Goal: Task Accomplishment & Management: Manage account settings

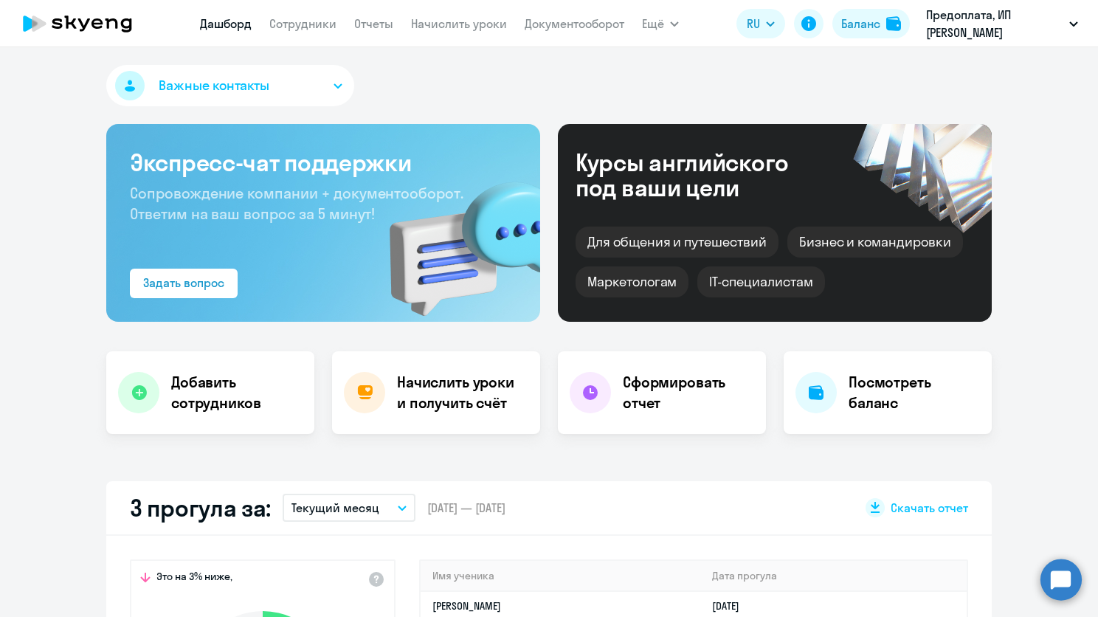
select select "30"
click at [304, 27] on link "Сотрудники" at bounding box center [302, 23] width 67 height 15
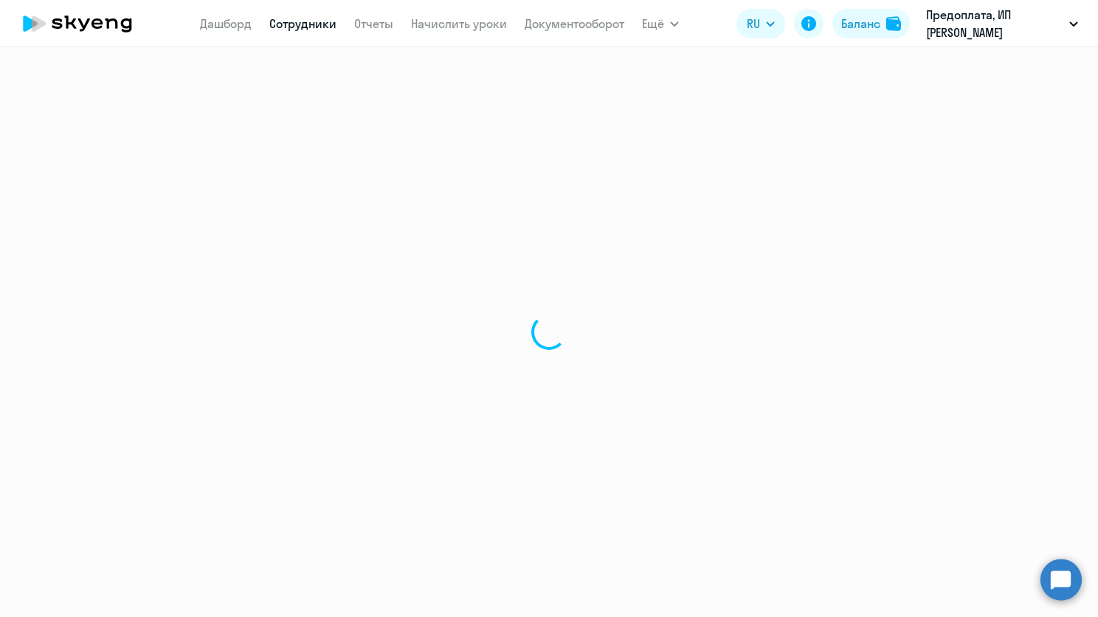
select select "30"
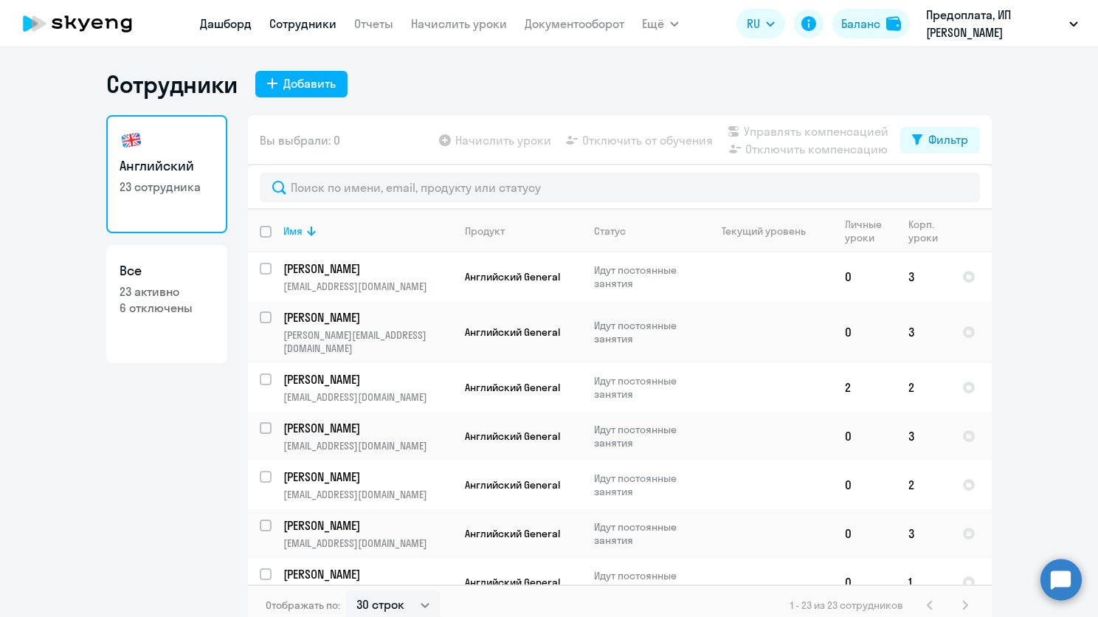
click at [215, 30] on link "Дашборд" at bounding box center [226, 23] width 52 height 15
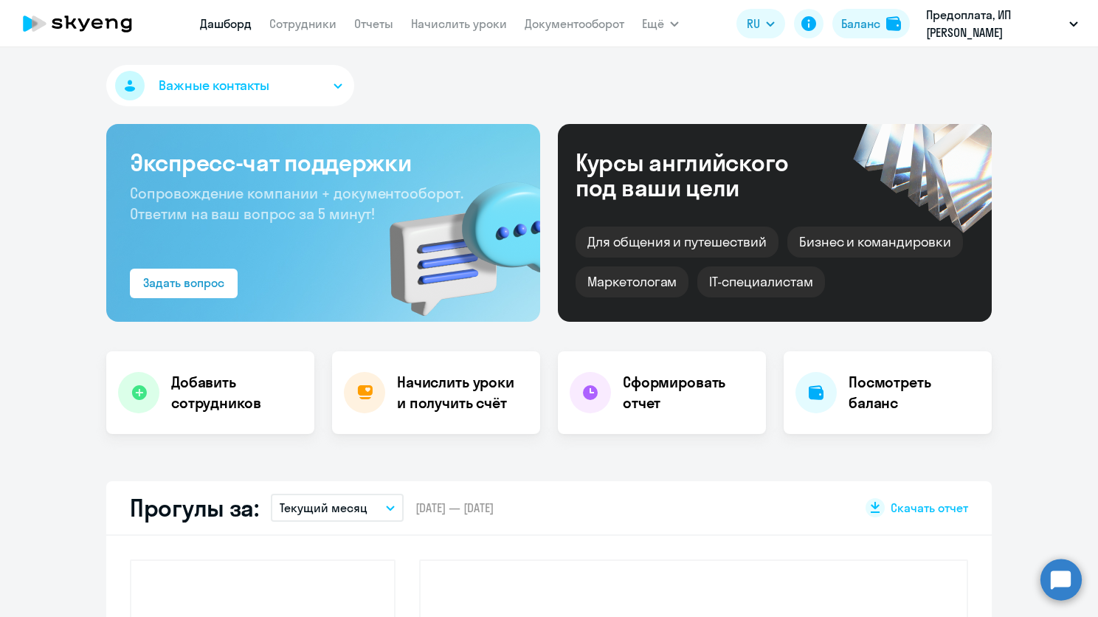
select select "30"
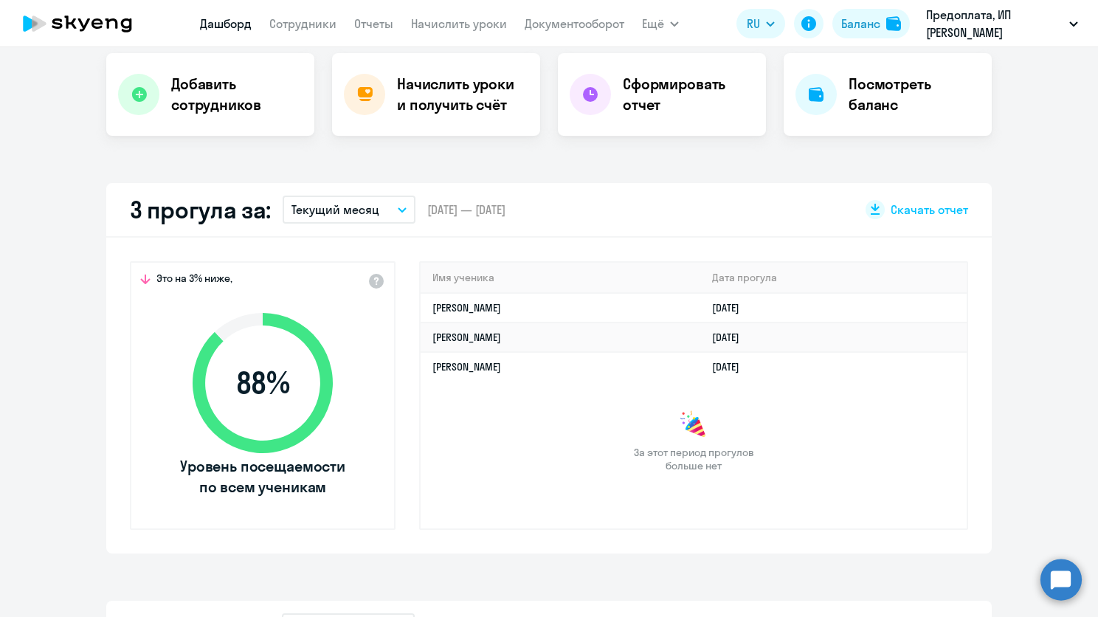
scroll to position [295, 0]
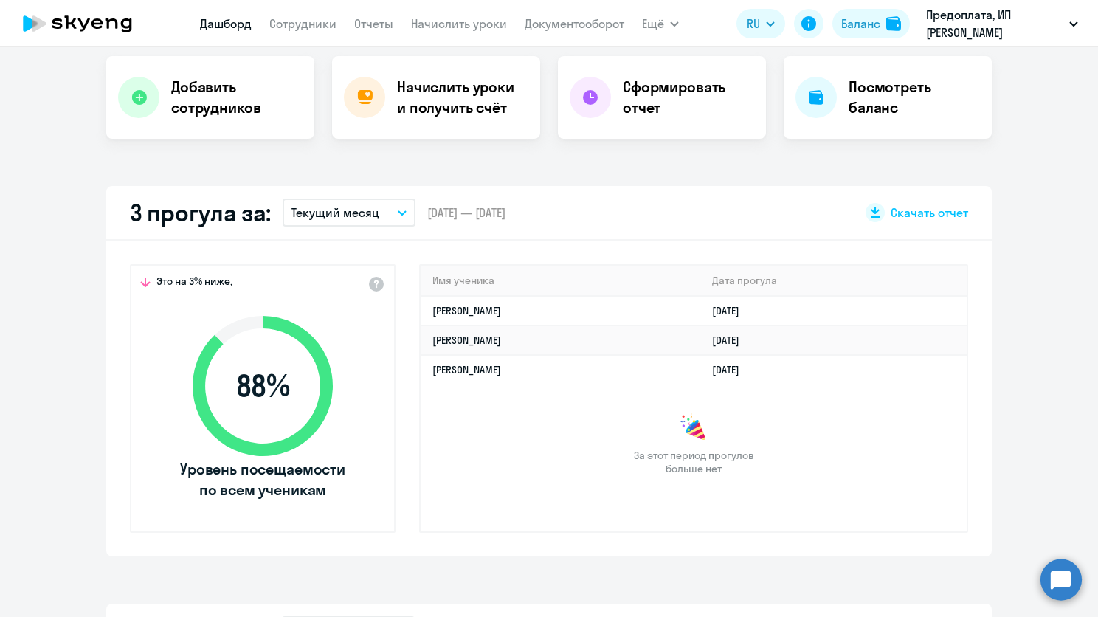
click at [372, 207] on button "Текущий месяц" at bounding box center [349, 213] width 133 height 28
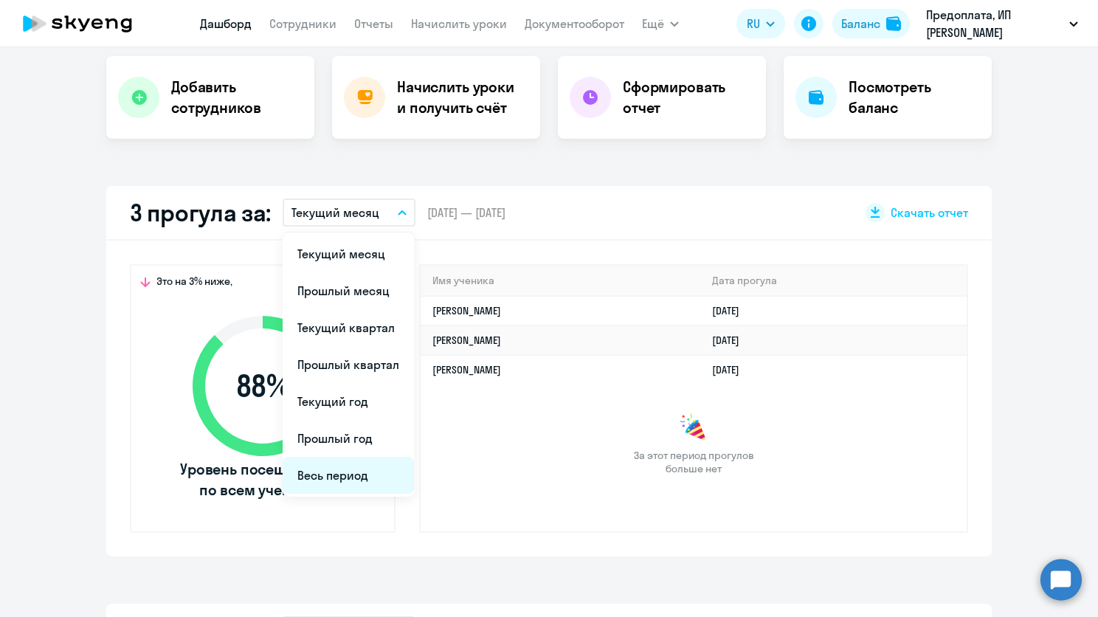
click at [331, 475] on li "Весь период" at bounding box center [348, 475] width 131 height 37
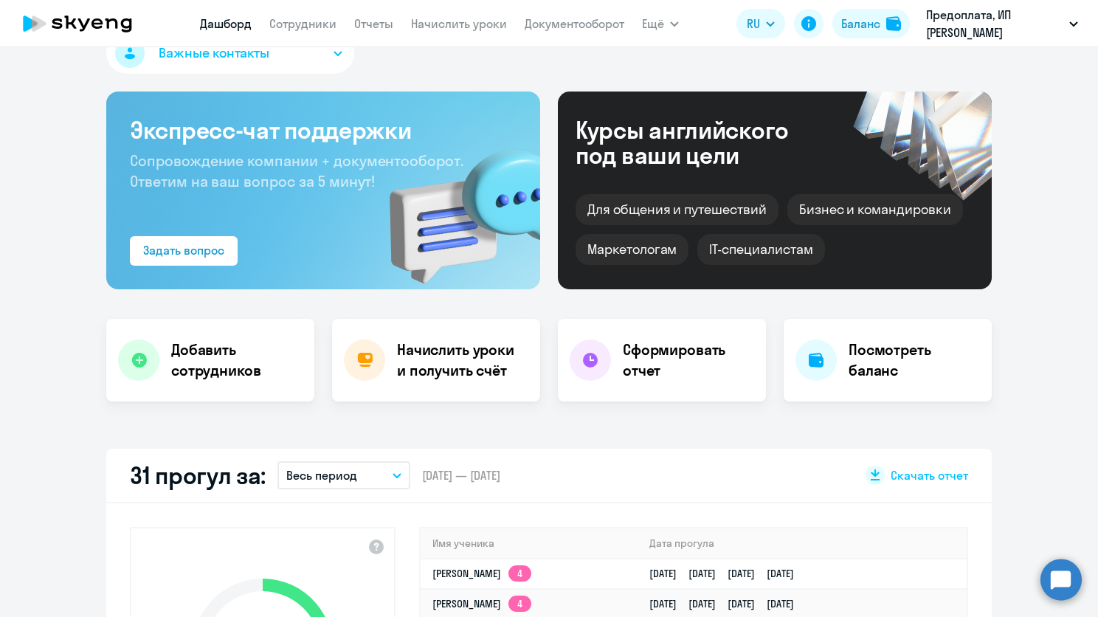
scroll to position [0, 0]
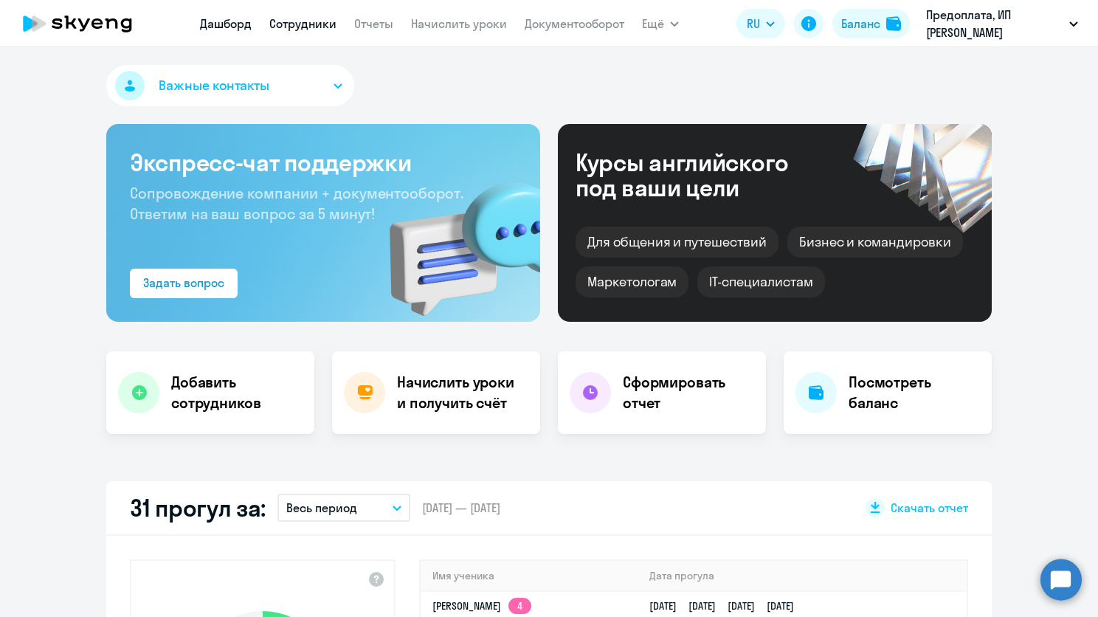
click at [328, 23] on link "Сотрудники" at bounding box center [302, 23] width 67 height 15
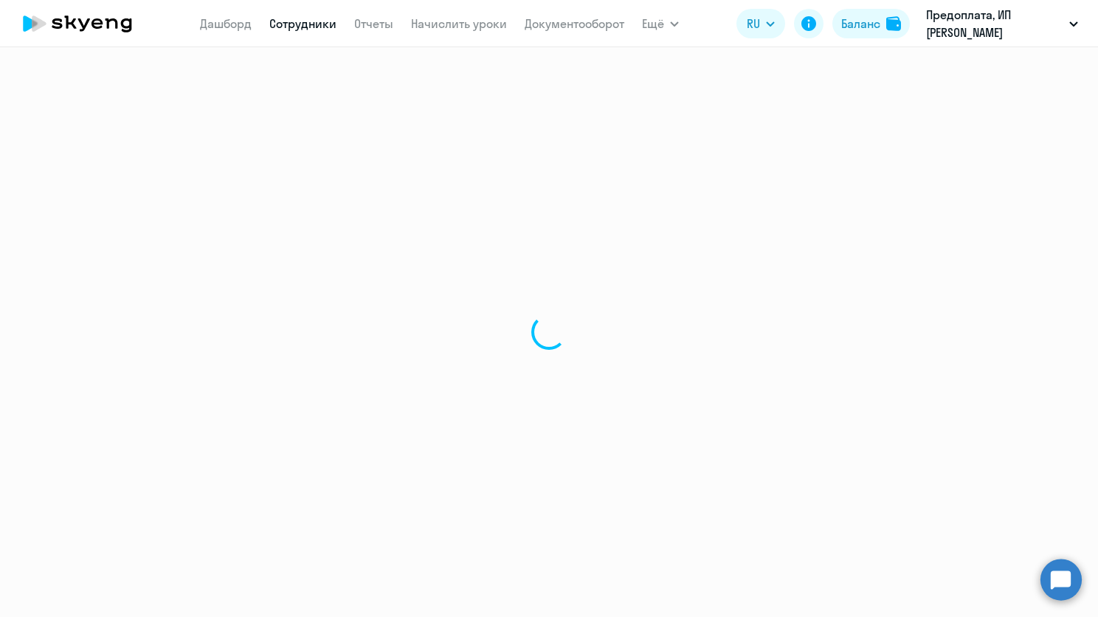
select select "30"
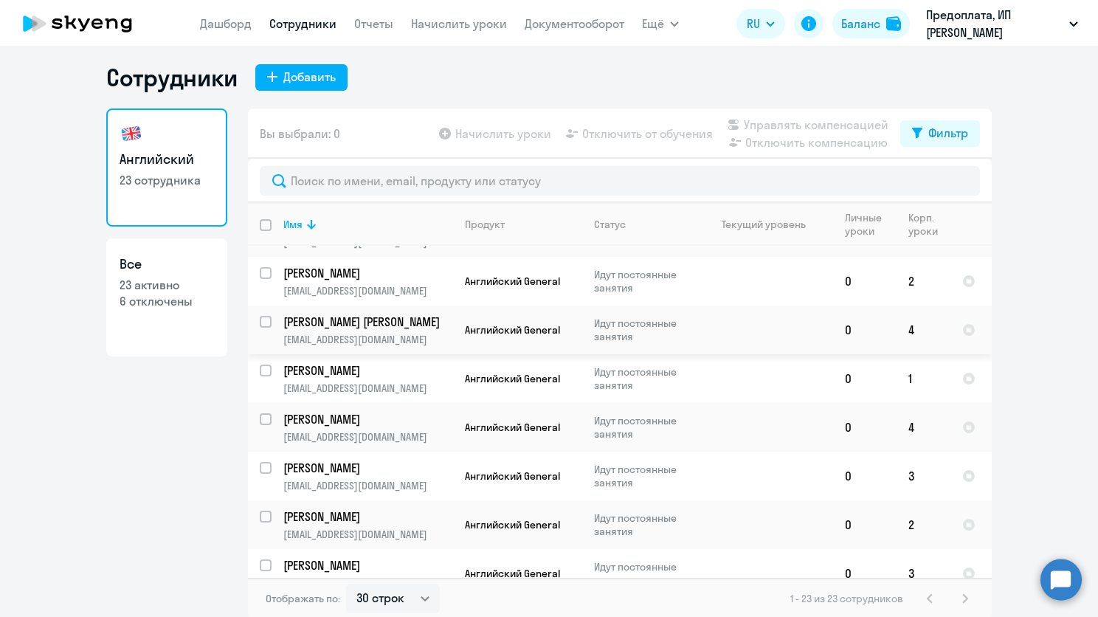
scroll to position [9, 0]
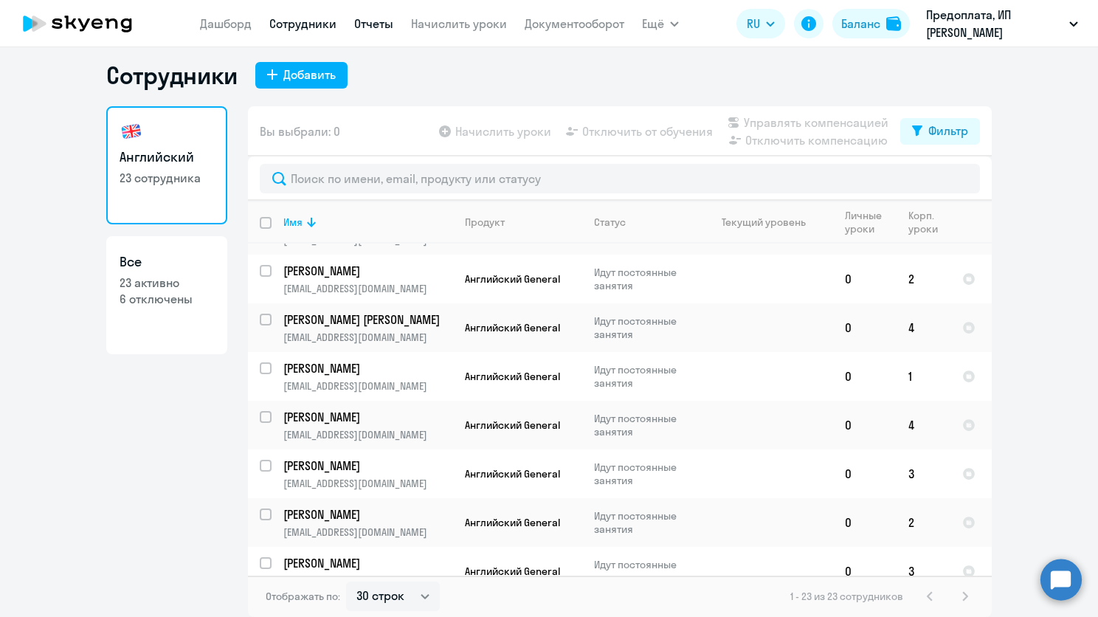
click at [379, 21] on link "Отчеты" at bounding box center [373, 23] width 39 height 15
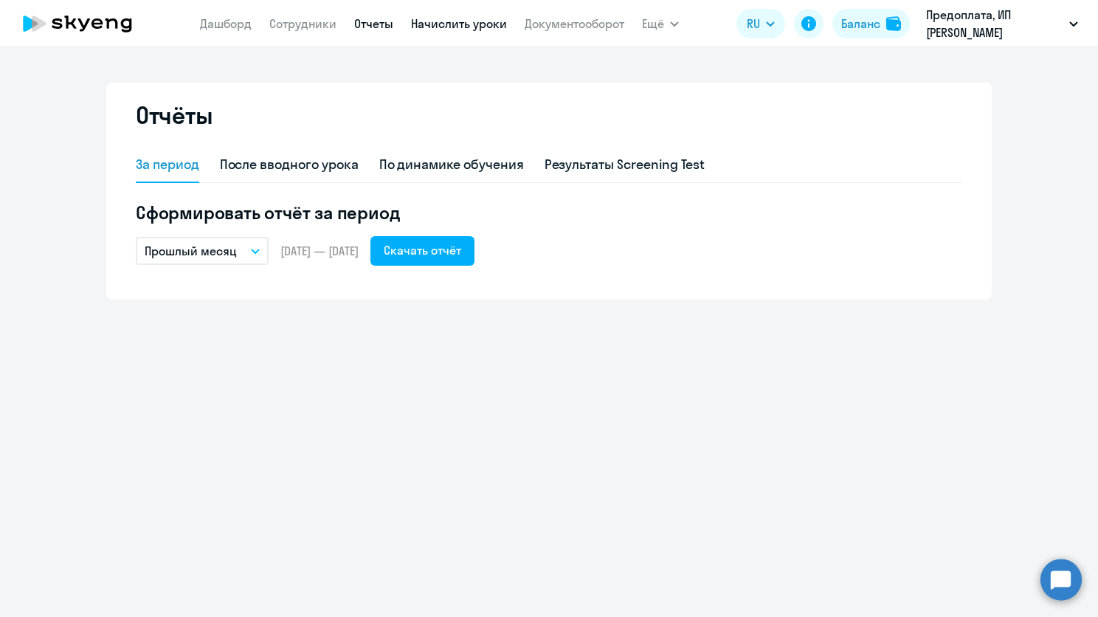
click at [477, 30] on link "Начислить уроки" at bounding box center [459, 23] width 96 height 15
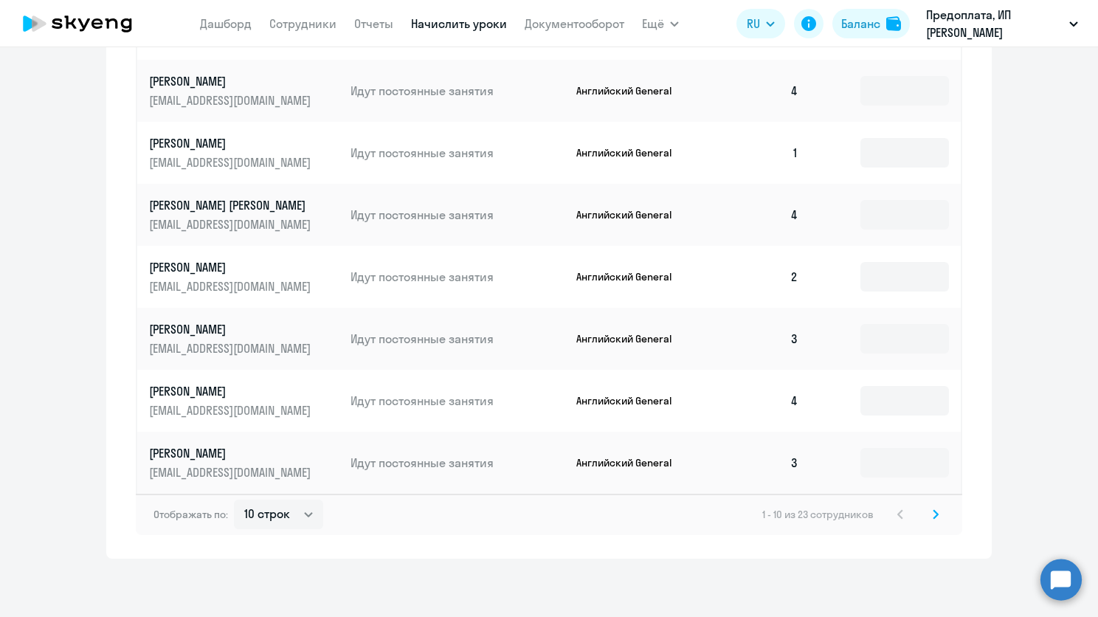
scroll to position [757, 0]
click at [298, 532] on div "Отображать по: 10 строк 30 строк 50 строк 1 - 10 из 23 сотрудников" at bounding box center [549, 513] width 826 height 41
click at [299, 520] on select "10 строк 30 строк 50 строк" at bounding box center [278, 514] width 89 height 30
click at [263, 592] on div "Автоначисления Новый шаблон Пока ничего не создано Создайте шаблон автоначислен…" at bounding box center [549, 332] width 1098 height 570
click at [294, 508] on select "10 строк 30 строк 50 строк" at bounding box center [278, 514] width 89 height 30
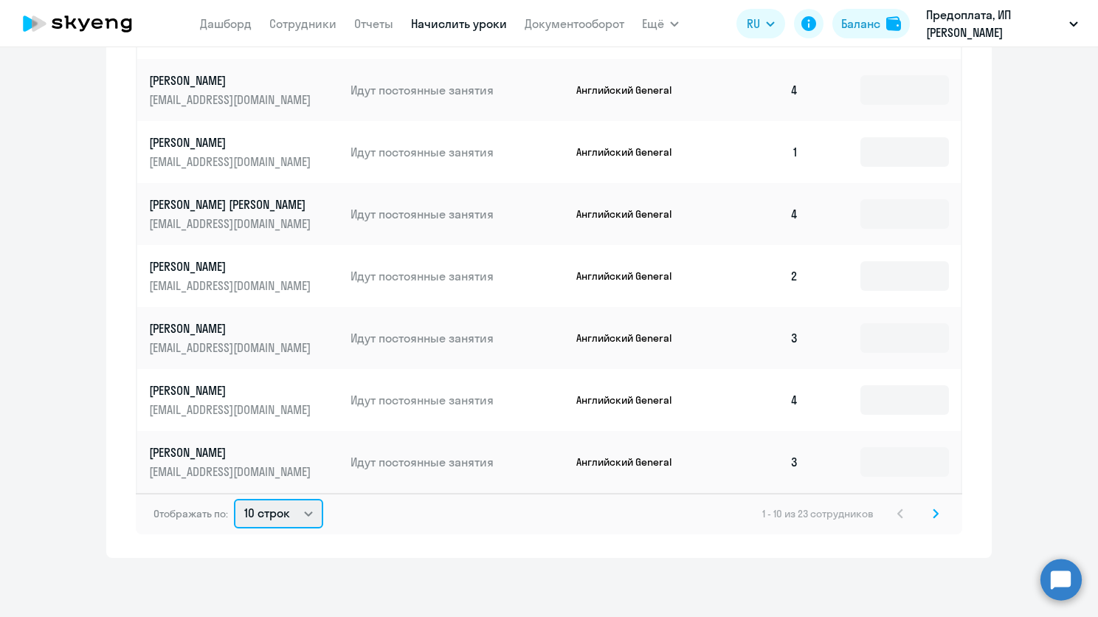
select select "50"
click at [234, 499] on select "10 строк 30 строк 50 строк" at bounding box center [278, 514] width 89 height 30
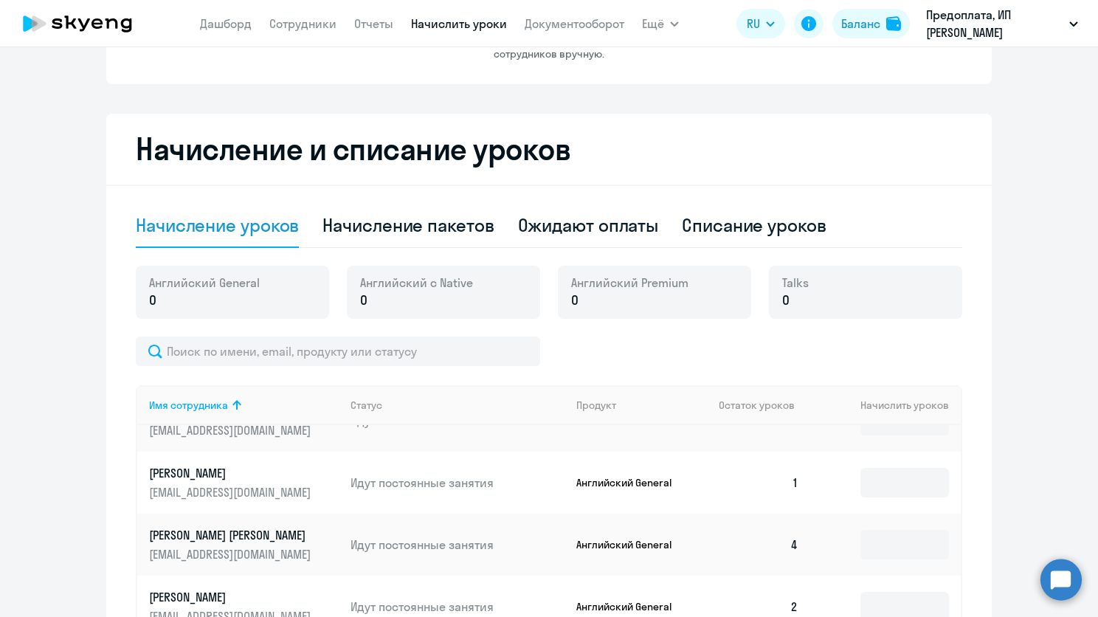
scroll to position [106, 0]
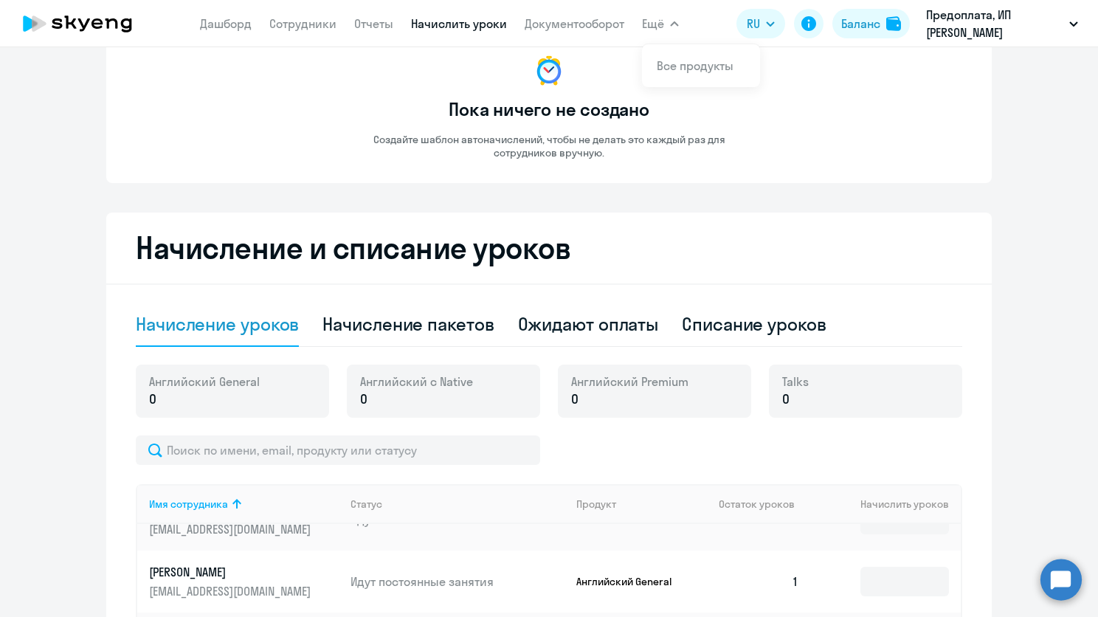
click at [652, 21] on span "Ещё" at bounding box center [653, 24] width 22 height 18
click at [629, 17] on div "[PERSON_NAME] Отчеты Начислить уроки Документооборот Ещё Все продукты Дашборд С…" at bounding box center [439, 24] width 479 height 30
click at [672, 21] on icon "button" at bounding box center [674, 23] width 9 height 5
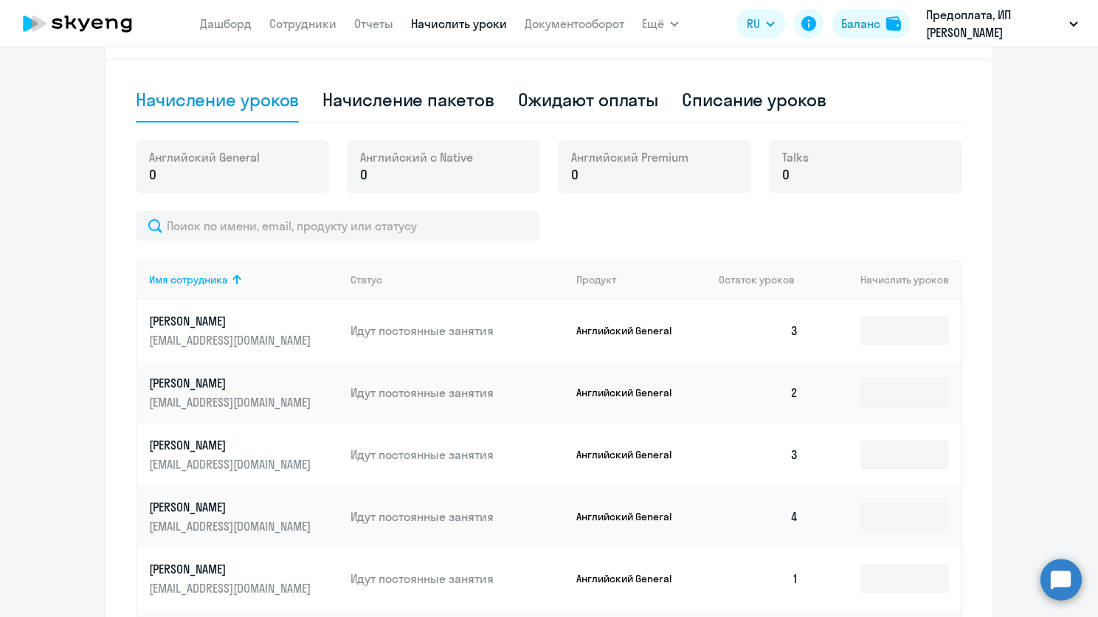
scroll to position [295, 0]
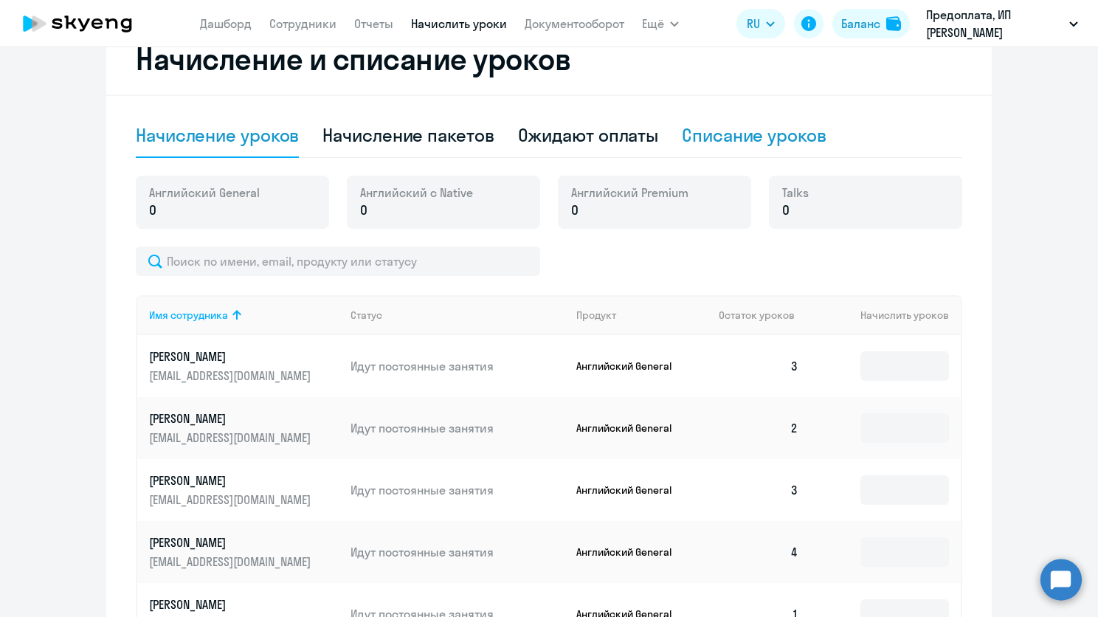
click at [688, 141] on div "Списание уроков" at bounding box center [754, 135] width 145 height 24
select select "10"
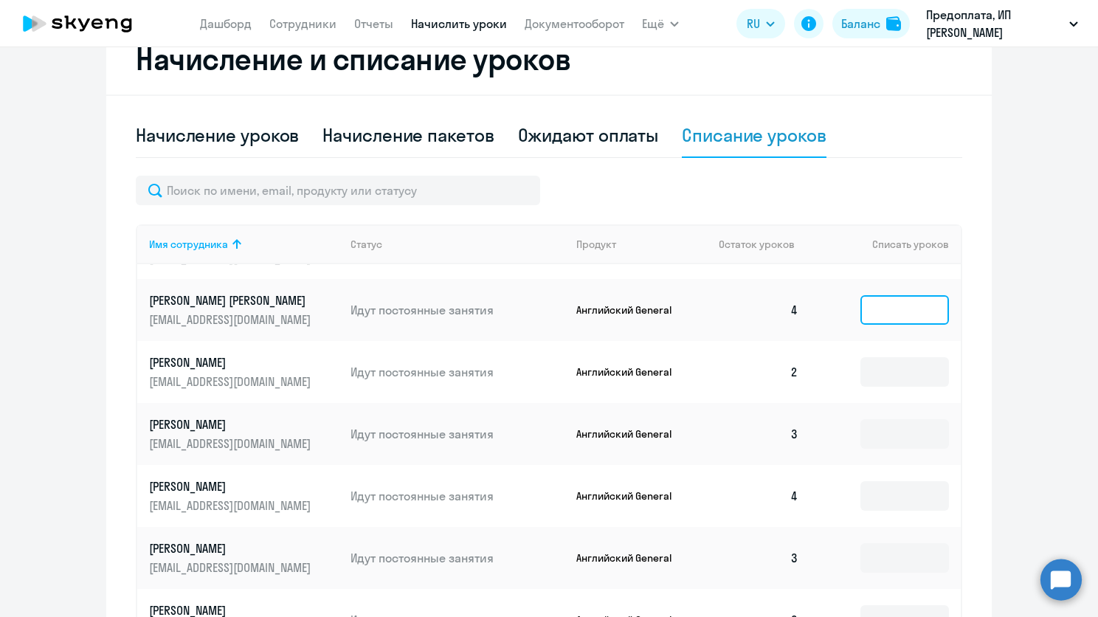
click at [913, 300] on input at bounding box center [904, 310] width 89 height 30
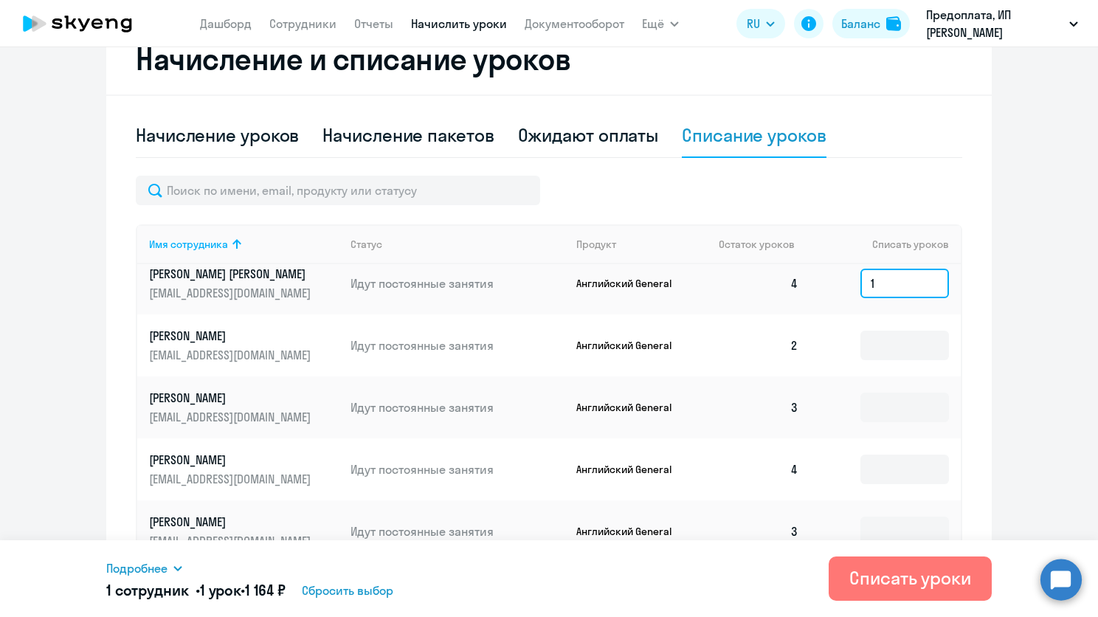
scroll to position [369, 0]
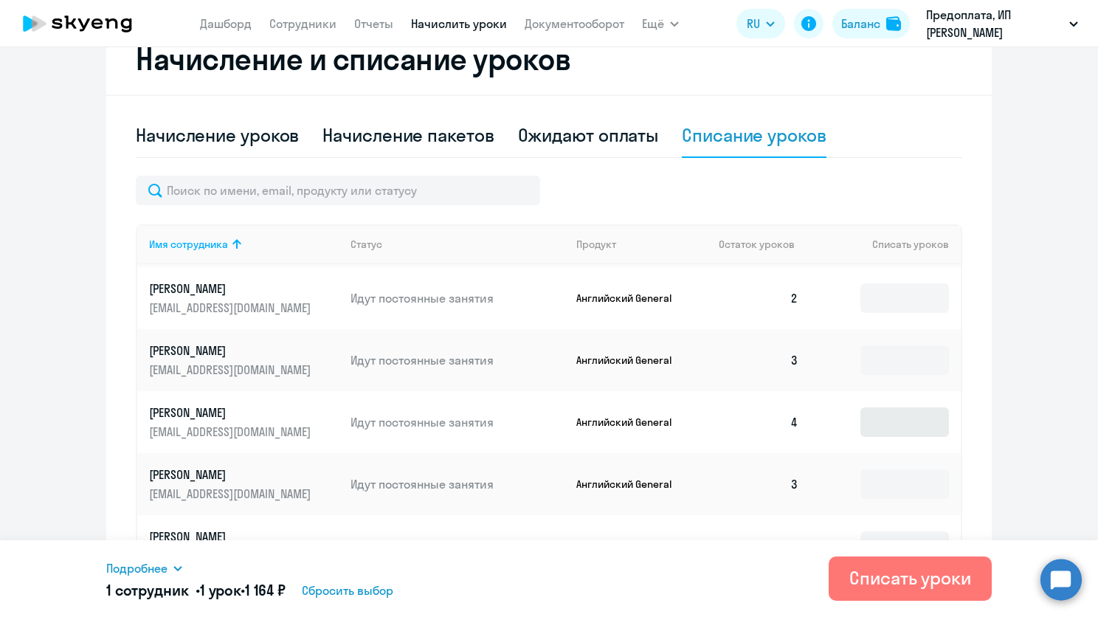
type input "1"
click at [888, 420] on input at bounding box center [904, 422] width 89 height 30
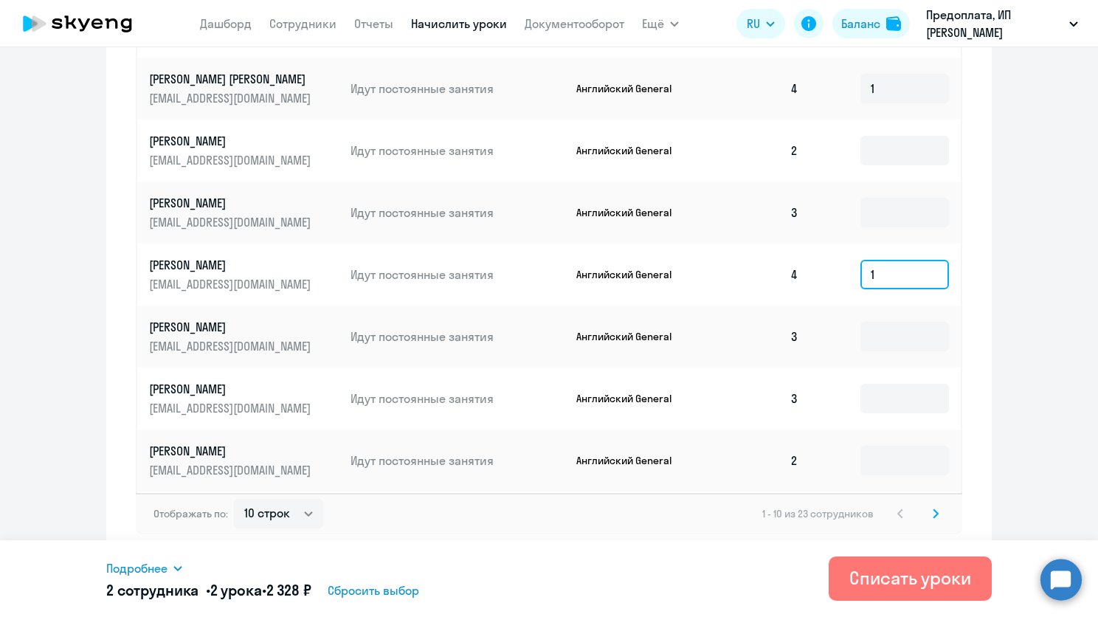
scroll to position [0, 0]
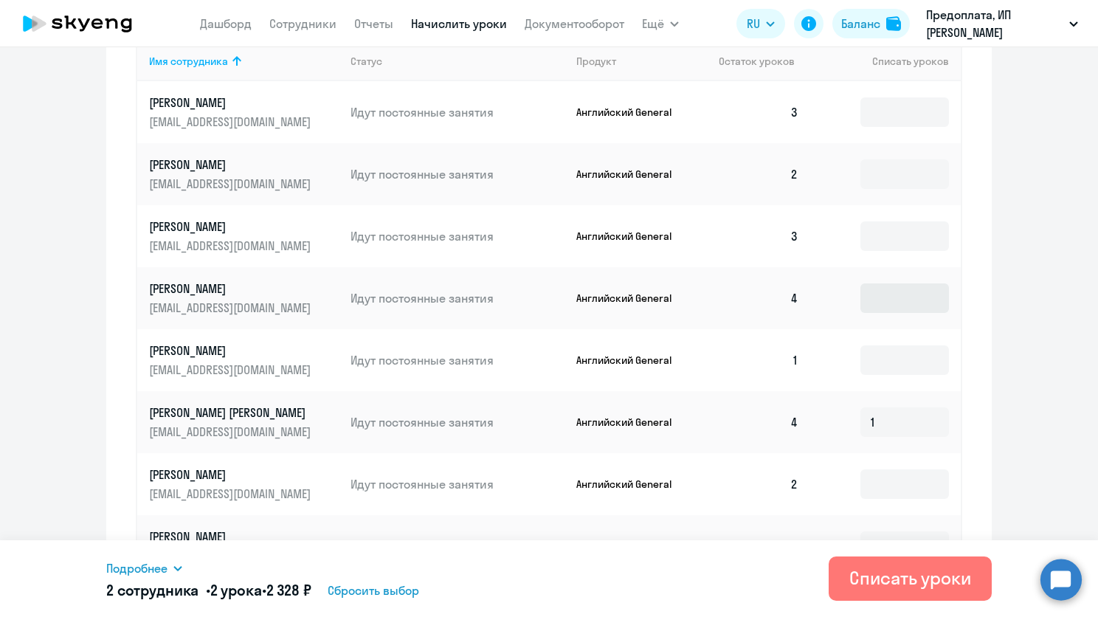
type input "1"
click at [864, 302] on input at bounding box center [904, 298] width 89 height 30
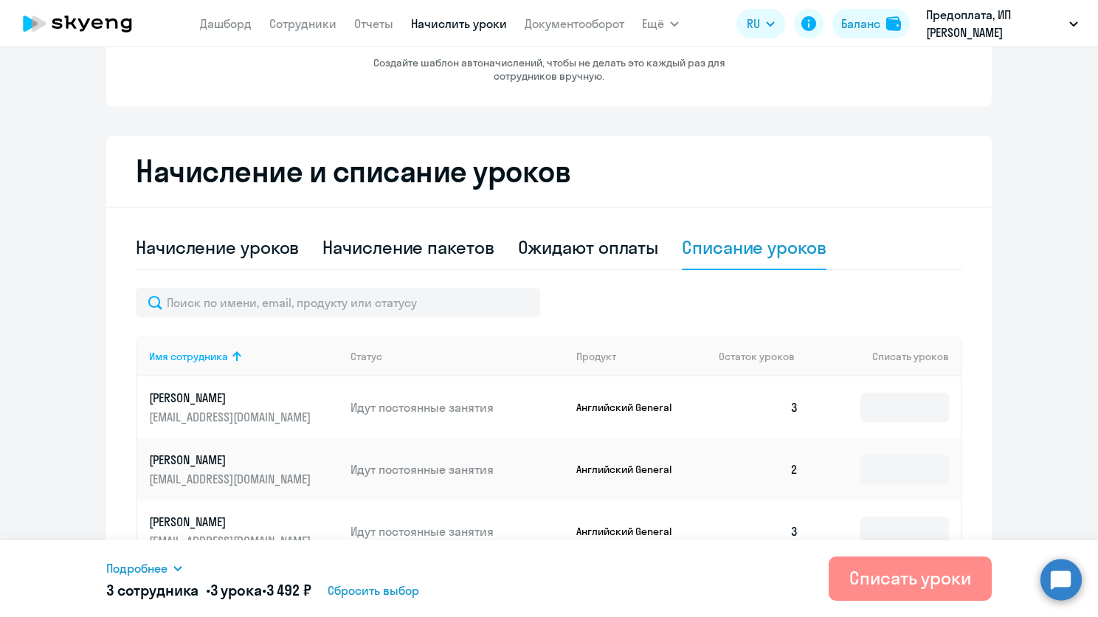
type input "1"
click at [894, 581] on div "Списать уроки" at bounding box center [910, 578] width 122 height 24
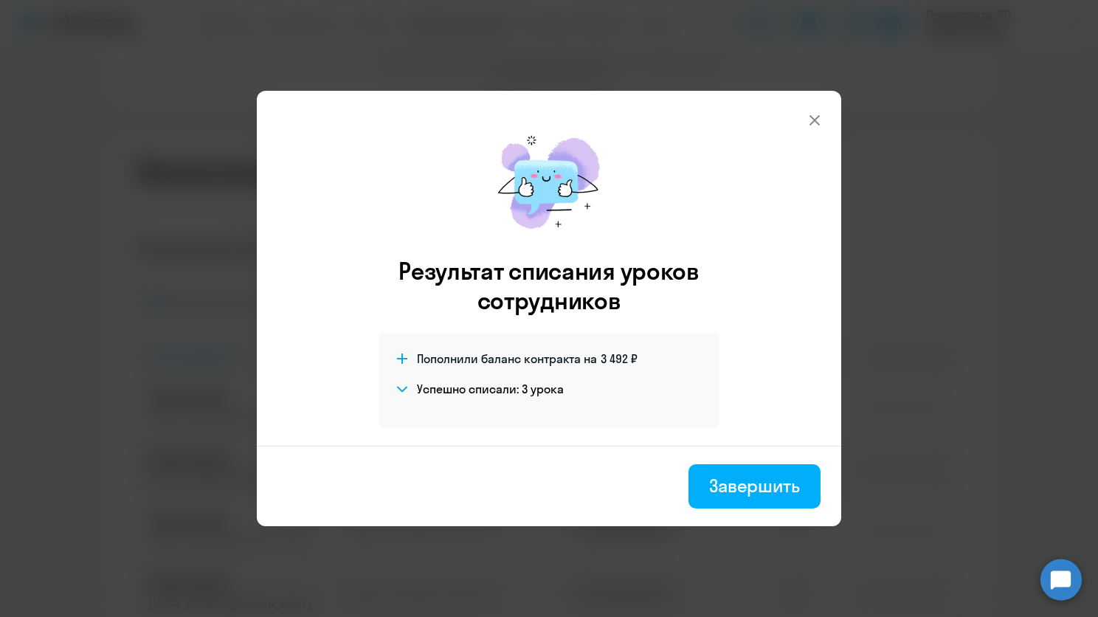
click at [824, 108] on button at bounding box center [815, 121] width 30 height 30
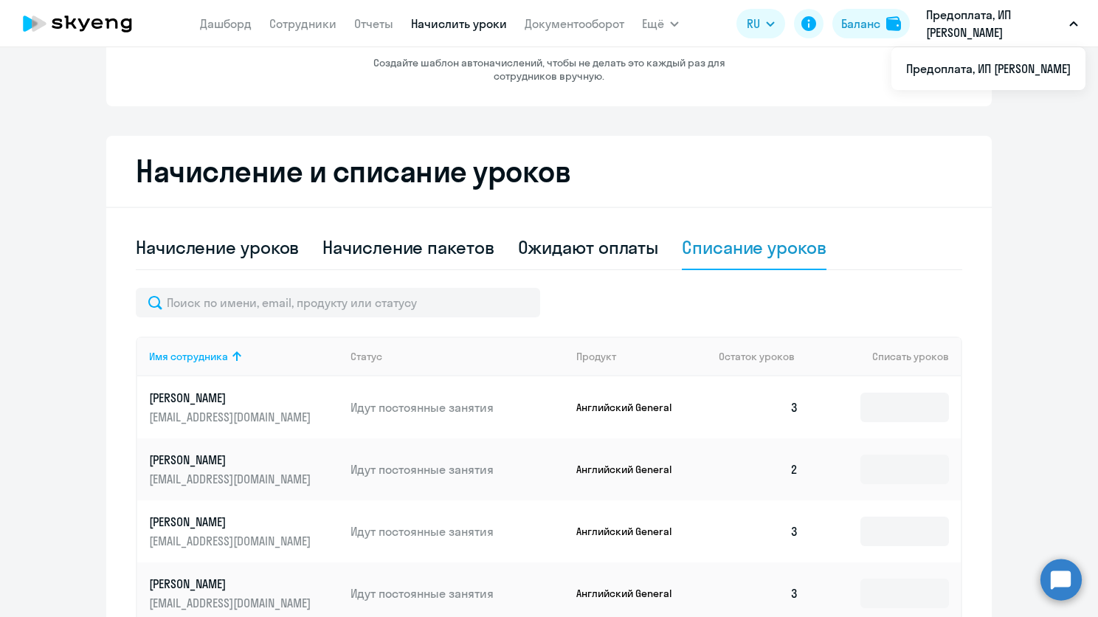
click at [946, 13] on p "Предоплата, ИП [PERSON_NAME]" at bounding box center [994, 23] width 137 height 35
click at [883, 19] on button "Баланс" at bounding box center [870, 24] width 77 height 30
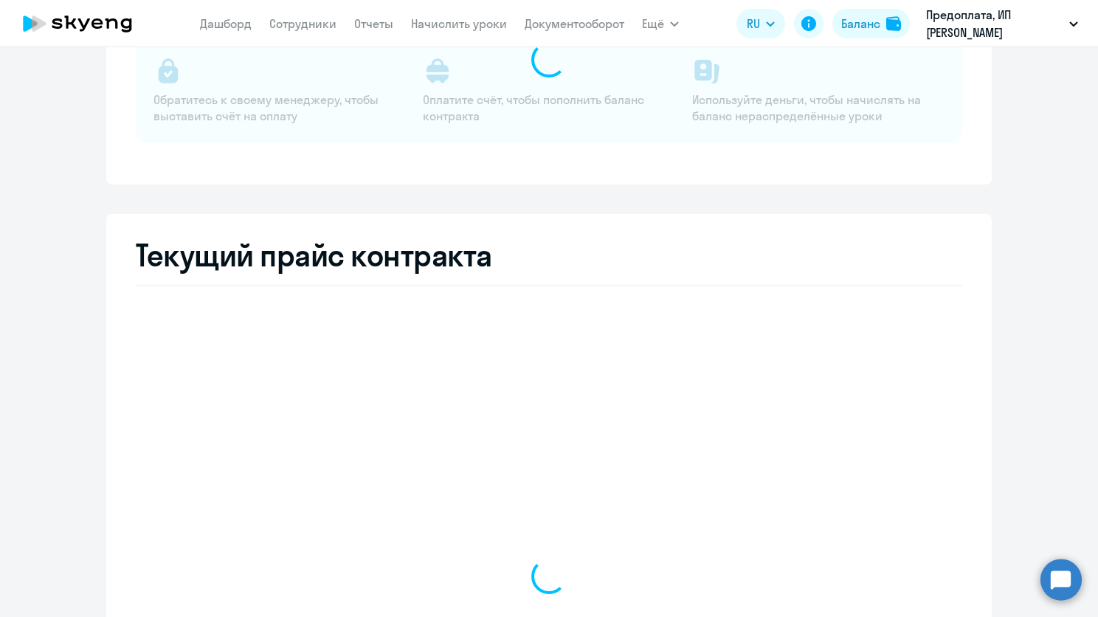
select select "english_adult_not_native_speaker"
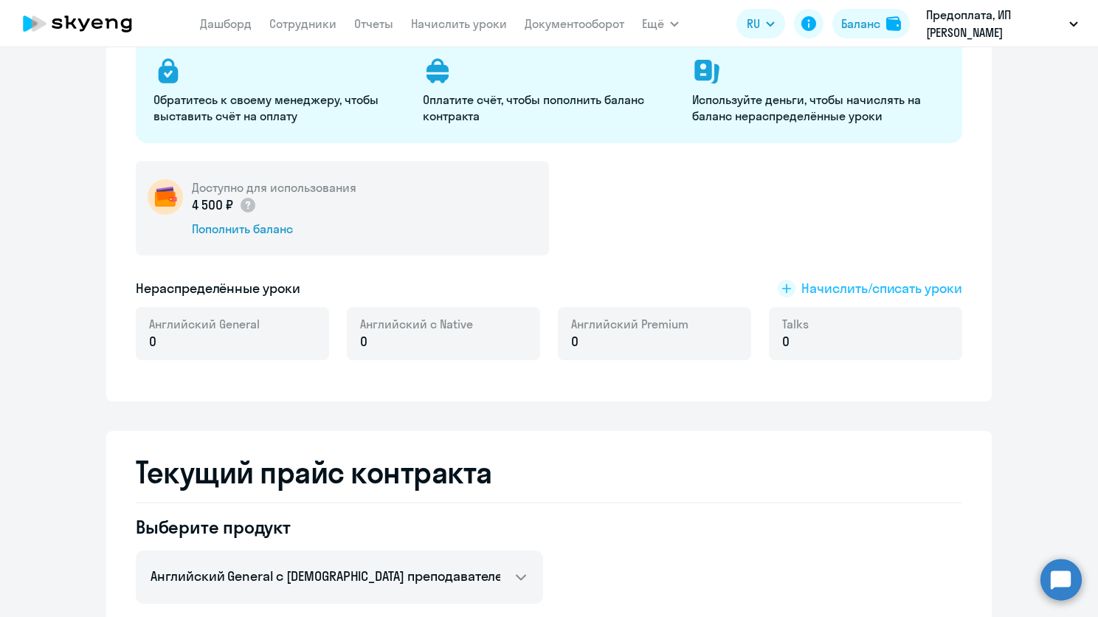
click at [830, 289] on span "Начислить/списать уроки" at bounding box center [881, 288] width 161 height 19
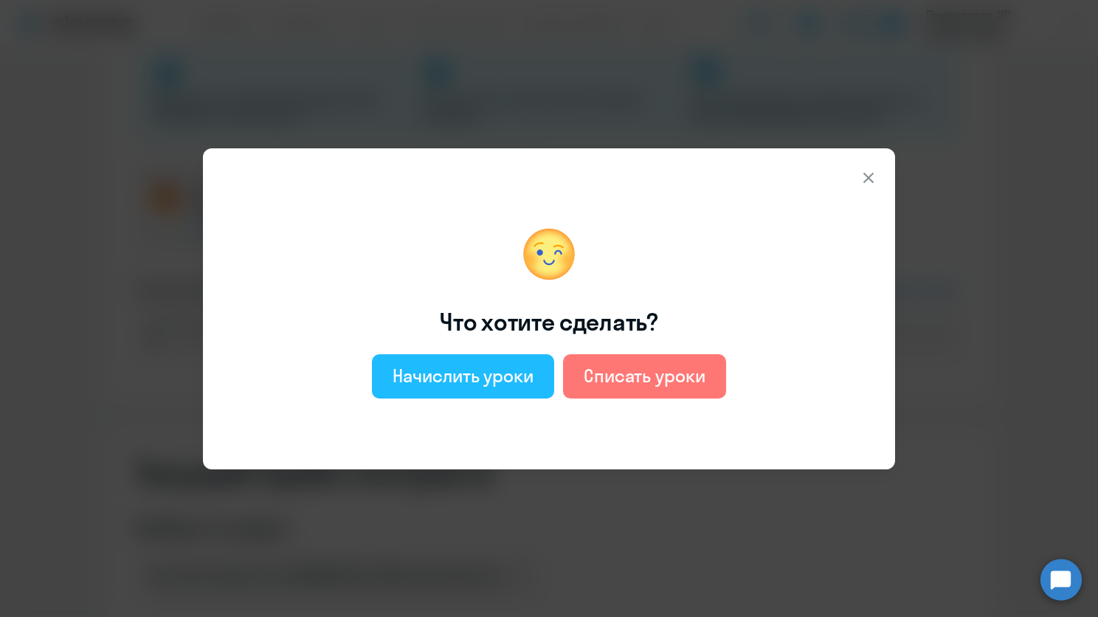
click at [522, 361] on button "Начислить уроки" at bounding box center [463, 376] width 182 height 44
select select "english_adult_not_native_speaker"
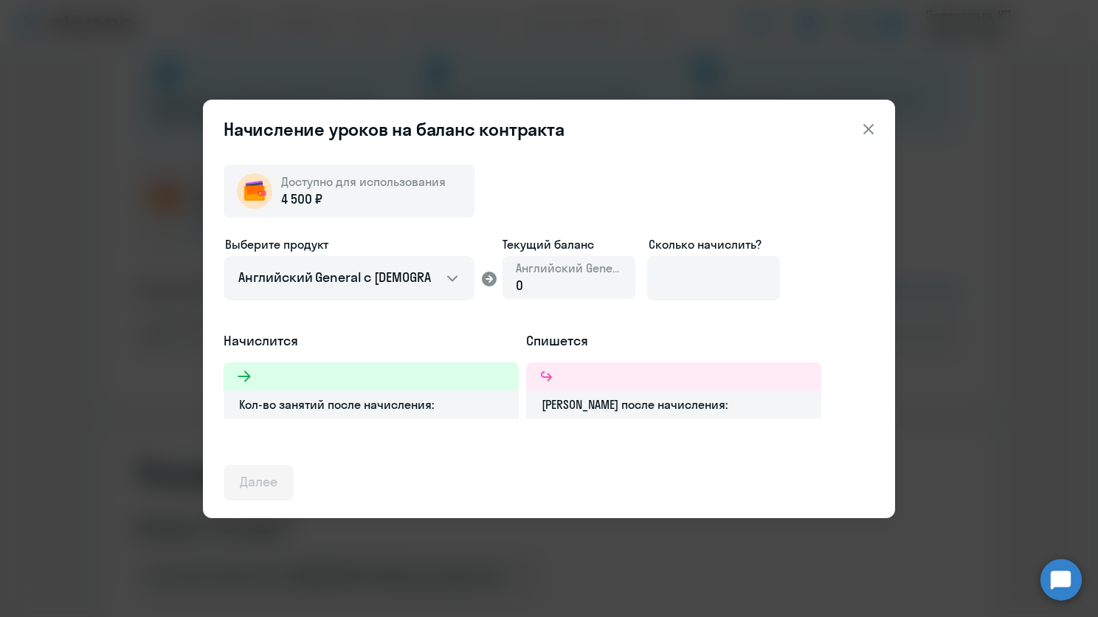
click at [603, 275] on span "Английский General" at bounding box center [569, 268] width 106 height 16
click at [711, 272] on input at bounding box center [713, 278] width 133 height 44
type input "3"
type input "4"
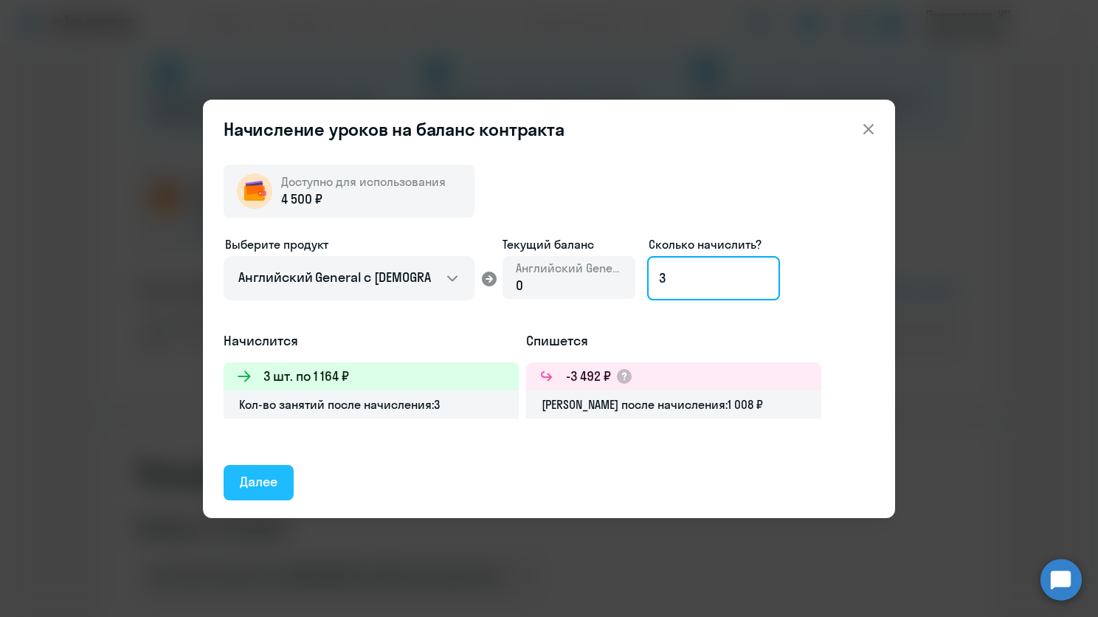
type input "3"
click at [233, 490] on button "Далее" at bounding box center [259, 482] width 70 height 35
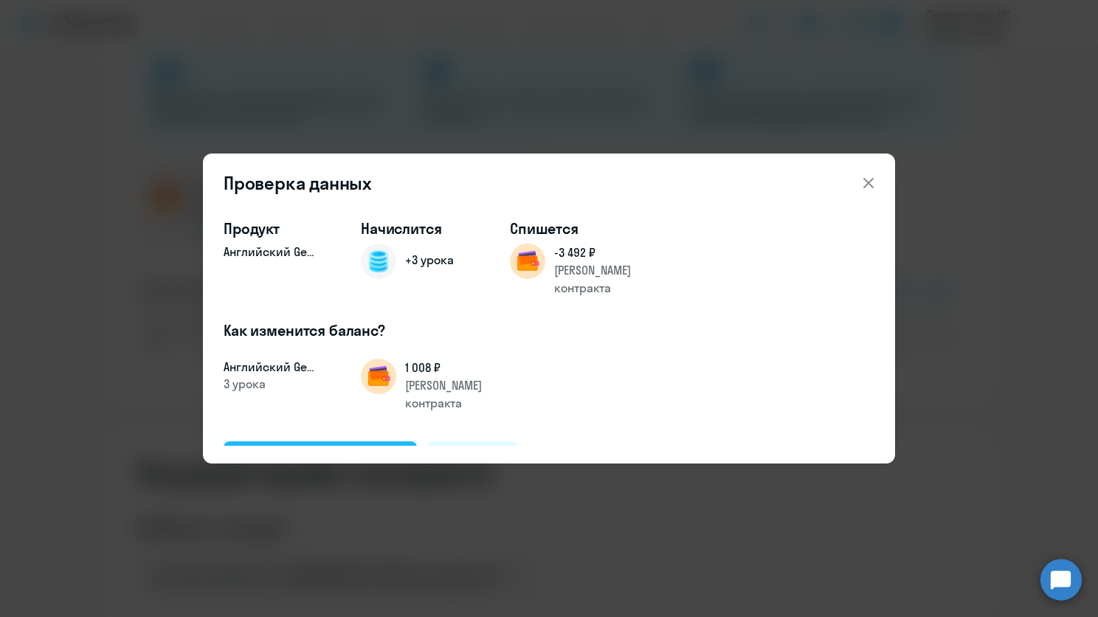
click at [366, 449] on div "Подтвердить и начислить" at bounding box center [320, 458] width 161 height 19
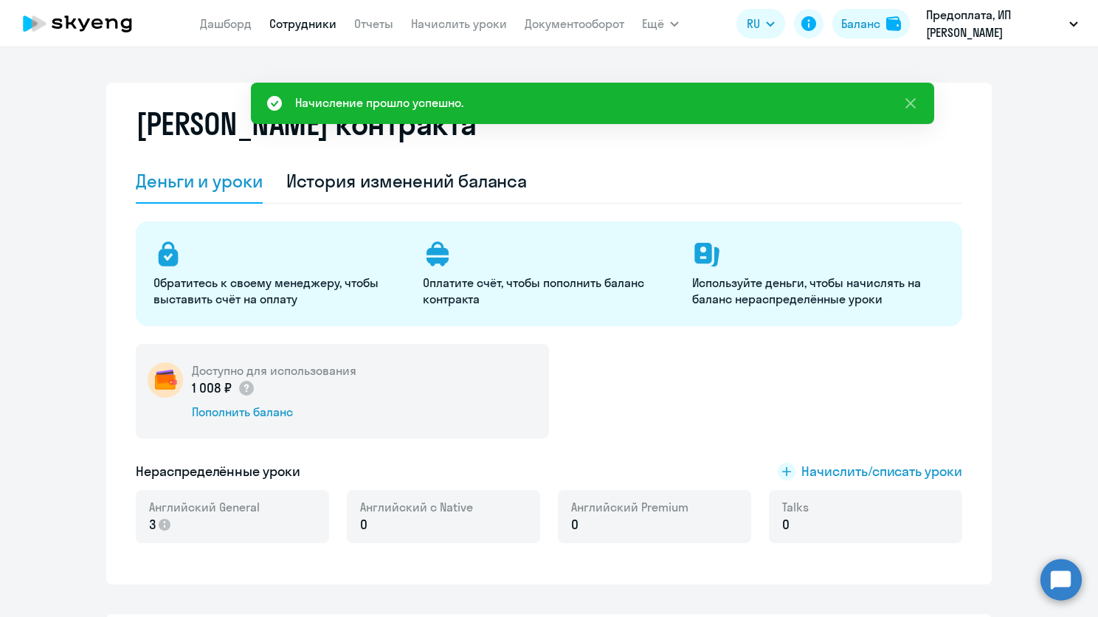
click at [283, 19] on link "Сотрудники" at bounding box center [302, 23] width 67 height 15
select select "30"
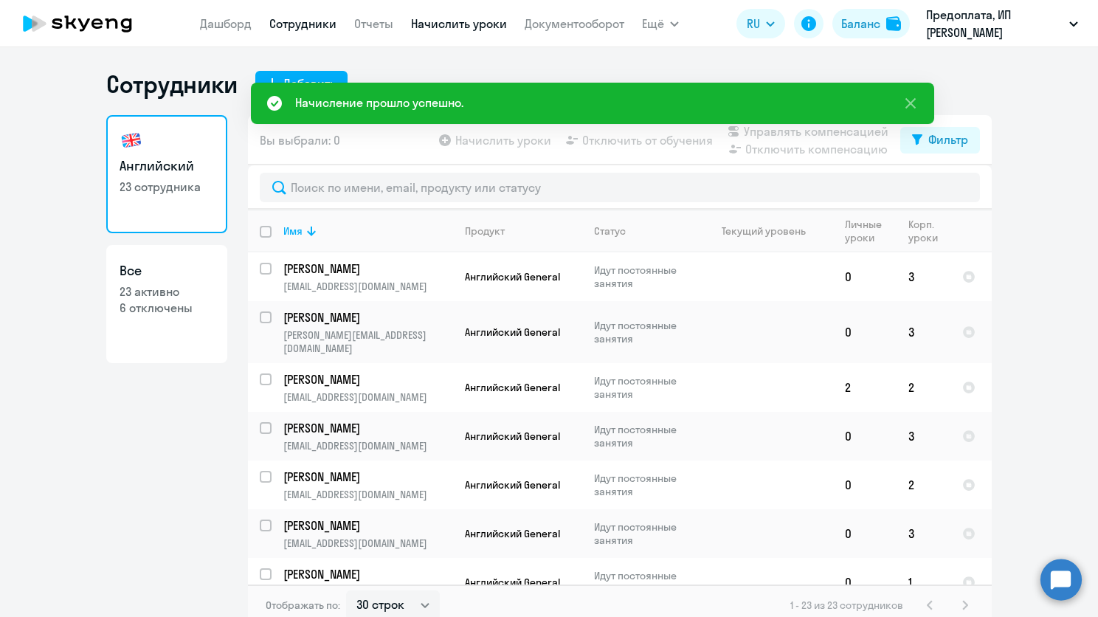
click at [432, 30] on link "Начислить уроки" at bounding box center [459, 23] width 96 height 15
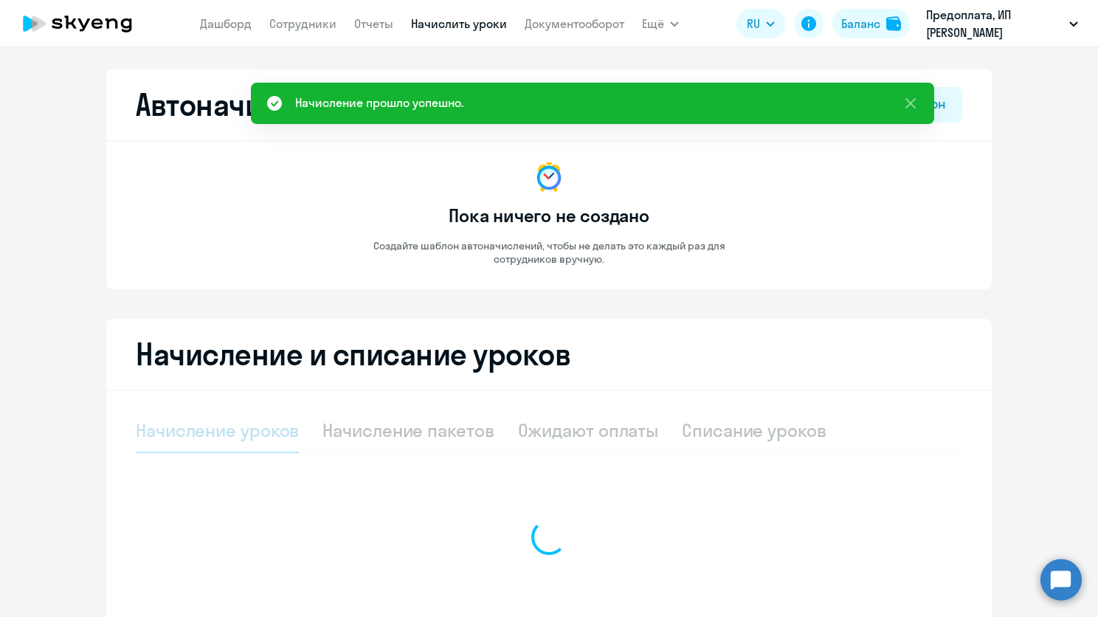
select select "10"
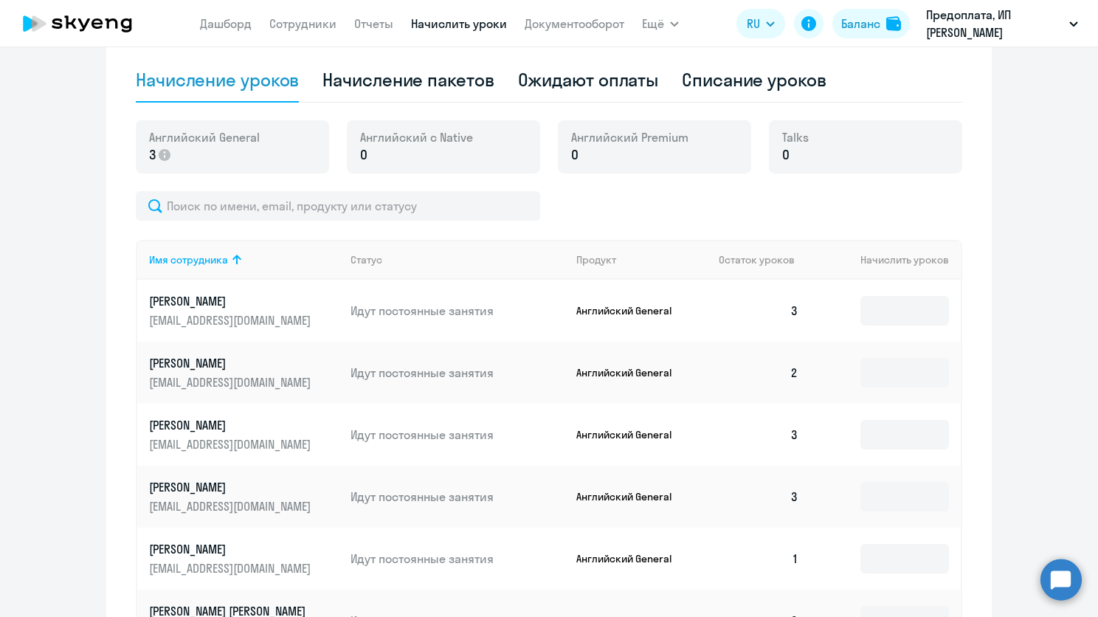
scroll to position [517, 0]
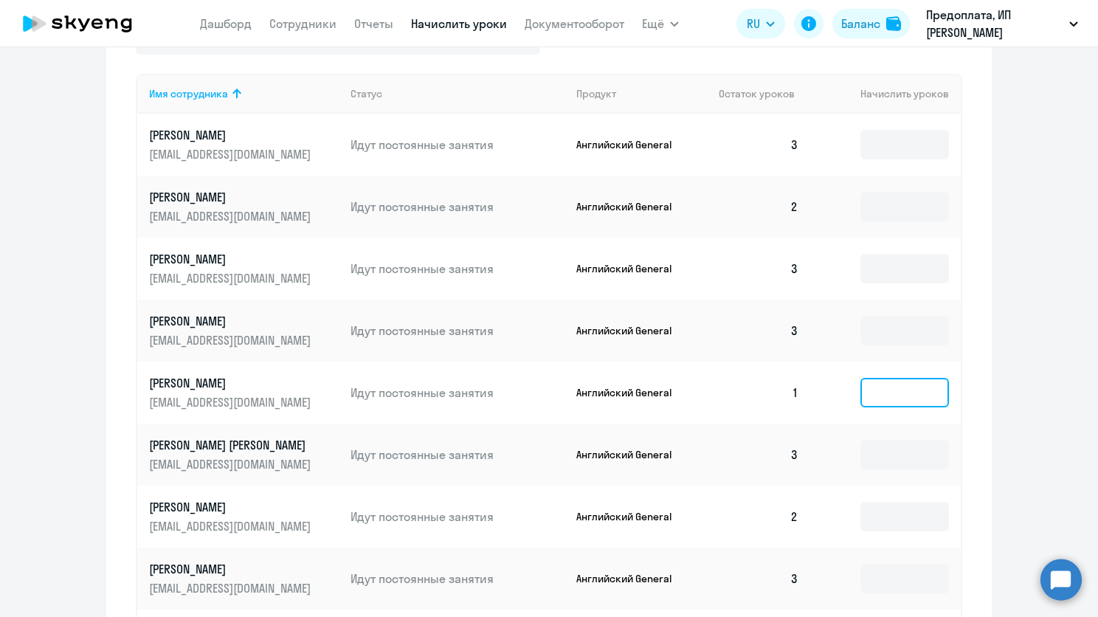
click at [885, 391] on input at bounding box center [904, 393] width 89 height 30
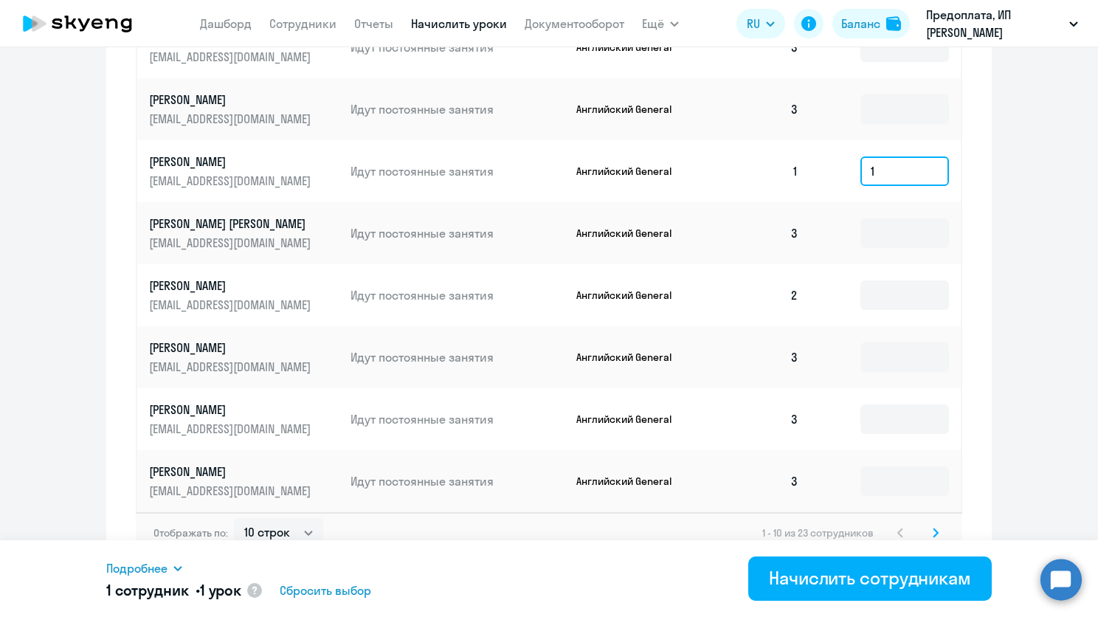
scroll to position [757, 0]
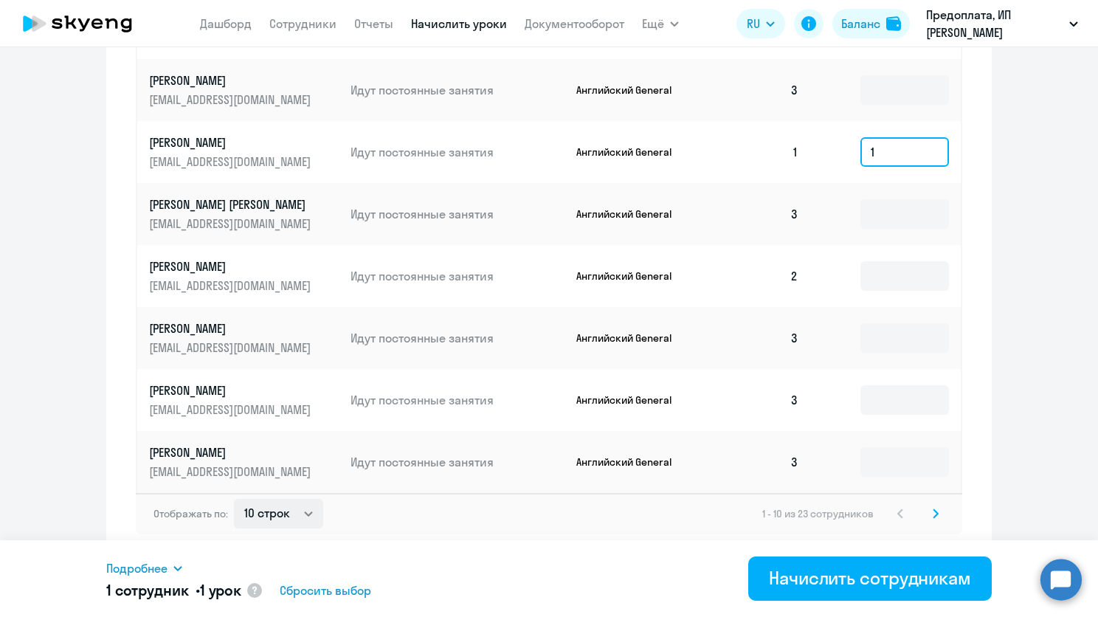
type input "1"
click at [275, 519] on select "10 строк 30 строк 50 строк" at bounding box center [278, 514] width 89 height 30
select select "50"
click at [234, 499] on select "10 строк 30 строк 50 строк" at bounding box center [278, 514] width 89 height 30
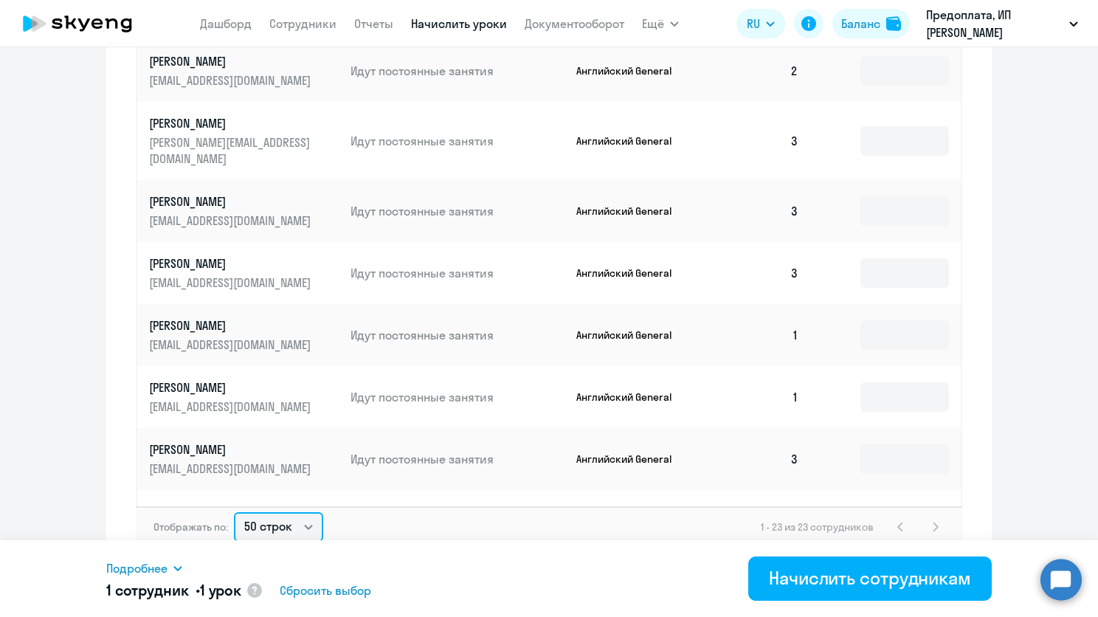
scroll to position [517, 0]
click at [860, 319] on input at bounding box center [904, 334] width 89 height 30
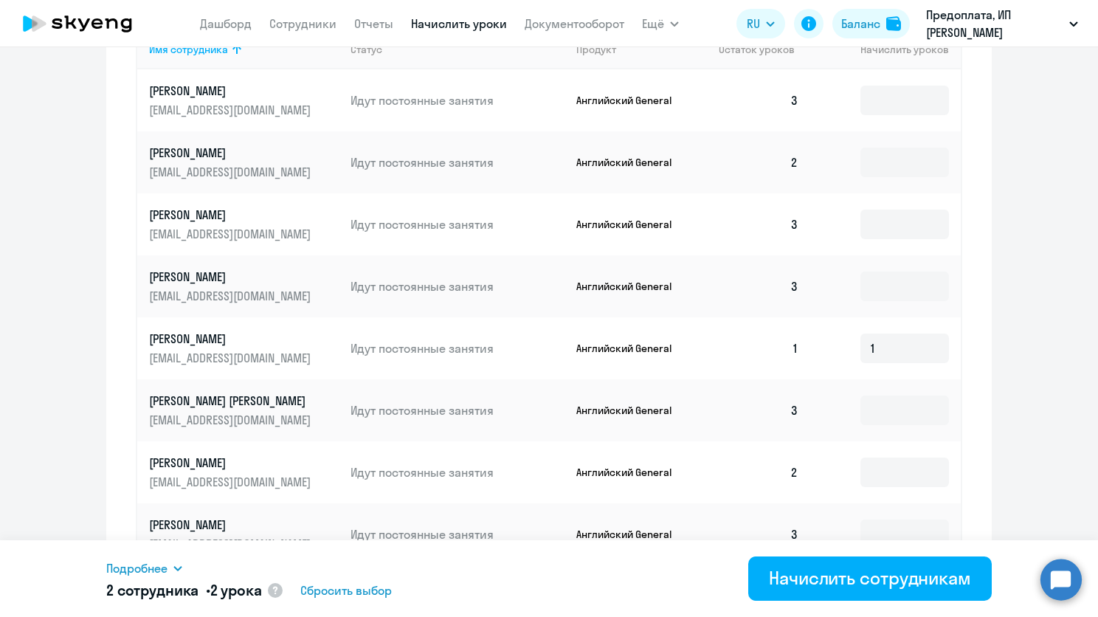
scroll to position [536, 0]
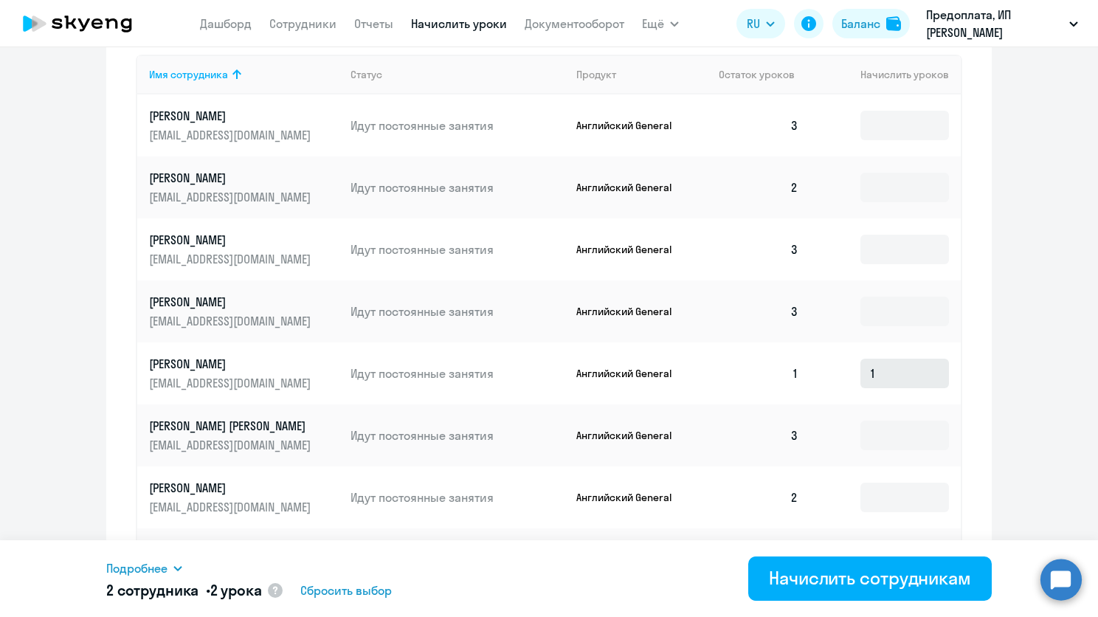
type input "1"
drag, startPoint x: 872, startPoint y: 378, endPoint x: 841, endPoint y: 379, distance: 31.0
click at [841, 379] on td "1" at bounding box center [885, 373] width 151 height 62
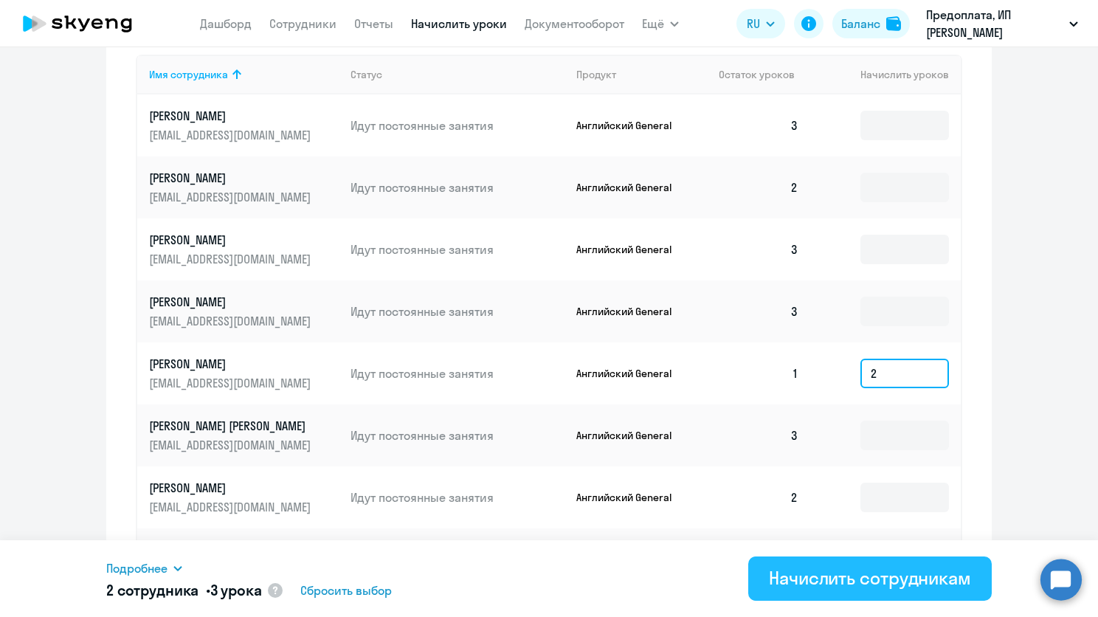
type input "2"
click at [865, 579] on div "Начислить сотрудникам" at bounding box center [870, 578] width 202 height 24
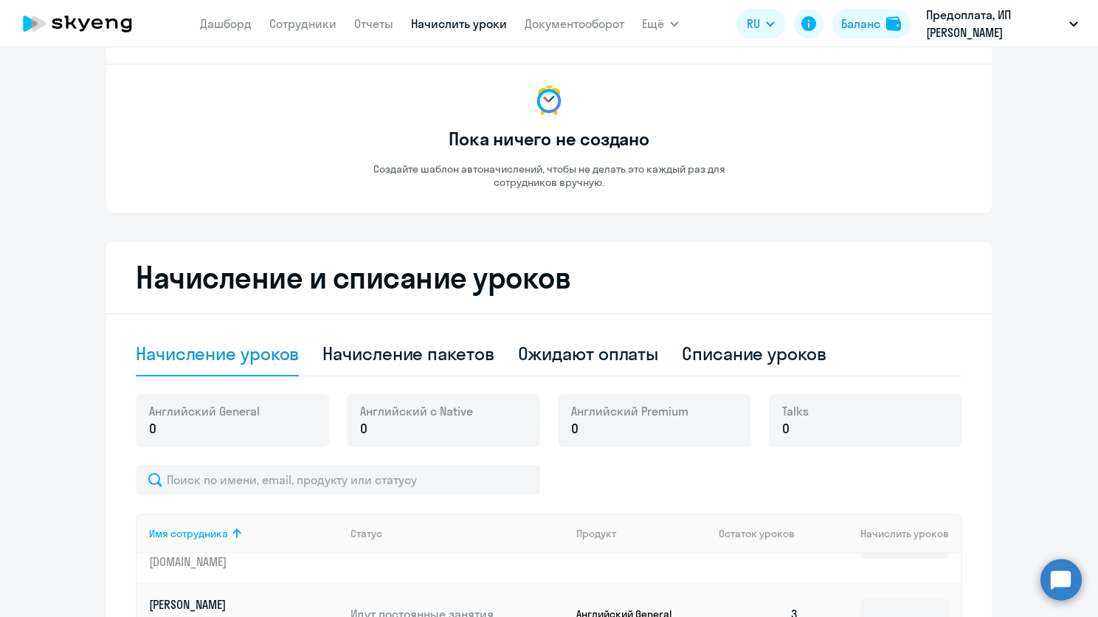
scroll to position [0, 0]
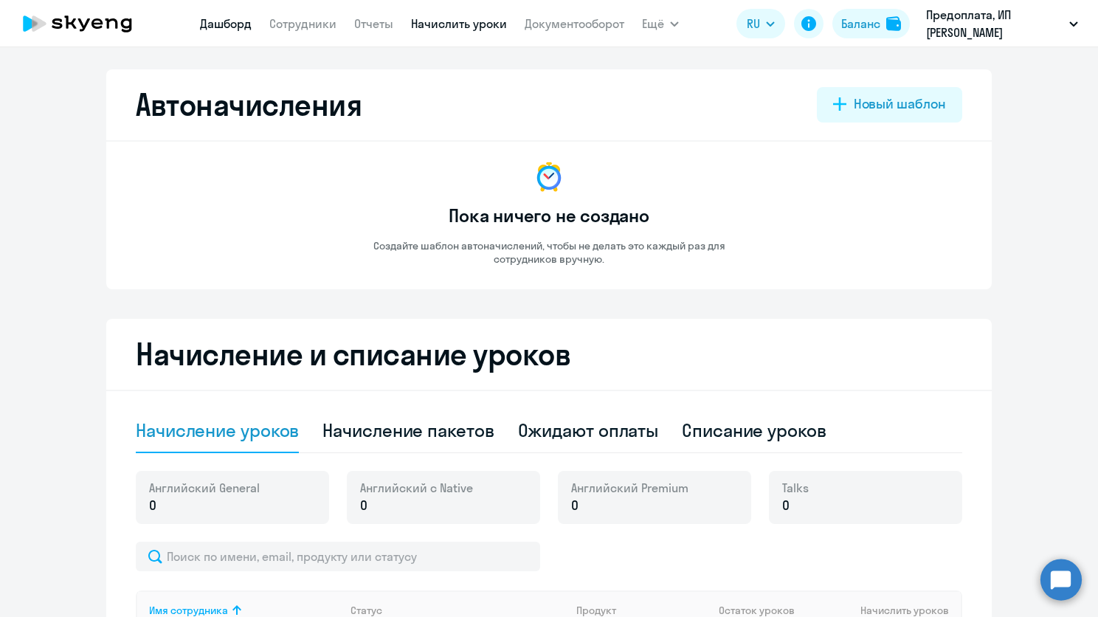
click at [229, 30] on link "Дашборд" at bounding box center [226, 23] width 52 height 15
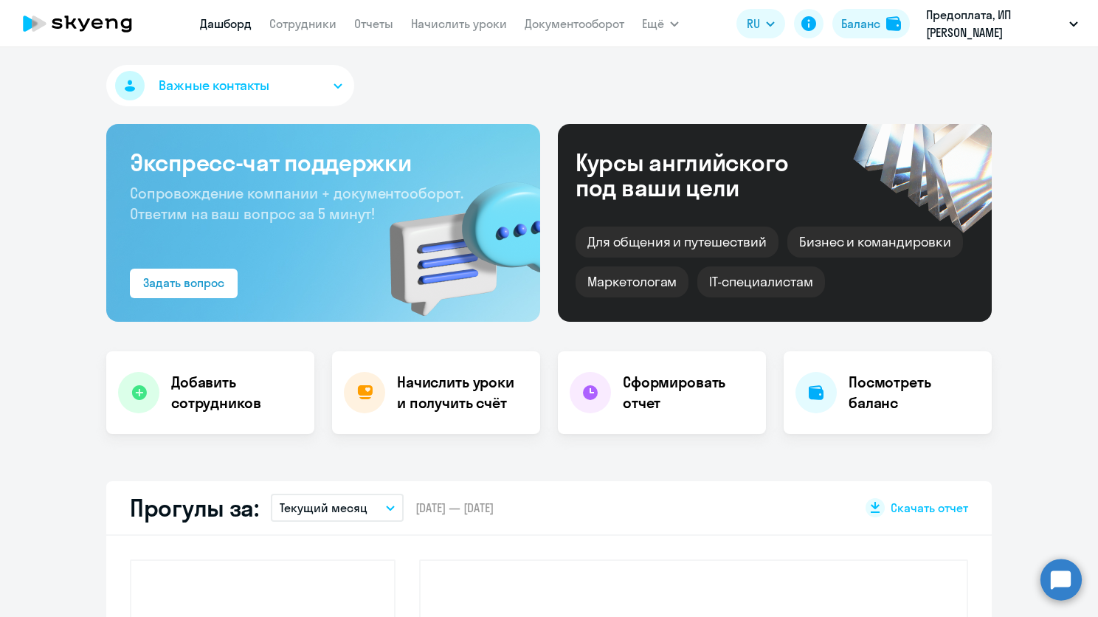
select select "30"
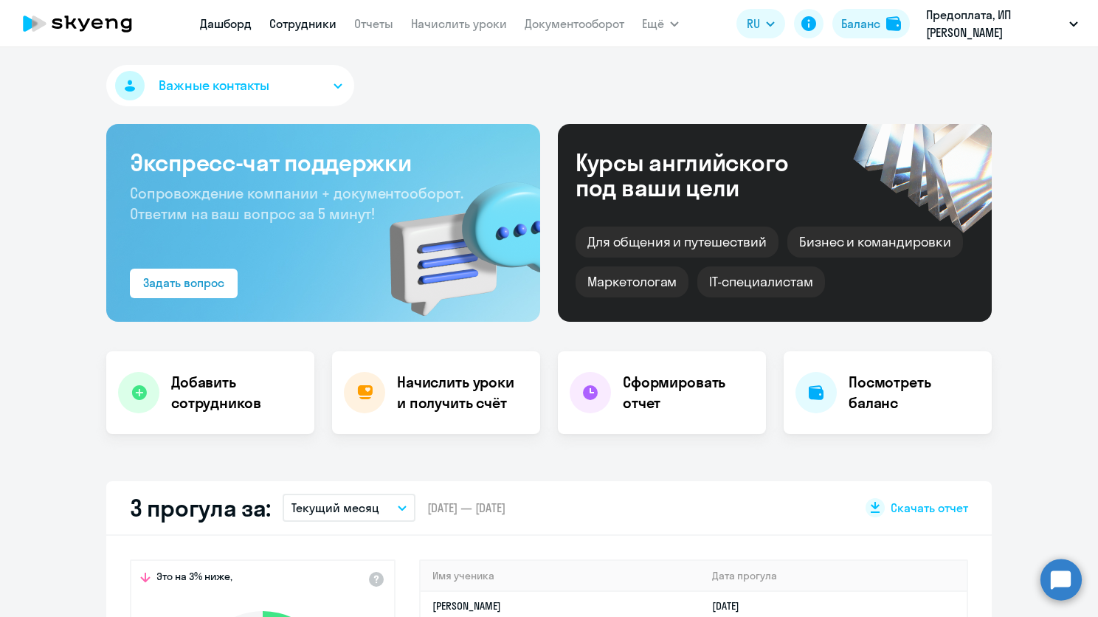
click at [325, 18] on link "Сотрудники" at bounding box center [302, 23] width 67 height 15
select select "30"
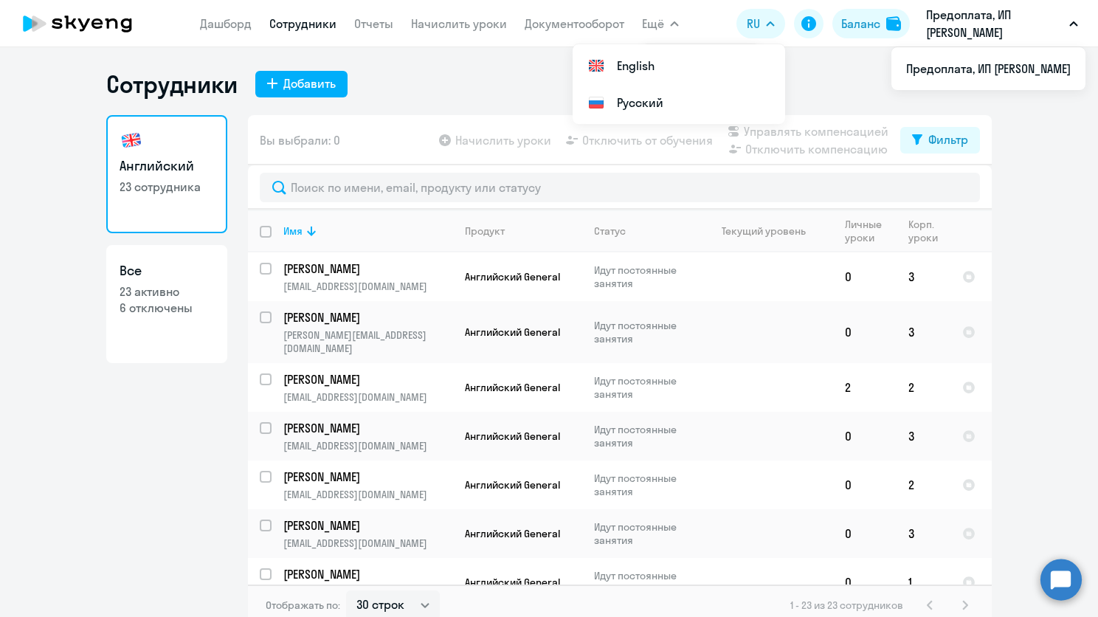
click at [977, 26] on p "Предоплата, ИП [PERSON_NAME]" at bounding box center [994, 23] width 137 height 35
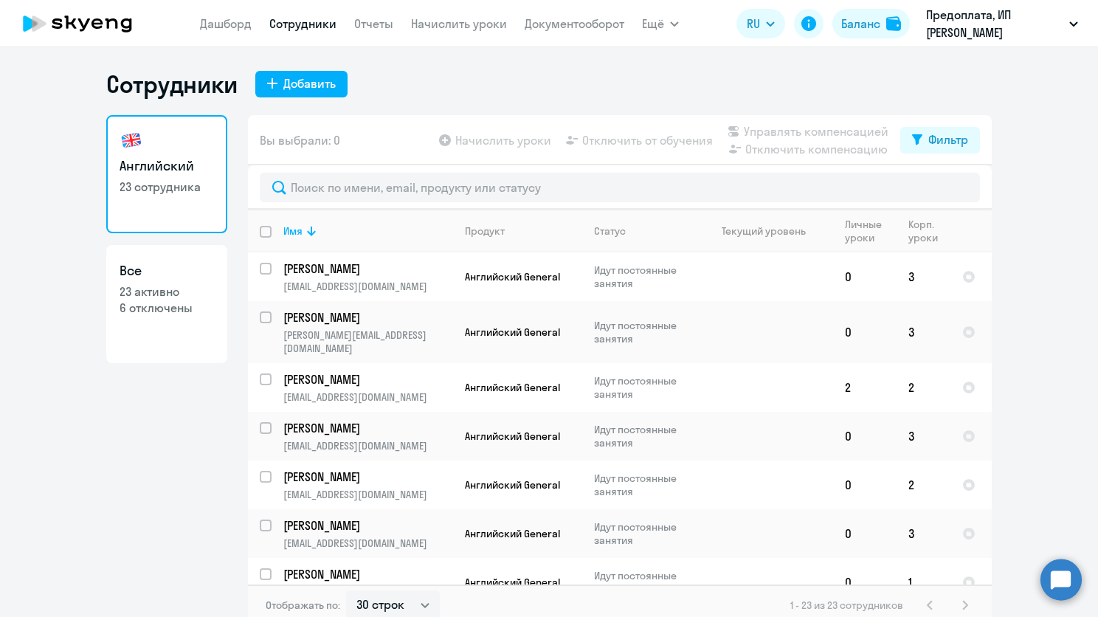
click at [975, 32] on p "Предоплата, ИП [PERSON_NAME]" at bounding box center [994, 23] width 137 height 35
click at [901, 30] on div at bounding box center [895, 23] width 18 height 15
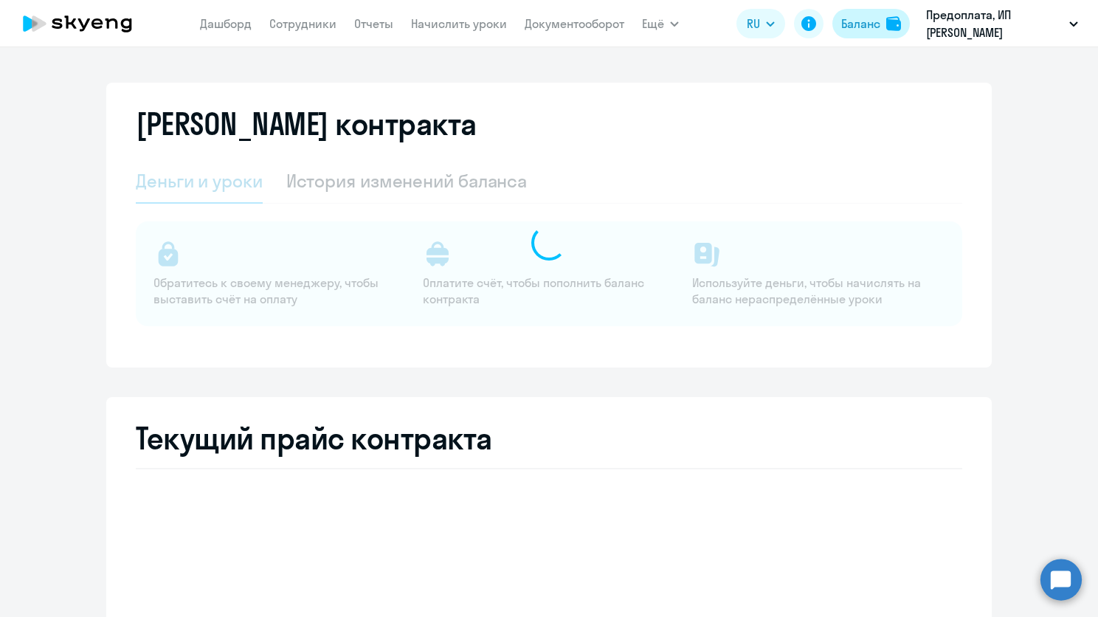
select select "english_adult_not_native_speaker"
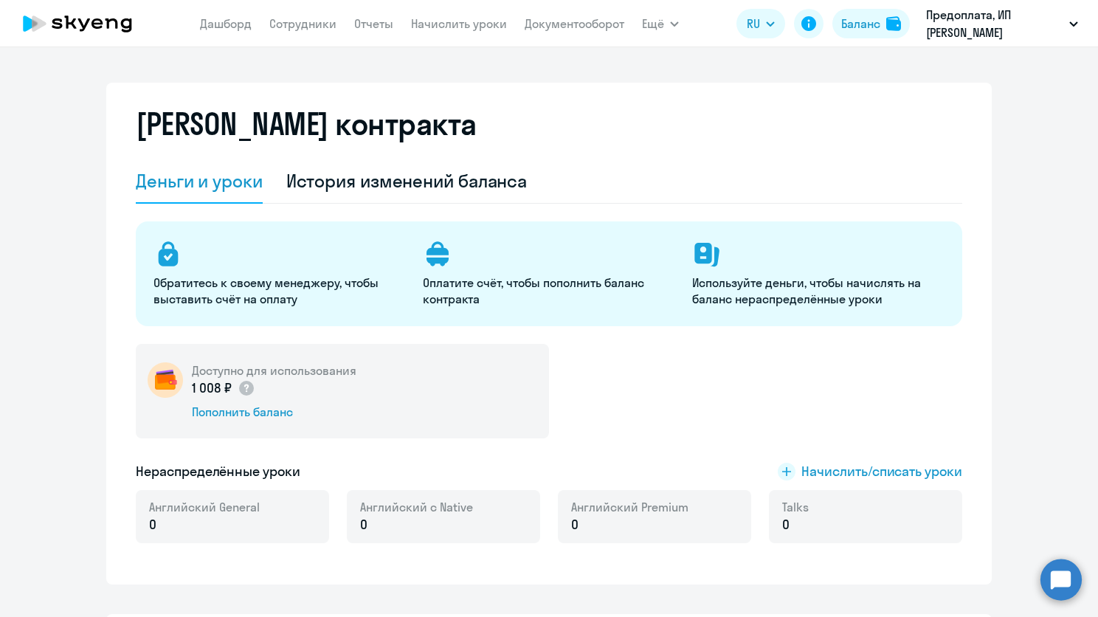
click at [255, 25] on nav "[PERSON_NAME] Отчеты Начислить уроки Документооборот" at bounding box center [412, 24] width 424 height 30
click at [242, 24] on link "Дашборд" at bounding box center [226, 23] width 52 height 15
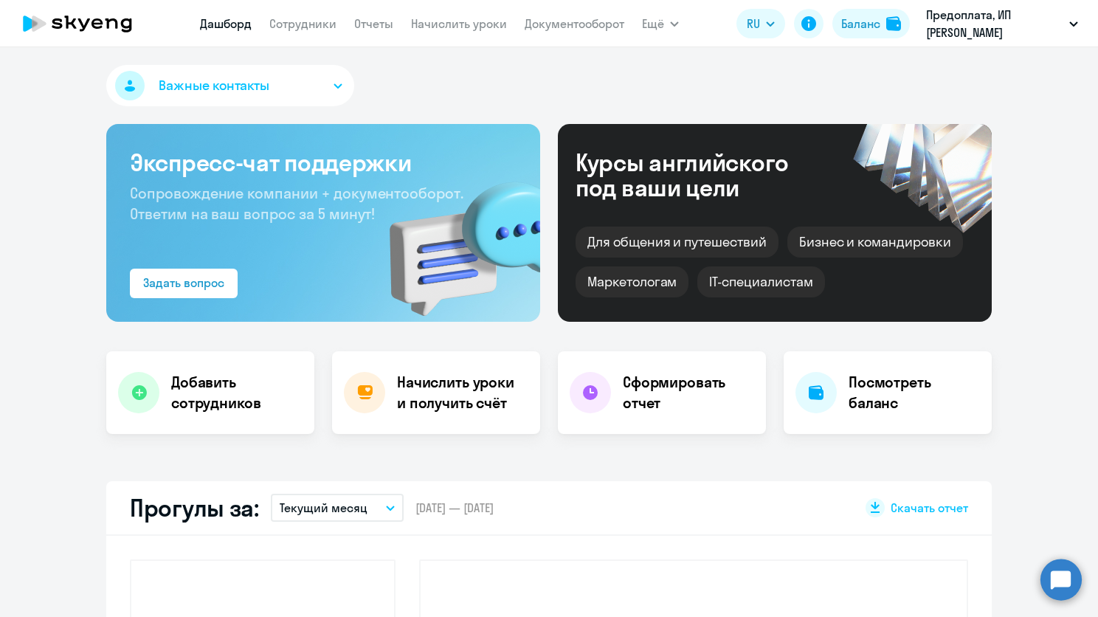
select select "30"
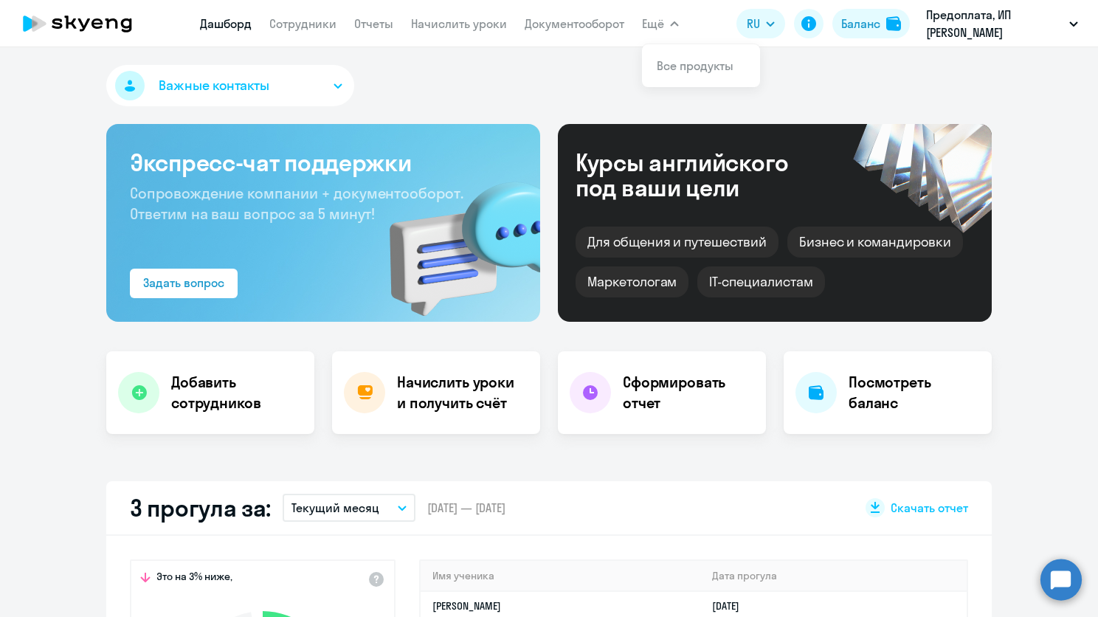
click at [654, 17] on span "Ещё" at bounding box center [653, 24] width 22 height 18
click at [329, 27] on link "Сотрудники" at bounding box center [302, 23] width 67 height 15
select select "30"
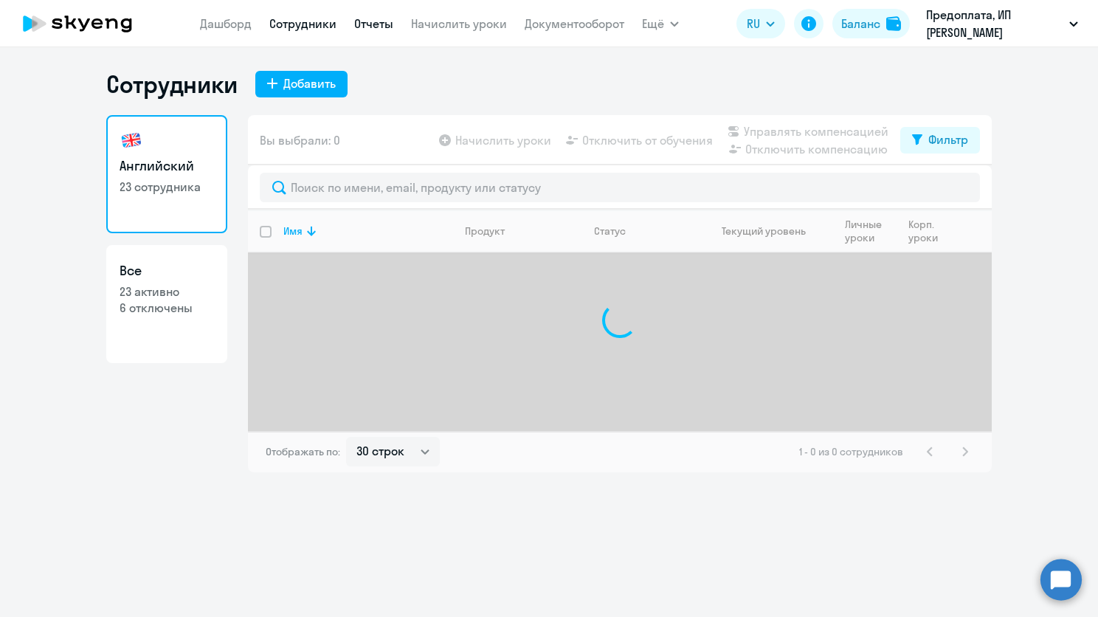
click at [372, 20] on link "Отчеты" at bounding box center [373, 23] width 39 height 15
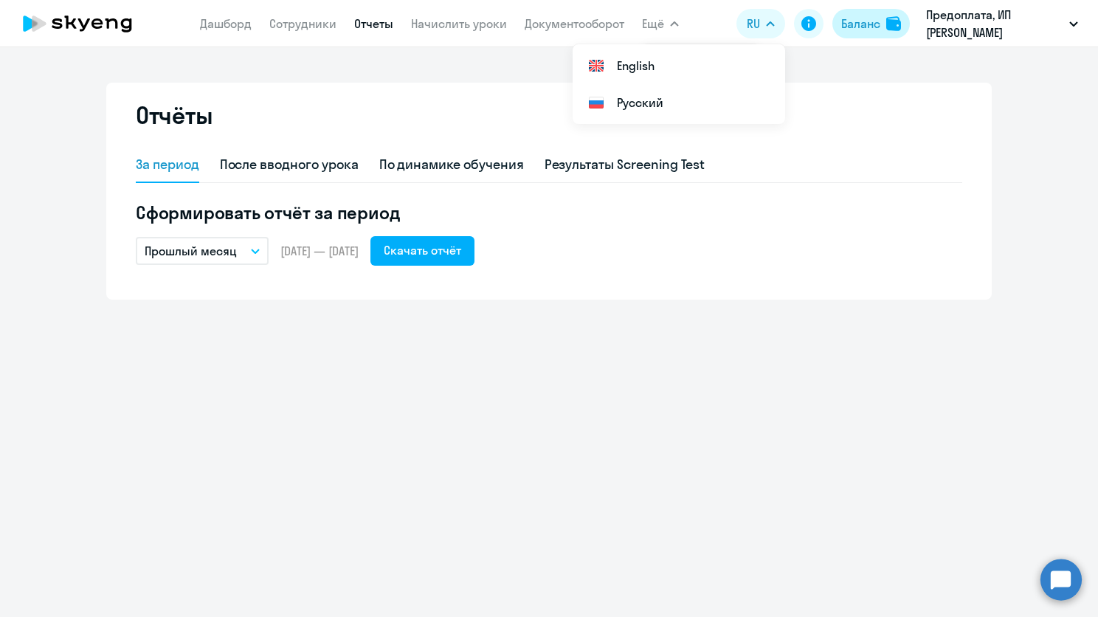
click at [879, 30] on div "Баланс" at bounding box center [860, 24] width 39 height 18
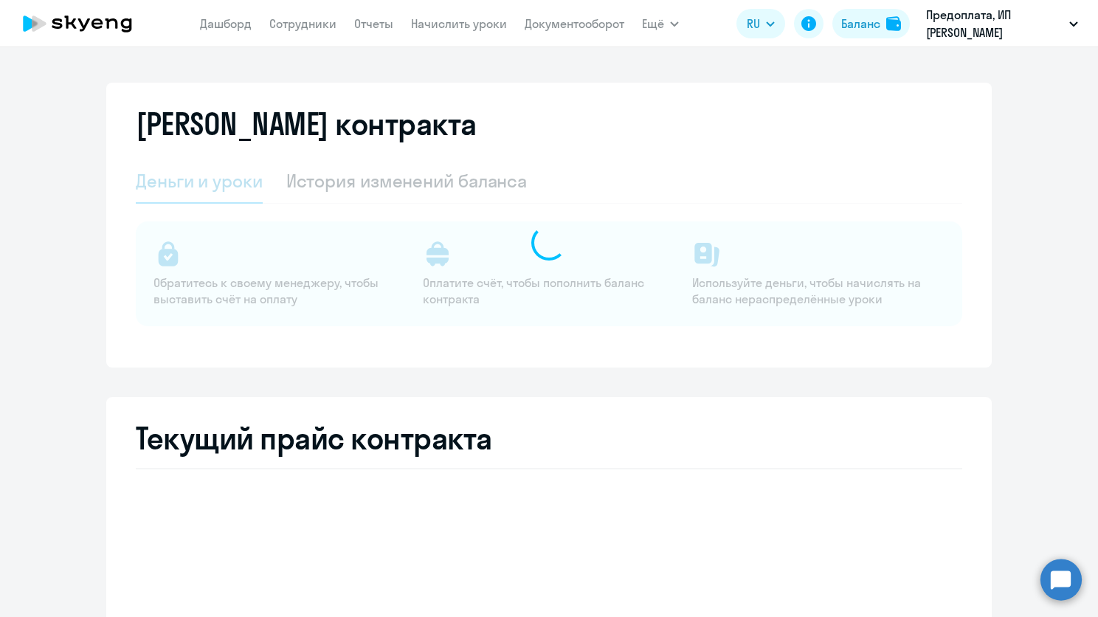
select select "english_adult_not_native_speaker"
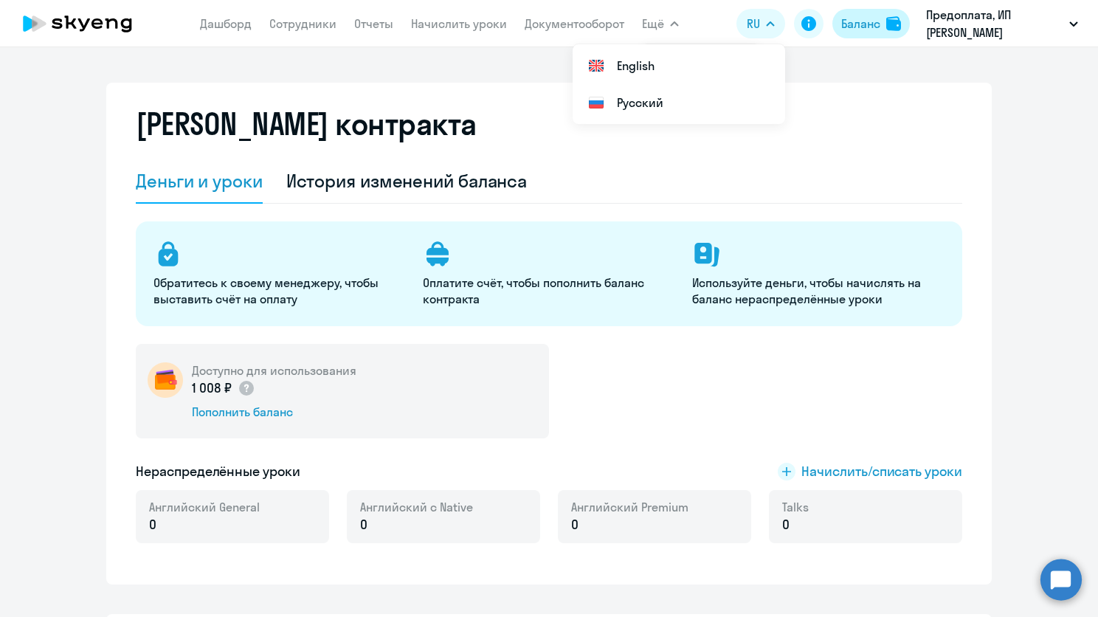
click at [886, 26] on img at bounding box center [893, 23] width 15 height 15
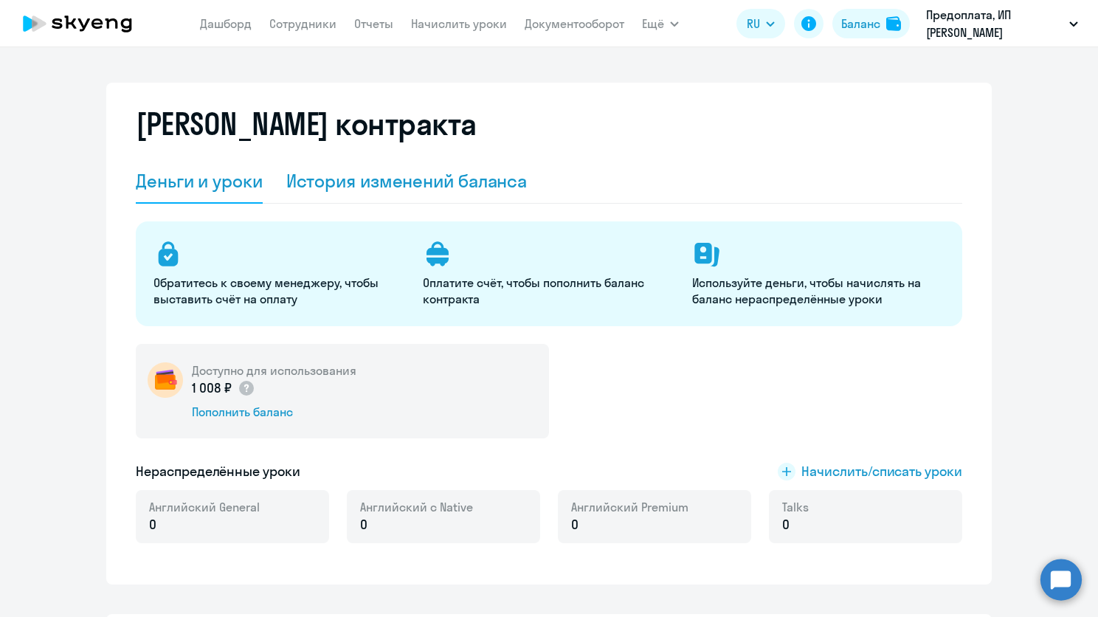
click at [361, 181] on div "История изменений баланса" at bounding box center [406, 181] width 241 height 24
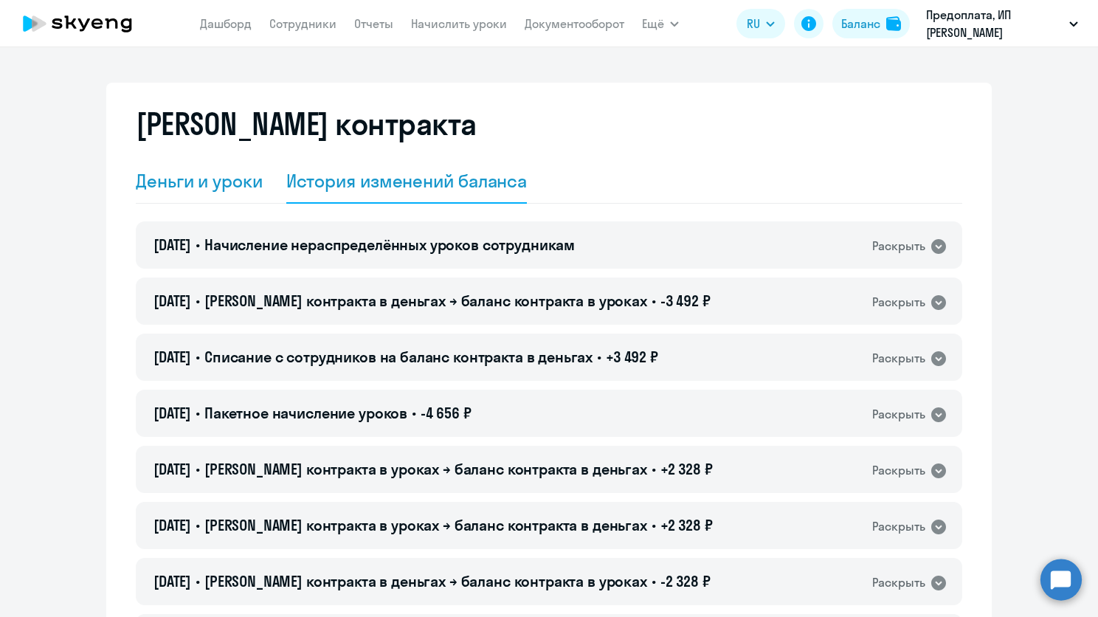
click at [244, 183] on div "Деньги и уроки" at bounding box center [199, 181] width 127 height 24
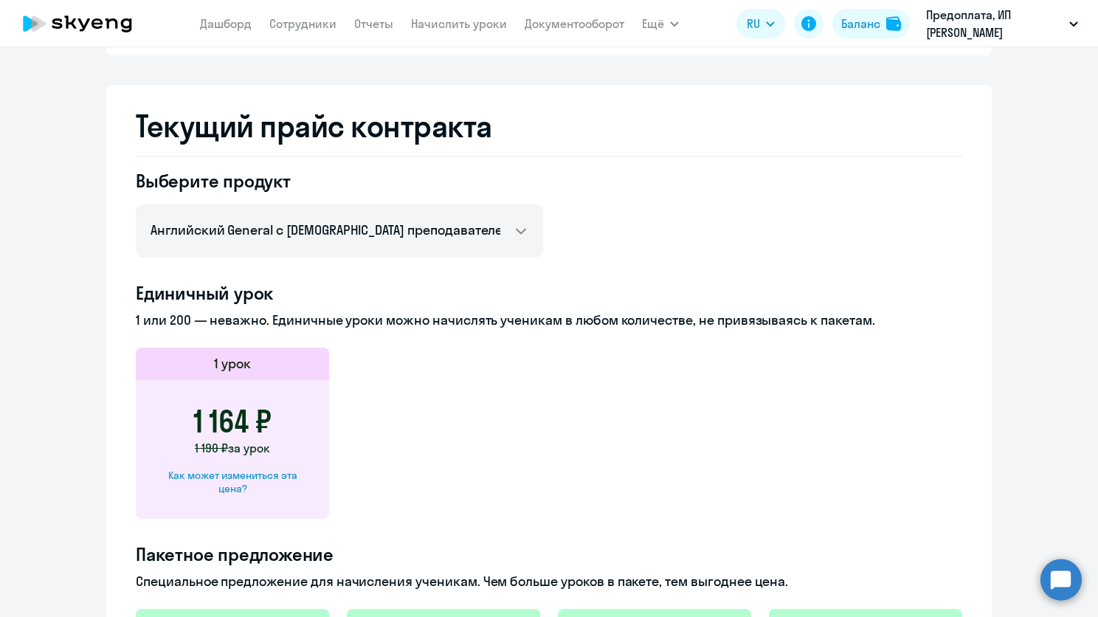
scroll to position [308, 0]
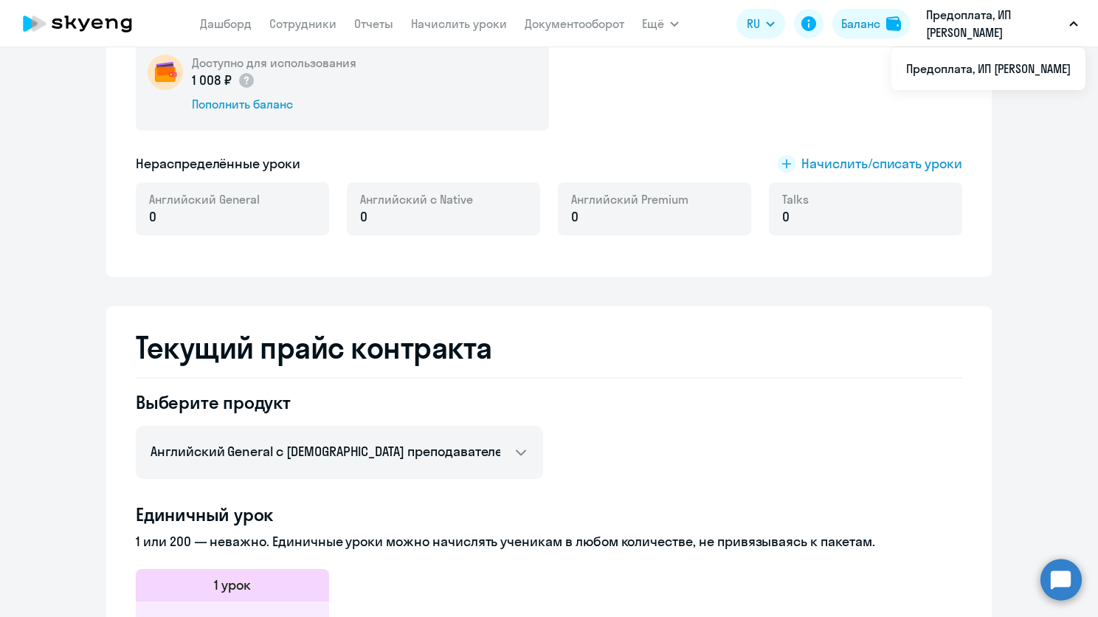
click at [977, 18] on p "Предоплата, ИП [PERSON_NAME]" at bounding box center [994, 23] width 137 height 35
click at [972, 27] on p "Предоплата, ИП [PERSON_NAME]" at bounding box center [994, 23] width 137 height 35
click at [950, 68] on li "Предоплата, ИП [PERSON_NAME]" at bounding box center [988, 68] width 194 height 37
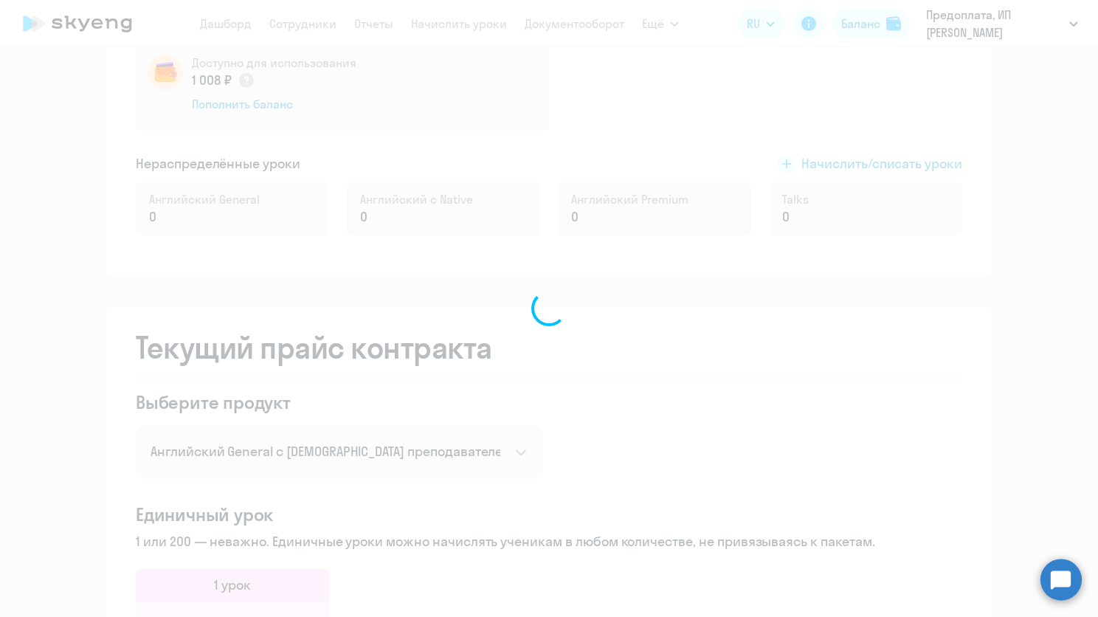
scroll to position [441, 0]
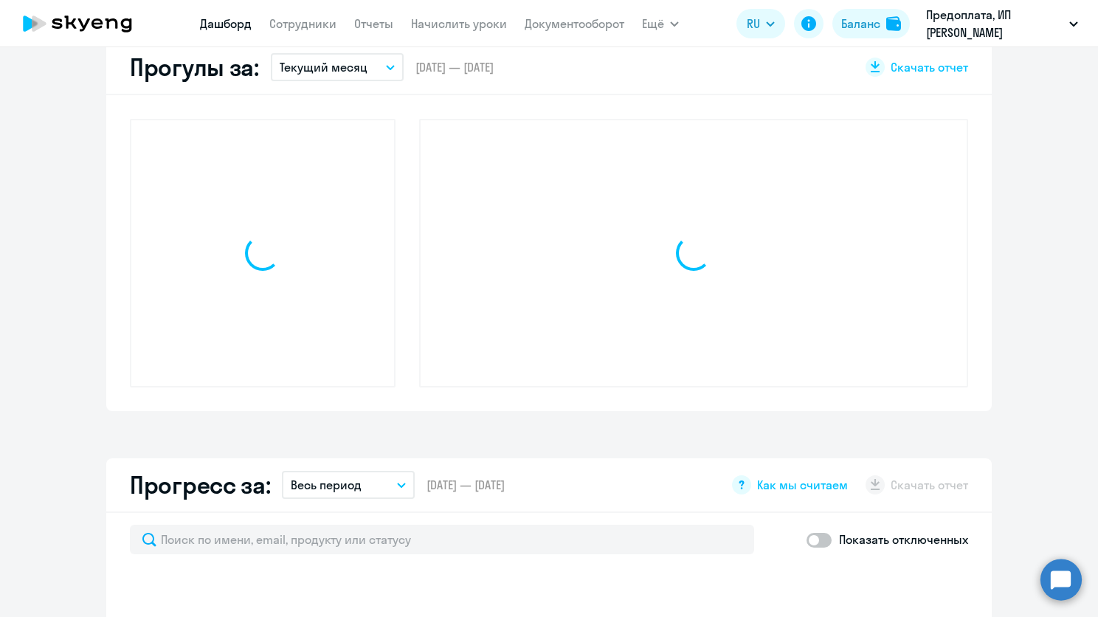
select select "30"
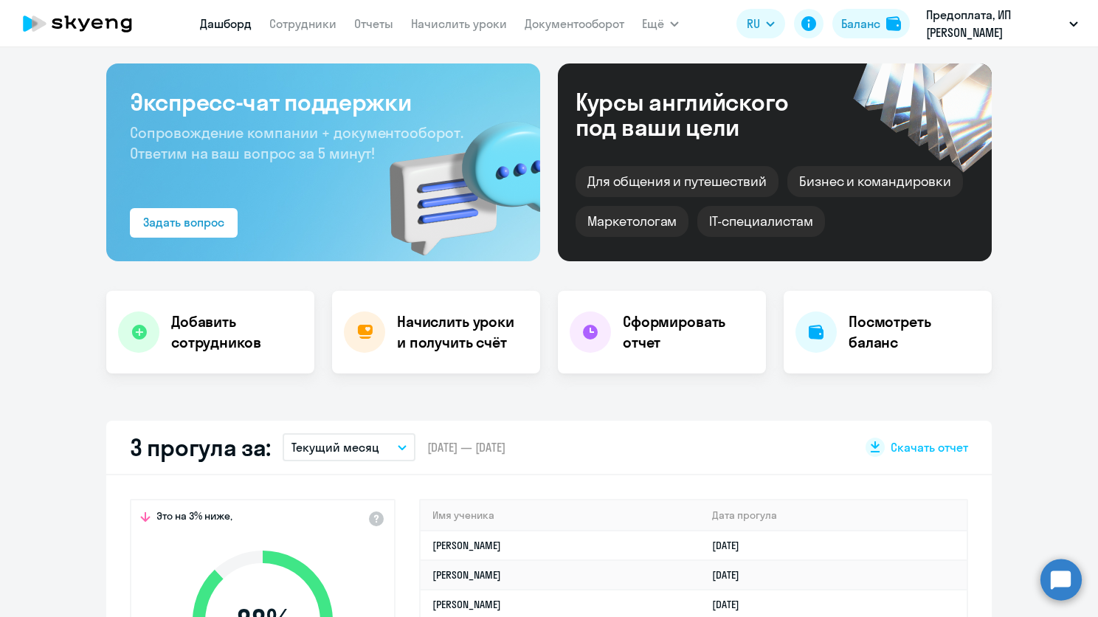
scroll to position [0, 0]
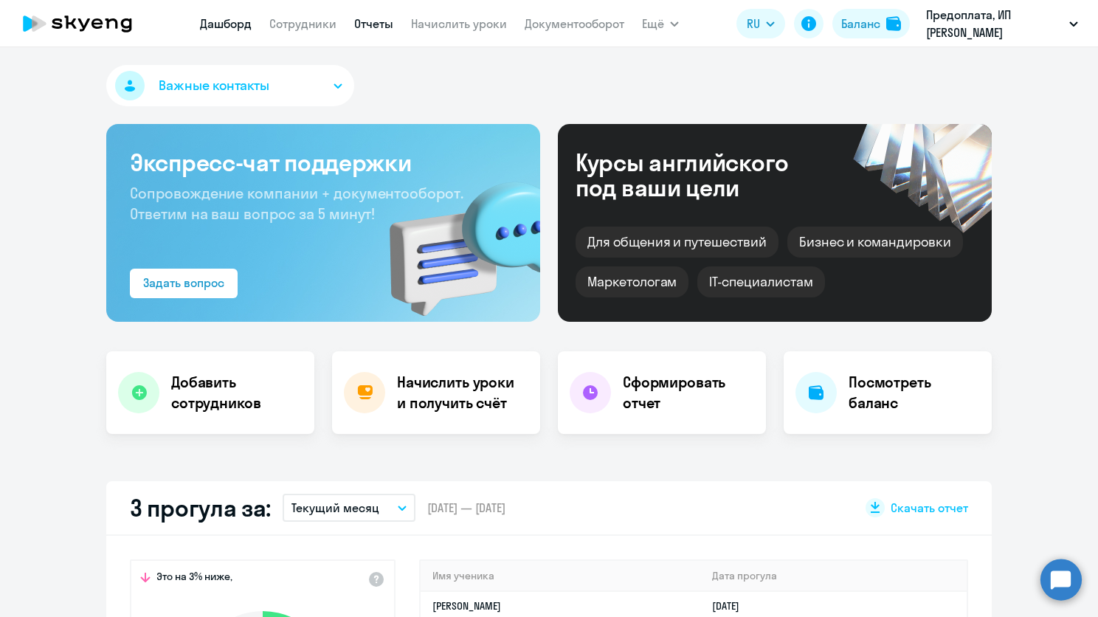
click at [377, 27] on link "Отчеты" at bounding box center [373, 23] width 39 height 15
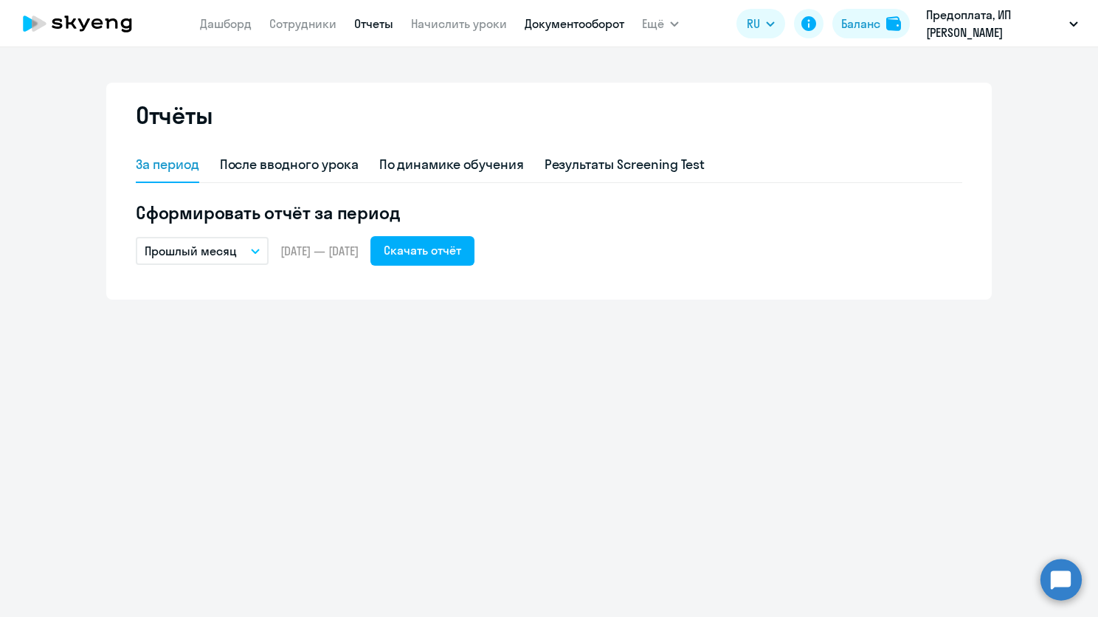
click at [571, 21] on link "Документооборот" at bounding box center [575, 23] width 100 height 15
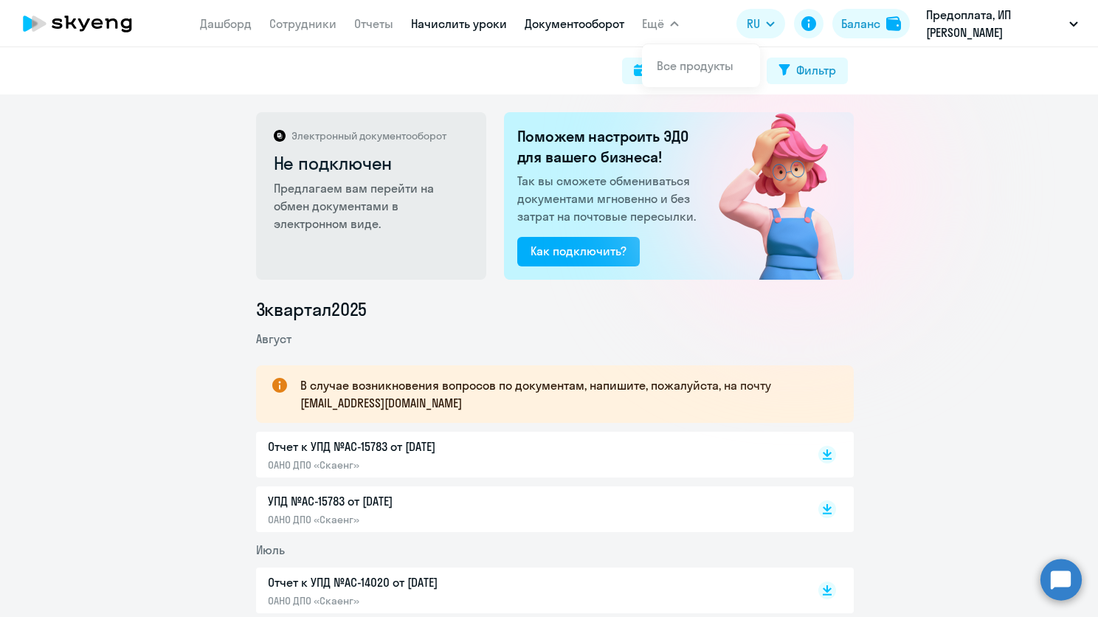
click at [491, 26] on link "Начислить уроки" at bounding box center [459, 23] width 96 height 15
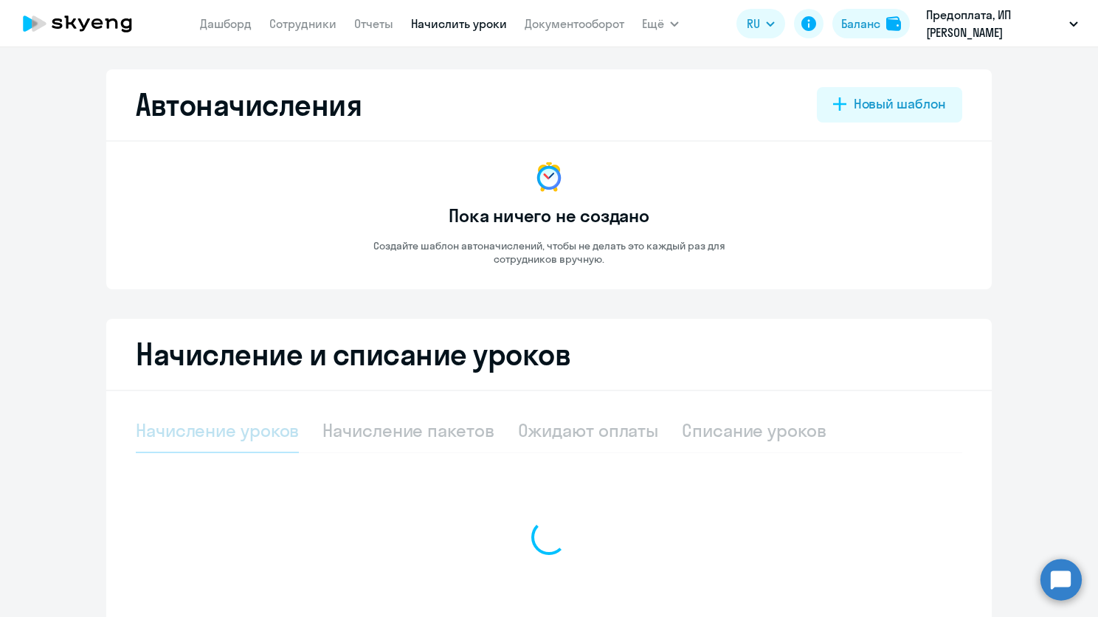
select select "10"
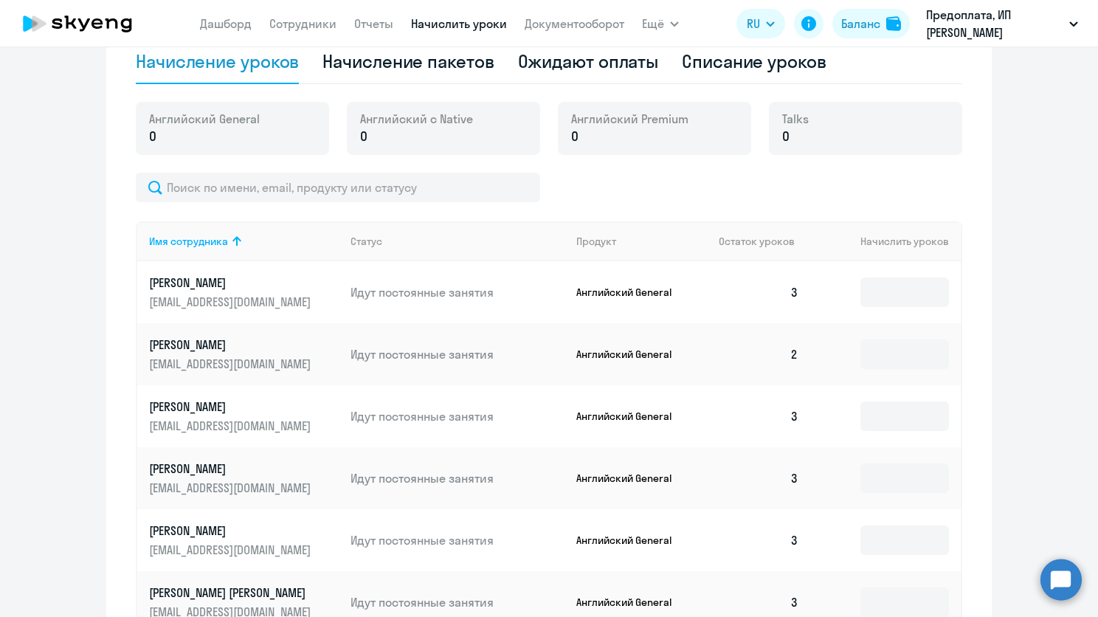
scroll to position [148, 0]
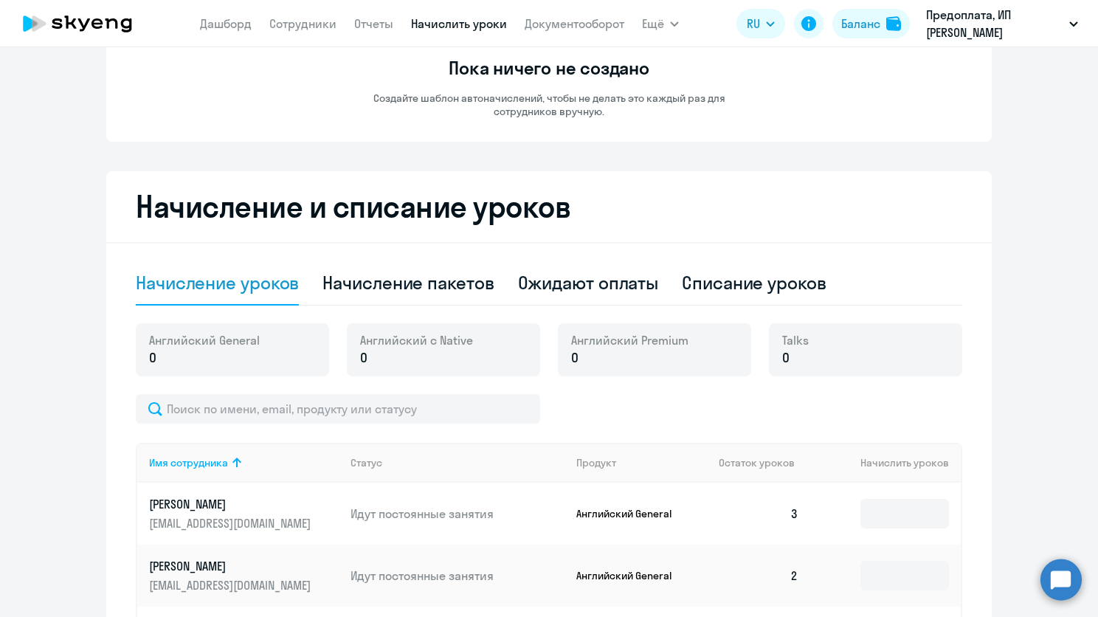
click at [540, 284] on div "Ожидают оплаты" at bounding box center [588, 283] width 141 height 24
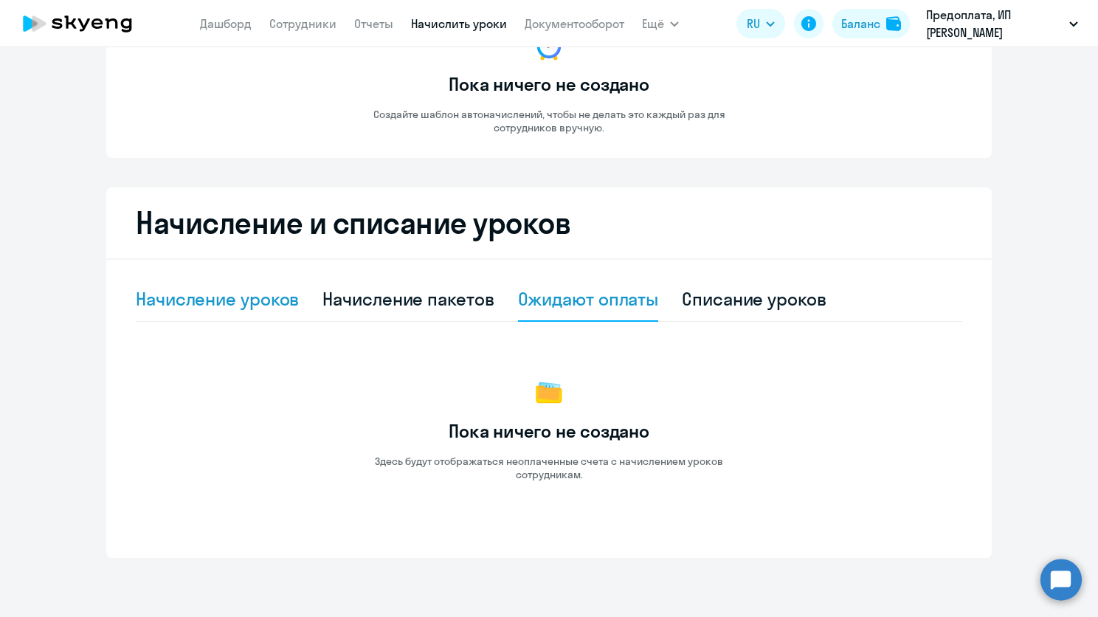
click at [258, 313] on div "Начисление уроков" at bounding box center [217, 299] width 163 height 44
select select "10"
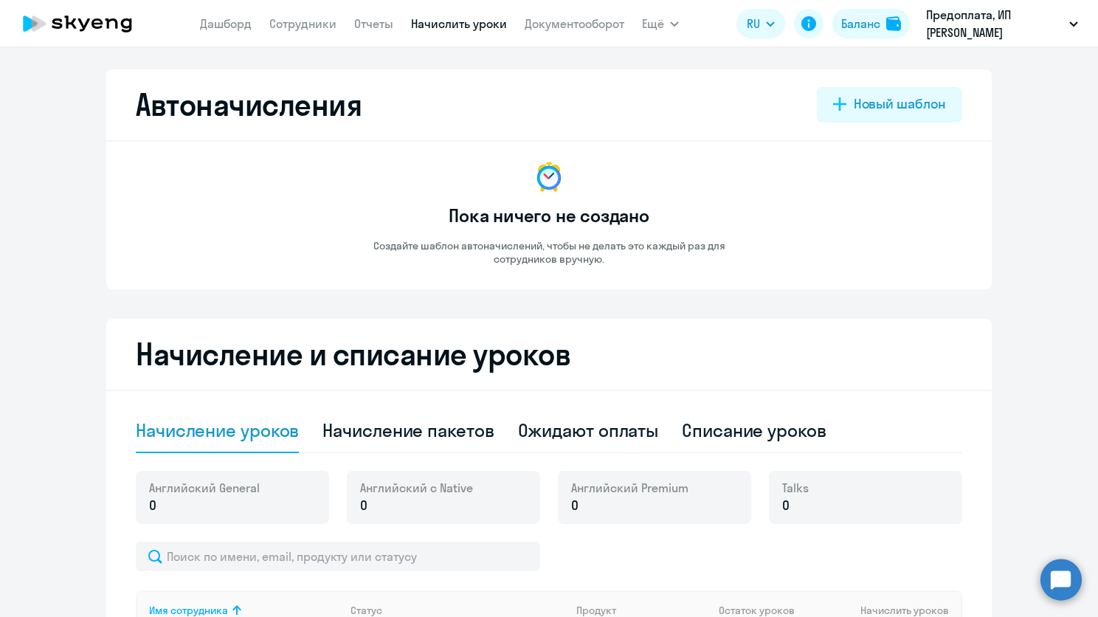
scroll to position [0, 0]
click at [235, 25] on link "Дашборд" at bounding box center [226, 23] width 52 height 15
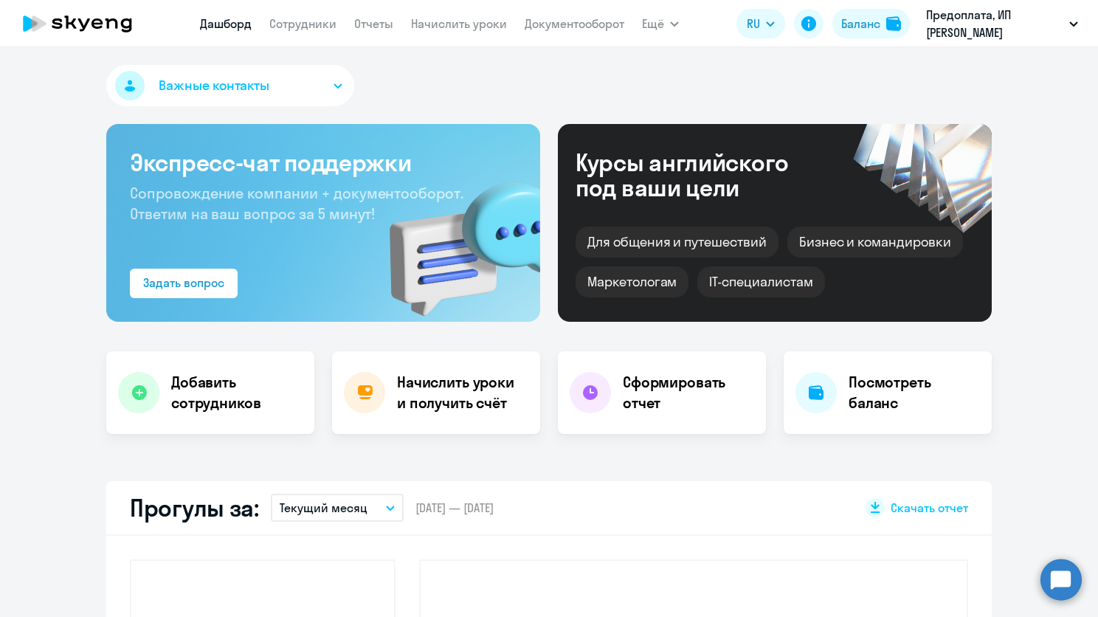
select select "30"
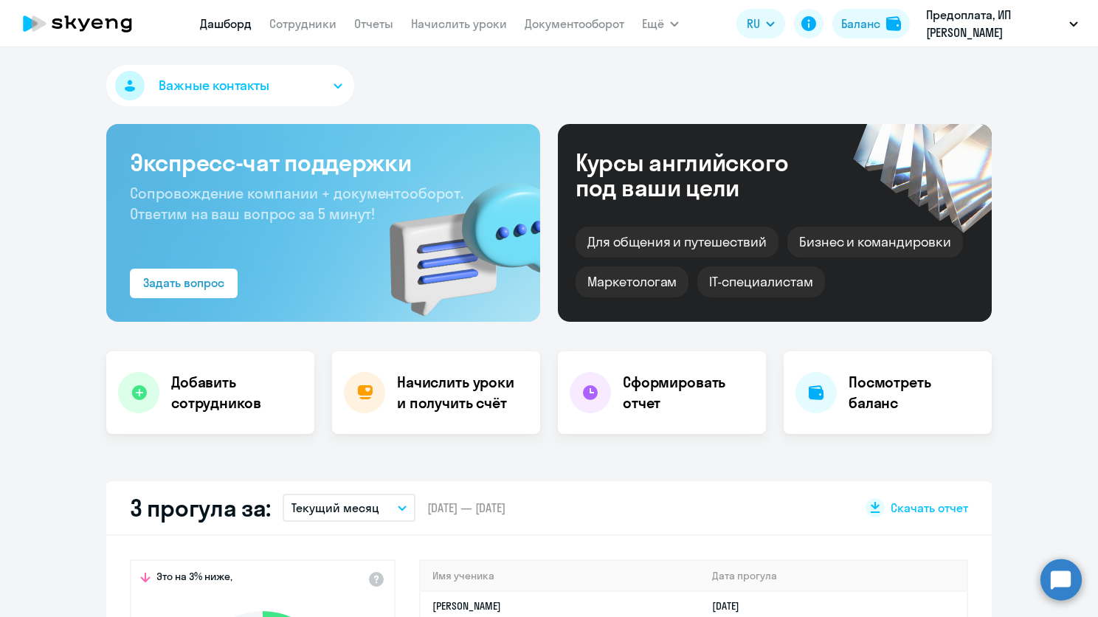
click at [638, 370] on div "Сформировать отчет" at bounding box center [662, 392] width 208 height 83
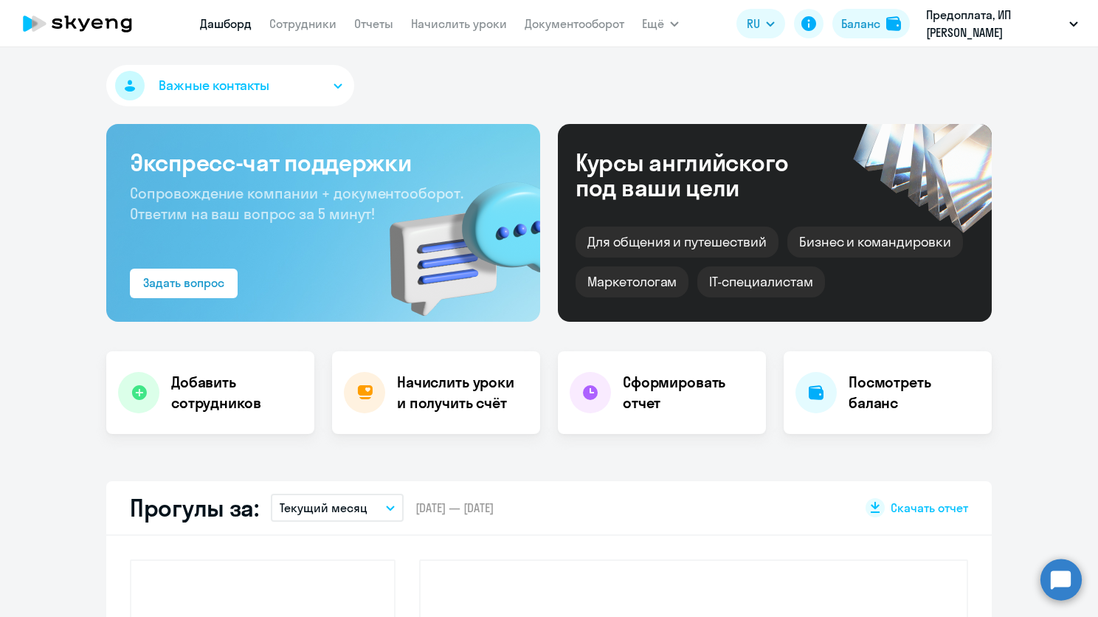
select select "30"
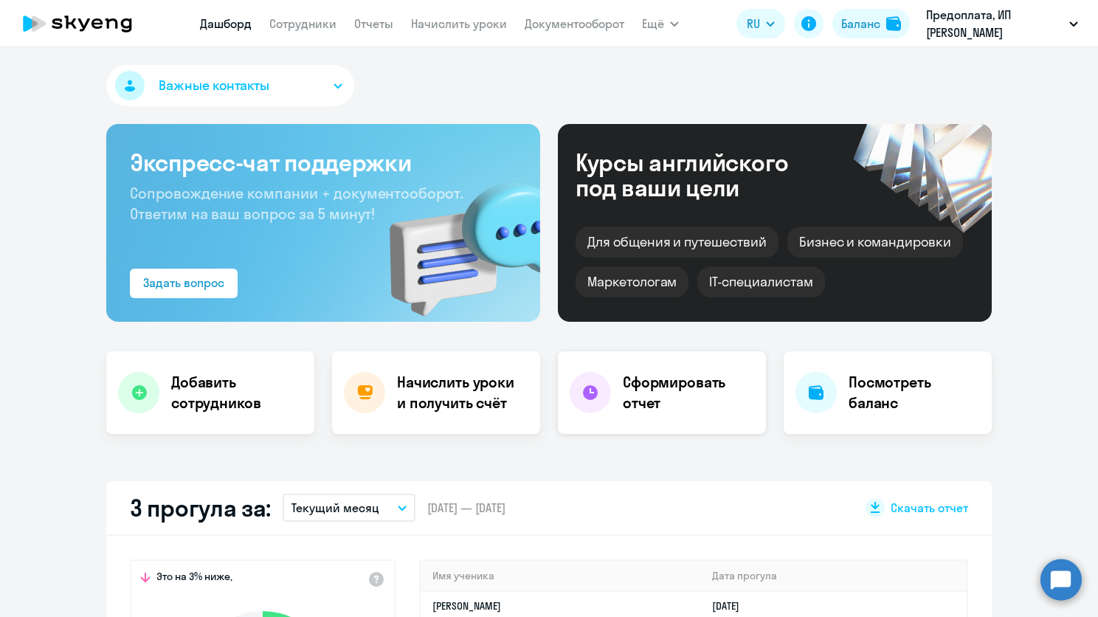
click at [733, 411] on h4 "Сформировать отчет" at bounding box center [688, 392] width 131 height 41
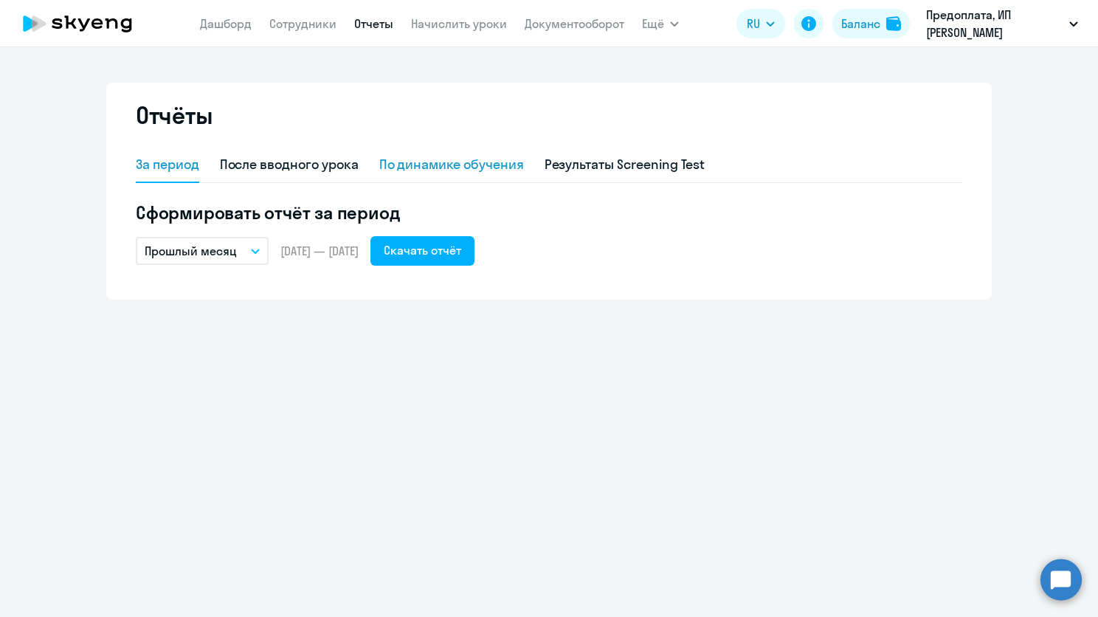
click at [393, 159] on div "По динамике обучения" at bounding box center [451, 164] width 145 height 19
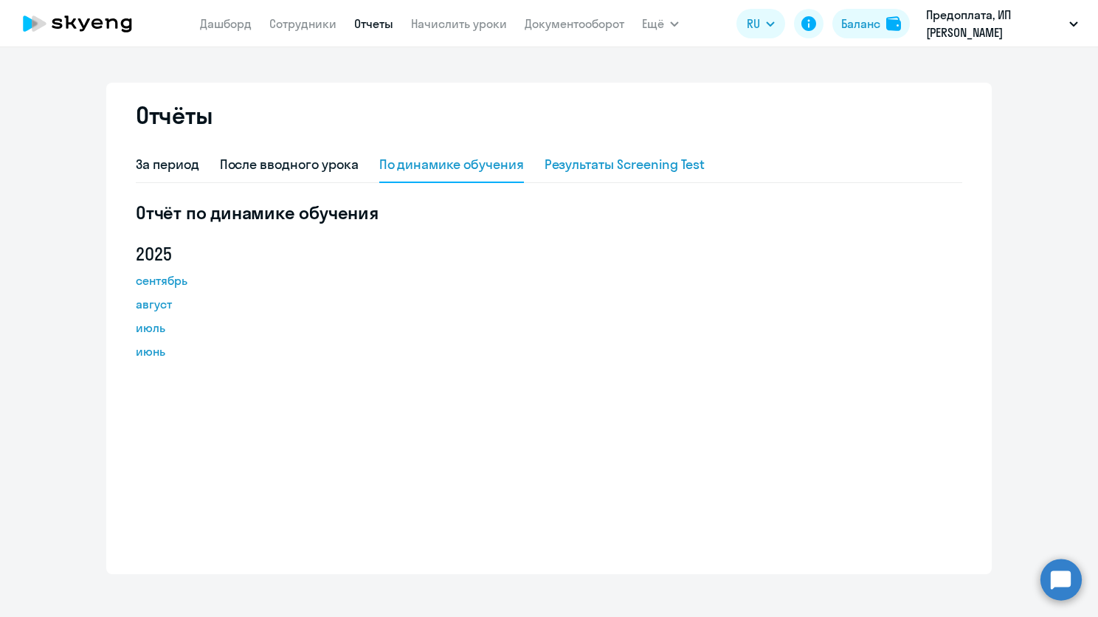
click at [596, 170] on div "Результаты Screening Test" at bounding box center [625, 164] width 161 height 19
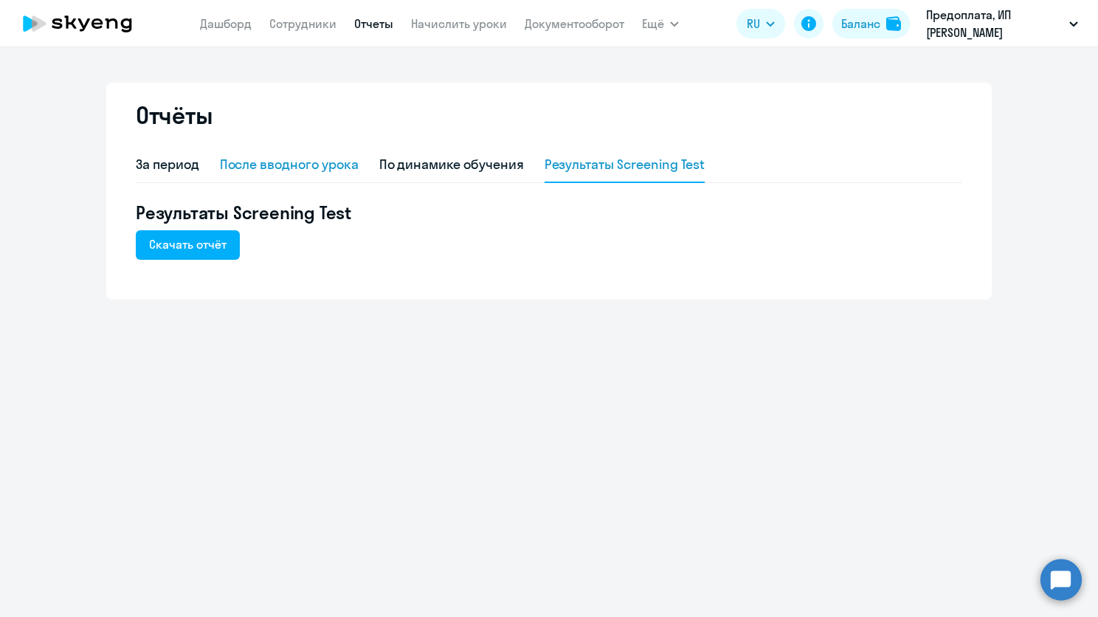
click at [304, 169] on div "После вводного урока" at bounding box center [289, 164] width 139 height 19
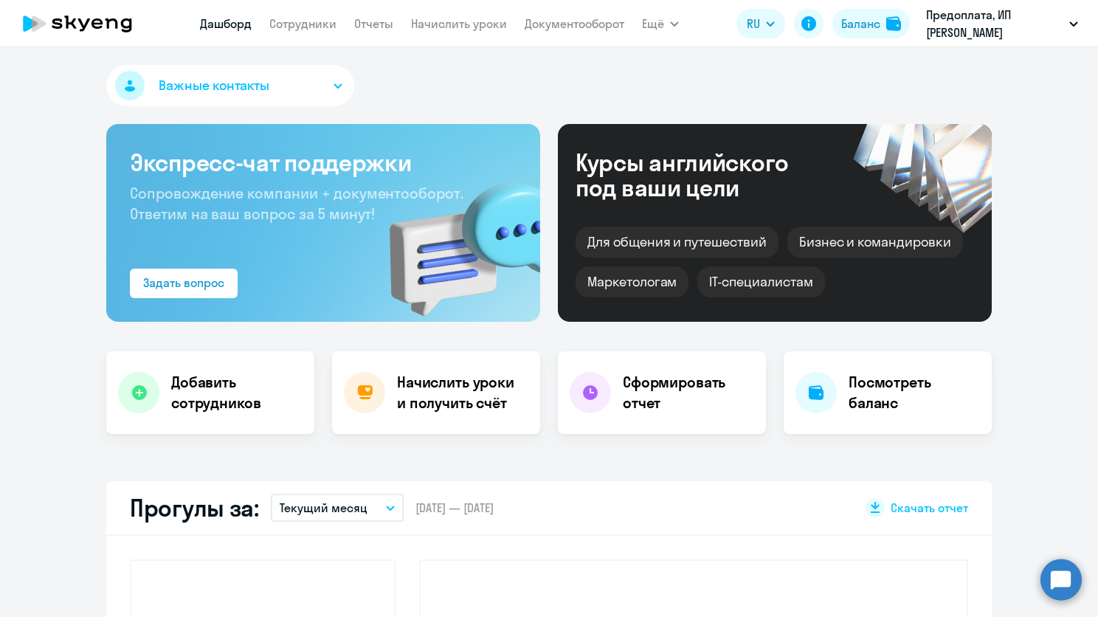
select select "30"
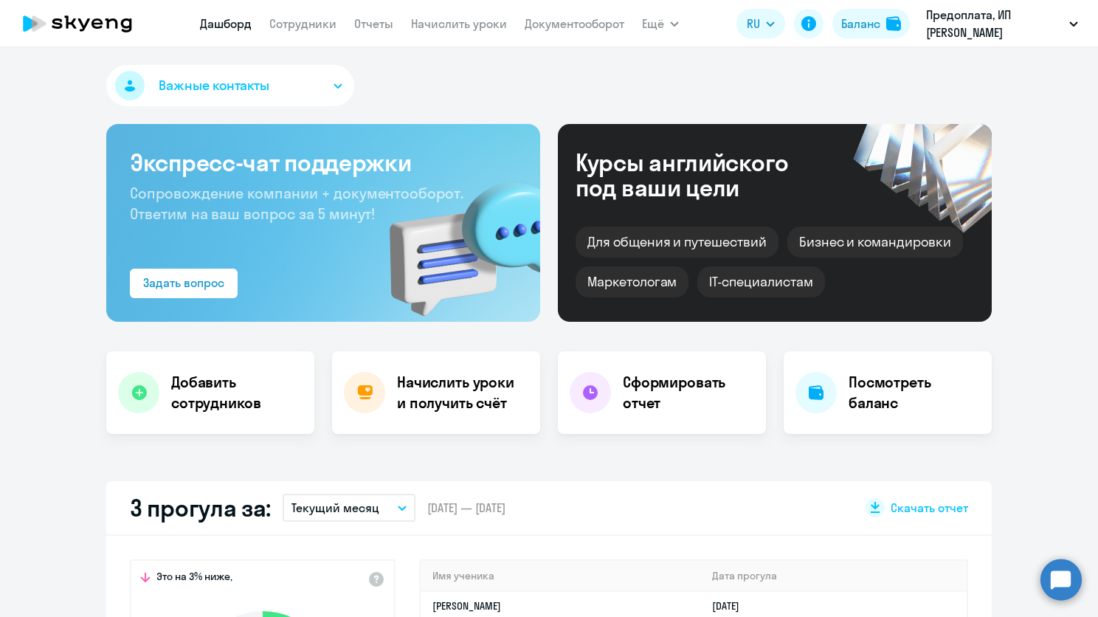
click at [311, 32] on app-menu-item-link "Сотрудники" at bounding box center [302, 24] width 67 height 18
click at [325, 20] on link "Сотрудники" at bounding box center [302, 23] width 67 height 15
select select "30"
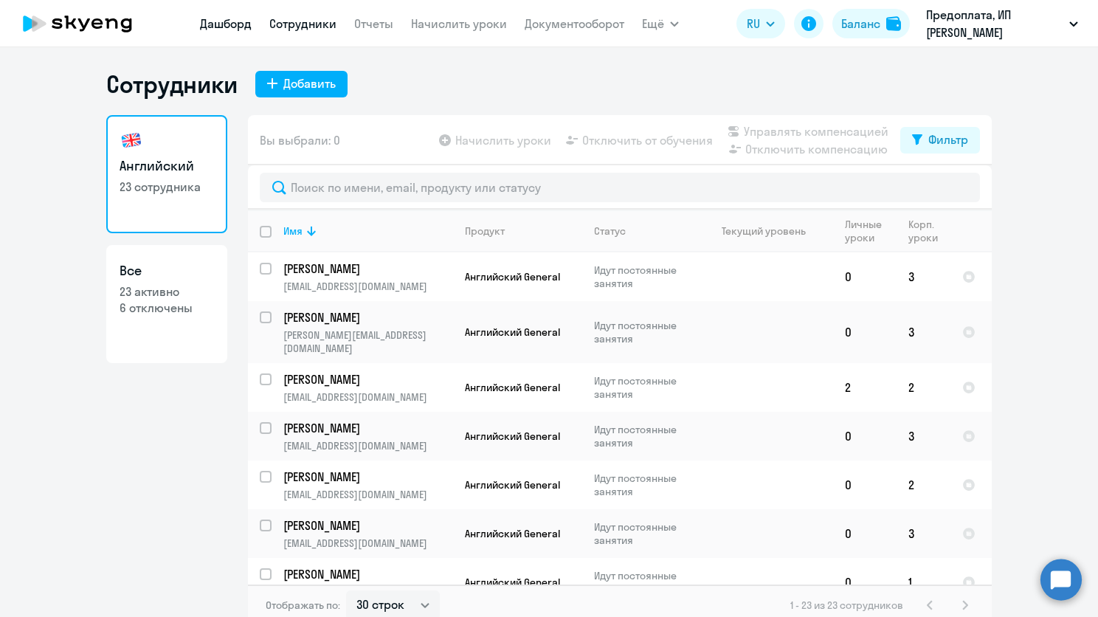
click at [235, 29] on link "Дашборд" at bounding box center [226, 23] width 52 height 15
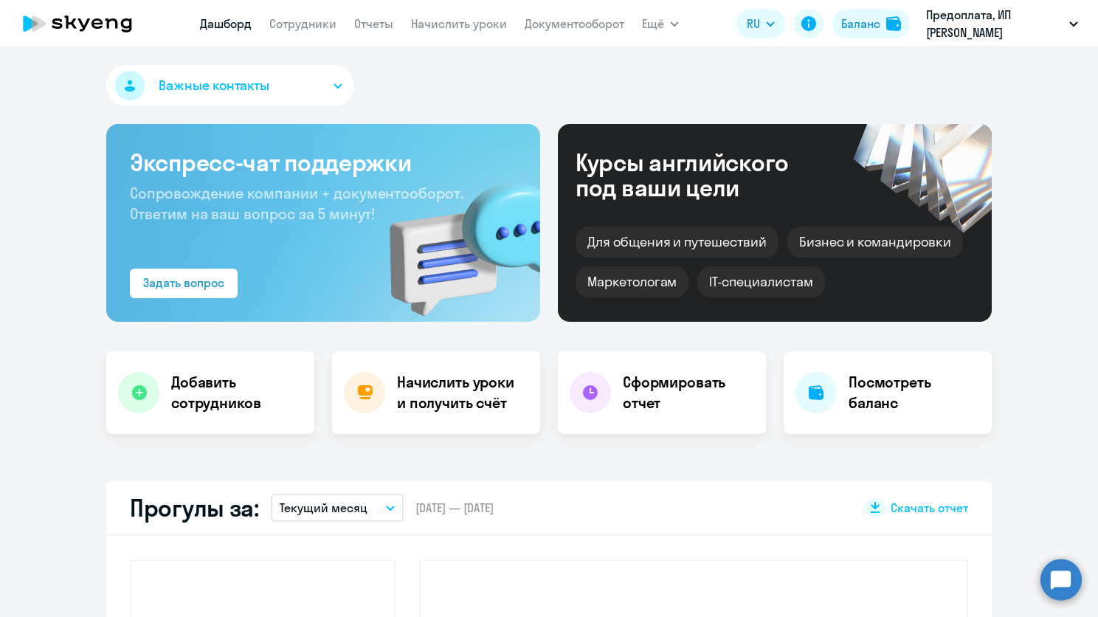
select select "30"
click at [263, 92] on span "Важные контакты" at bounding box center [214, 85] width 111 height 19
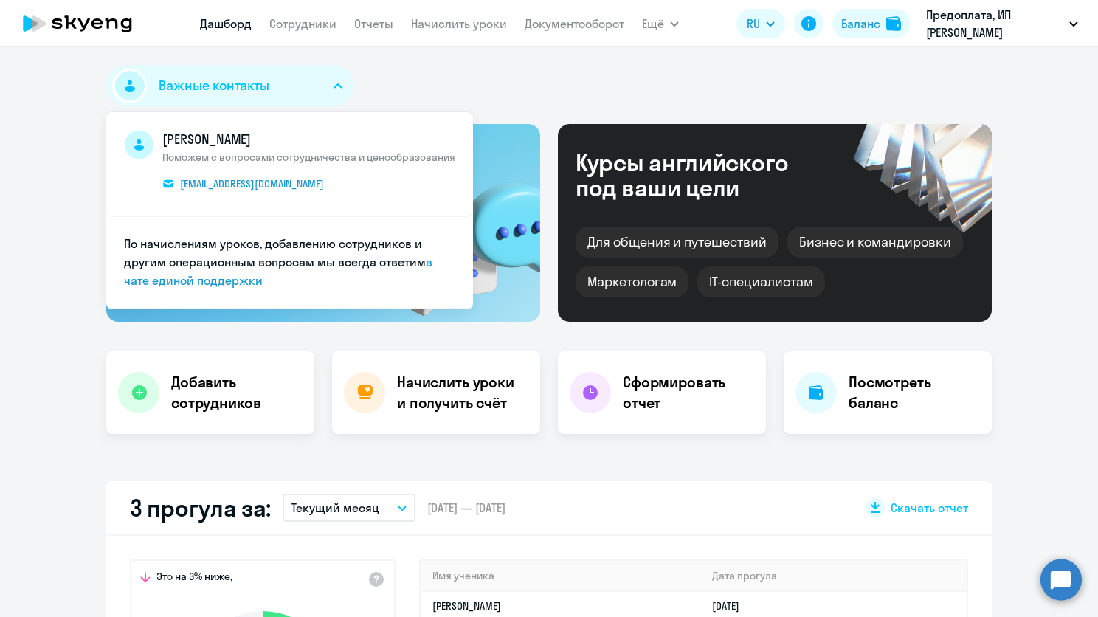
click at [290, 86] on button "Важные контакты" at bounding box center [230, 85] width 248 height 41
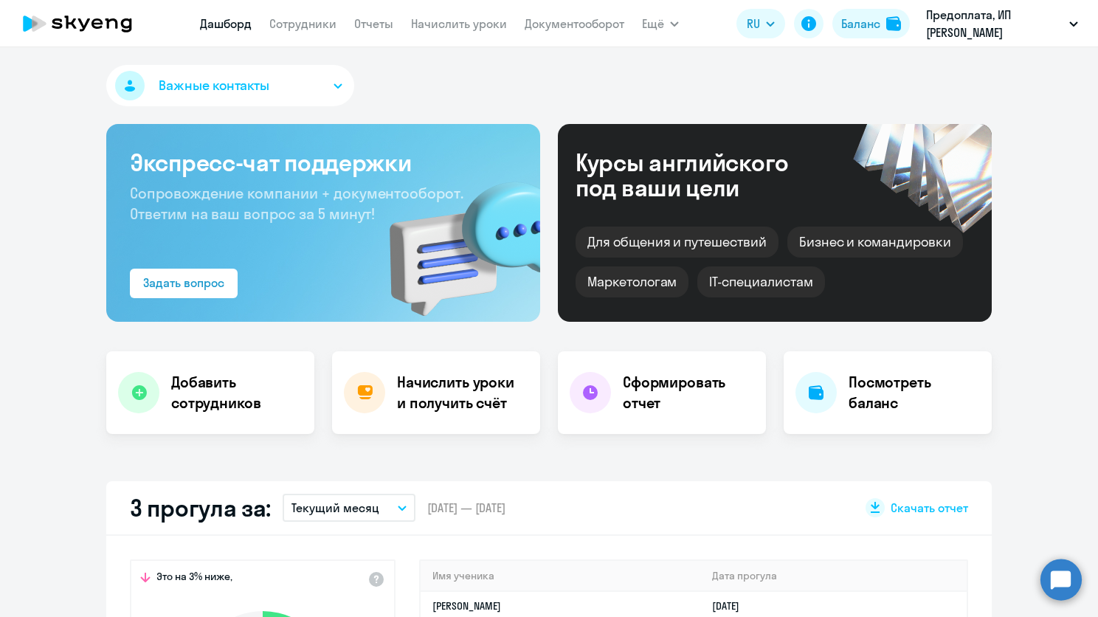
click at [322, 31] on app-menu-item-link "Сотрудники" at bounding box center [302, 24] width 67 height 18
click at [334, 24] on link "Сотрудники" at bounding box center [302, 23] width 67 height 15
select select "30"
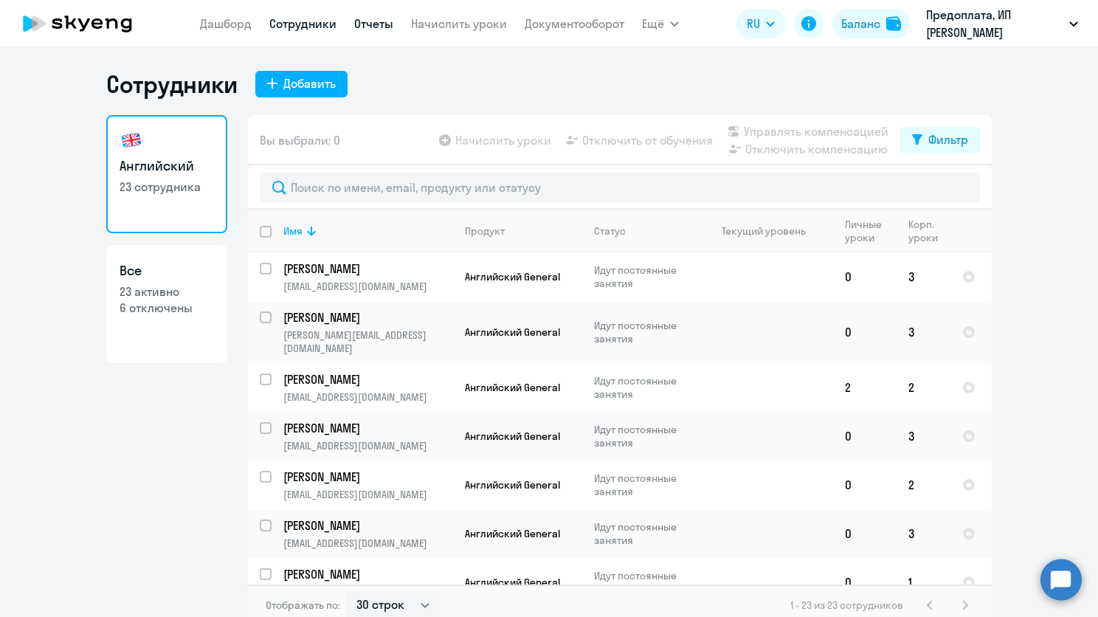
click at [378, 30] on link "Отчеты" at bounding box center [373, 23] width 39 height 15
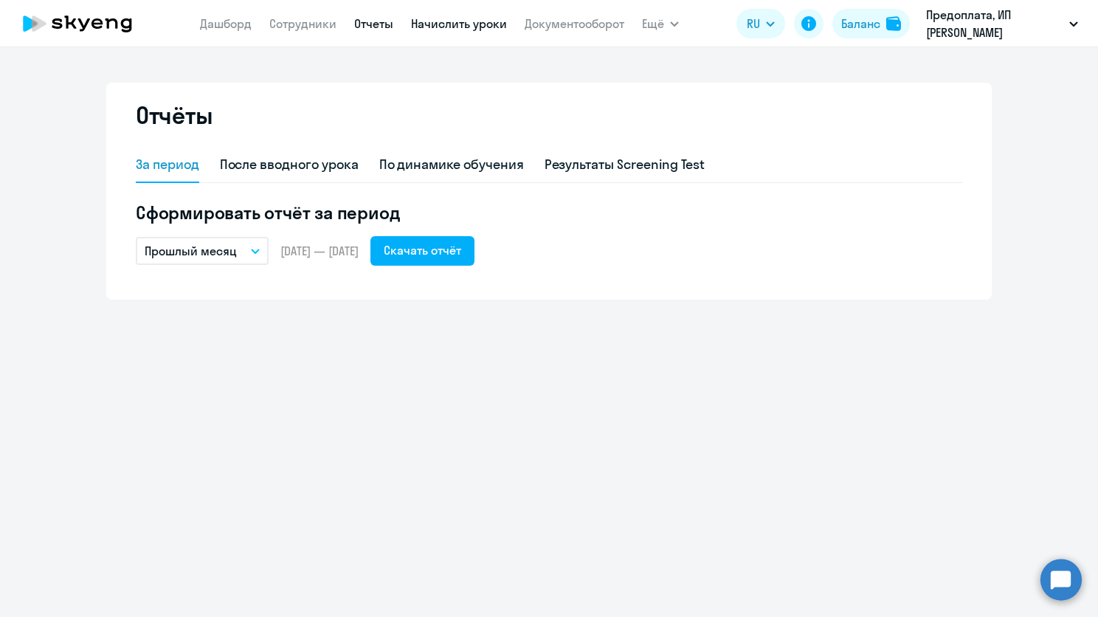
click at [477, 30] on link "Начислить уроки" at bounding box center [459, 23] width 96 height 15
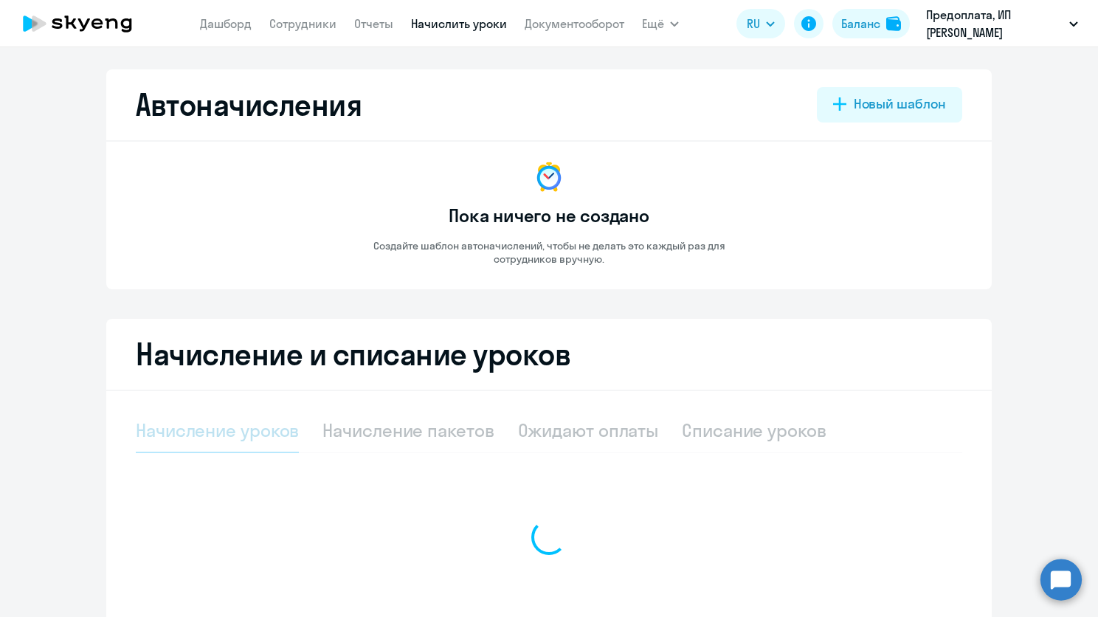
select select "10"
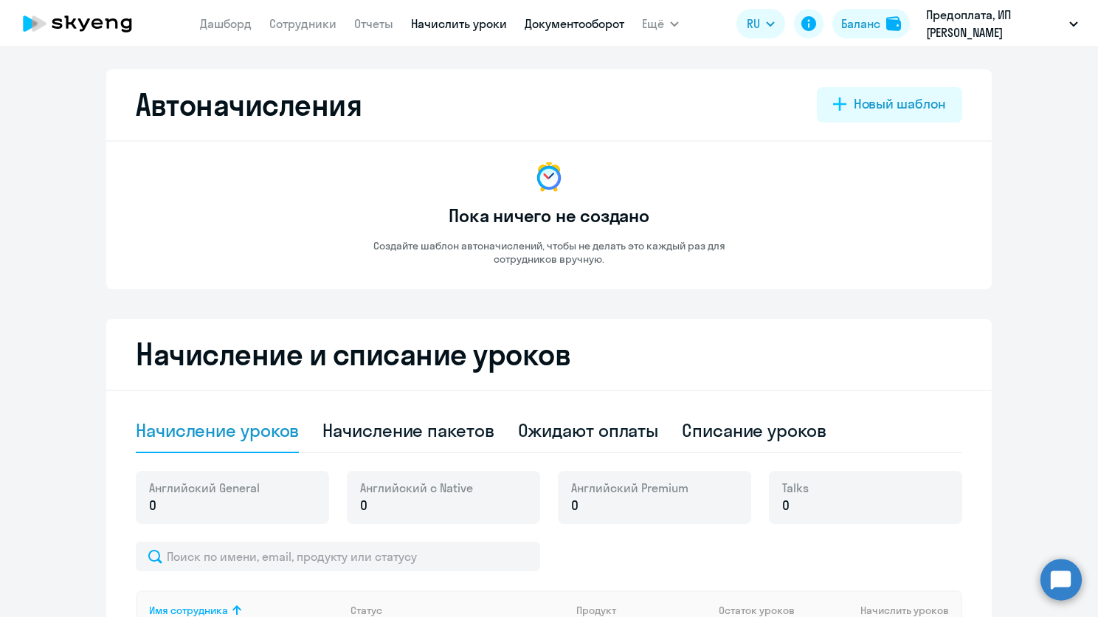
click at [590, 24] on link "Документооборот" at bounding box center [575, 23] width 100 height 15
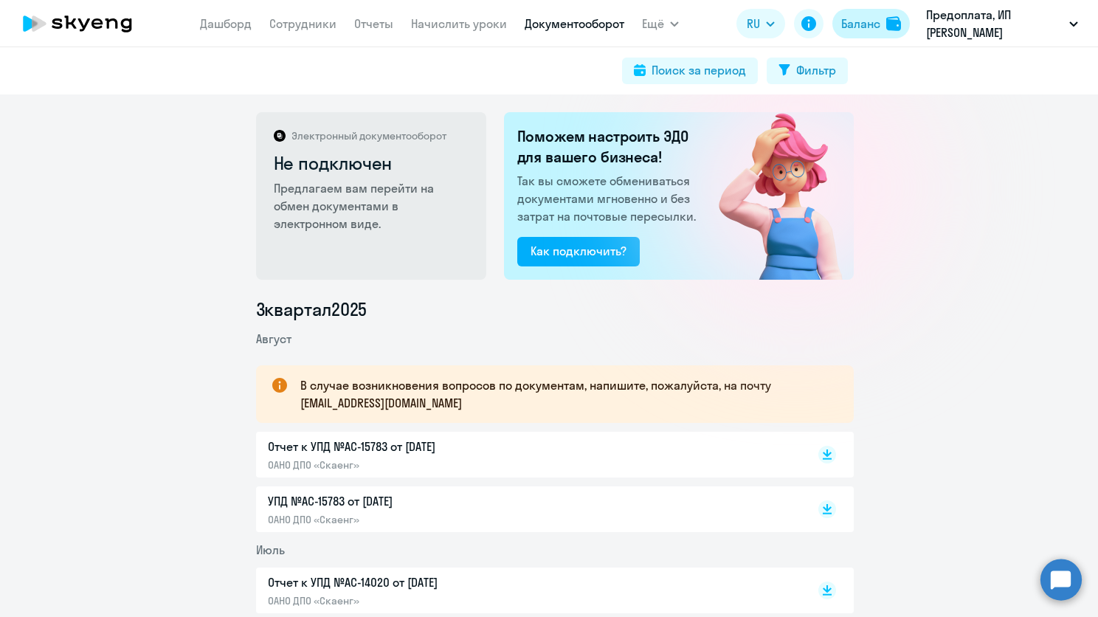
click at [880, 30] on button "Баланс" at bounding box center [870, 24] width 77 height 30
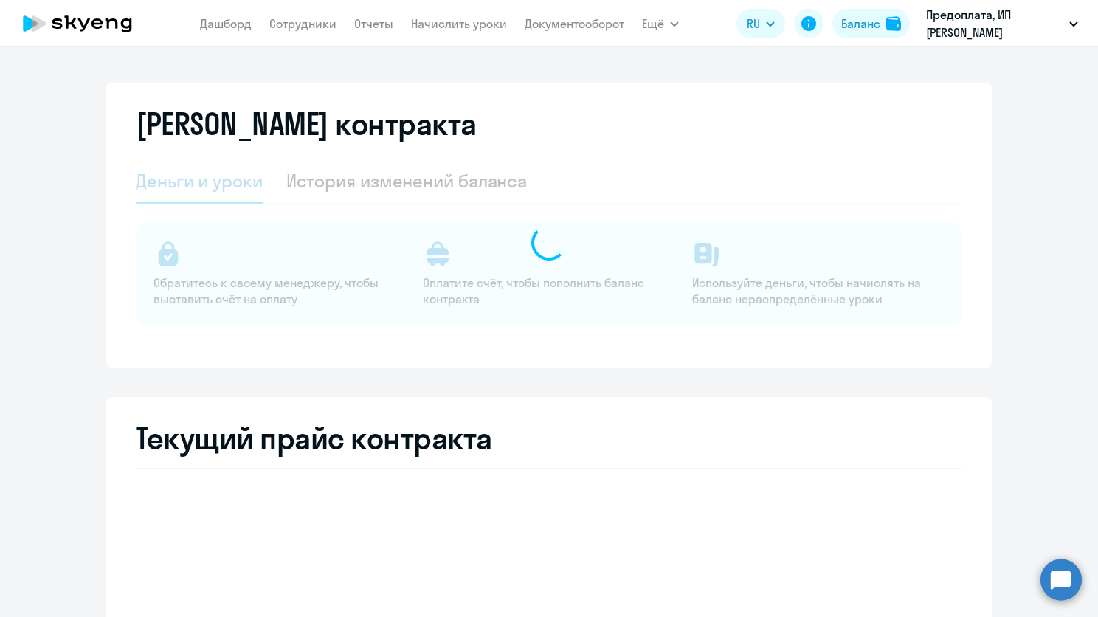
select select "english_adult_not_native_speaker"
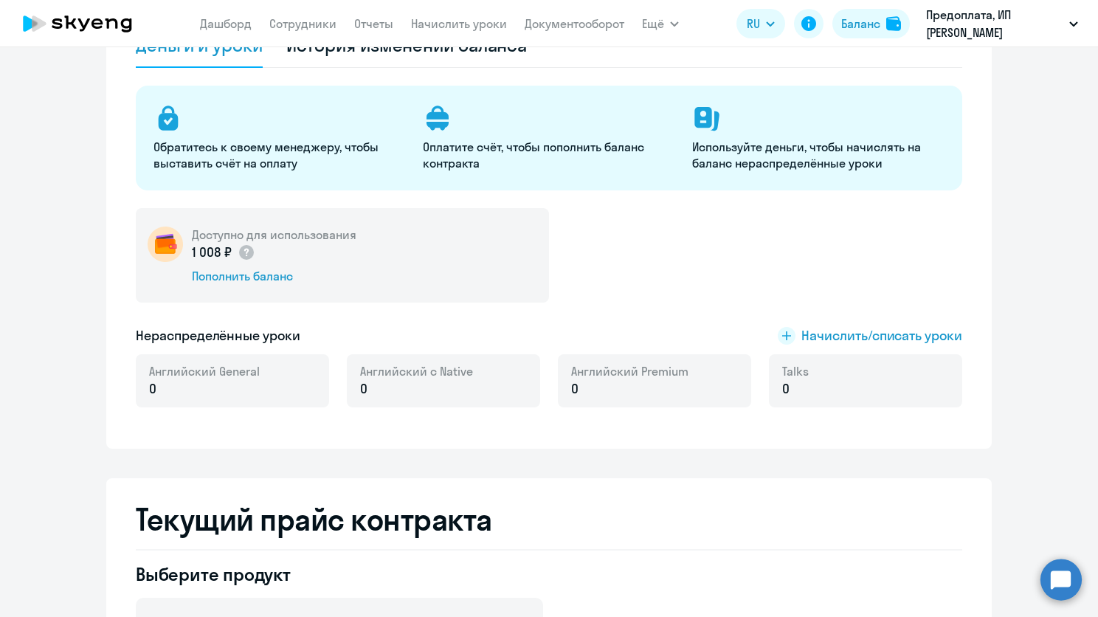
scroll to position [148, 0]
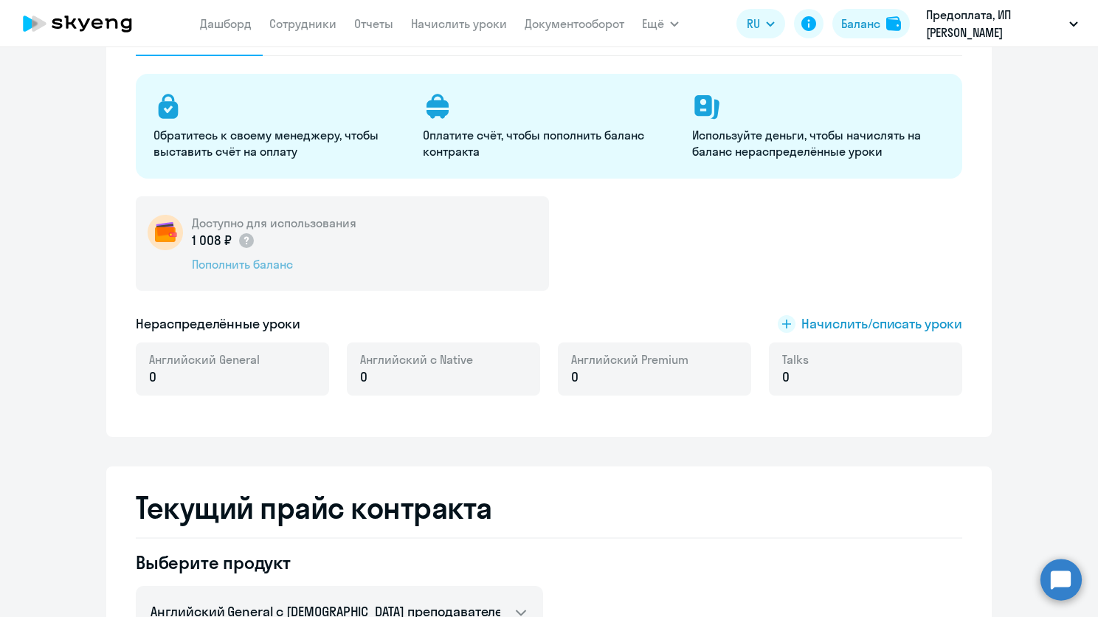
click at [259, 261] on div "Пополнить баланс" at bounding box center [274, 264] width 165 height 16
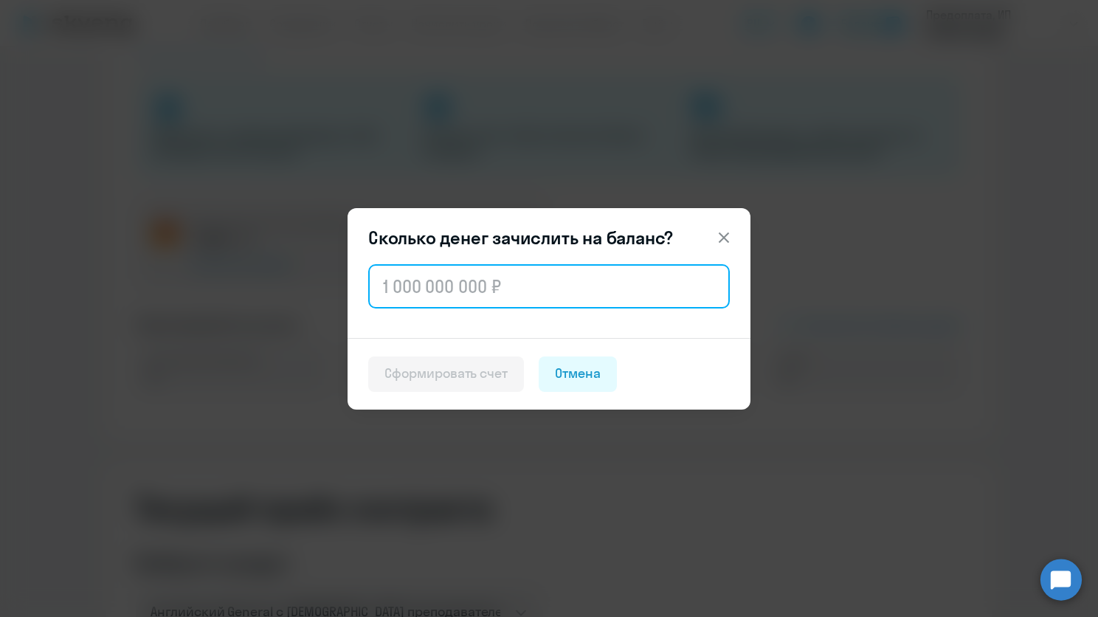
click at [517, 294] on input "text" at bounding box center [549, 286] width 362 height 44
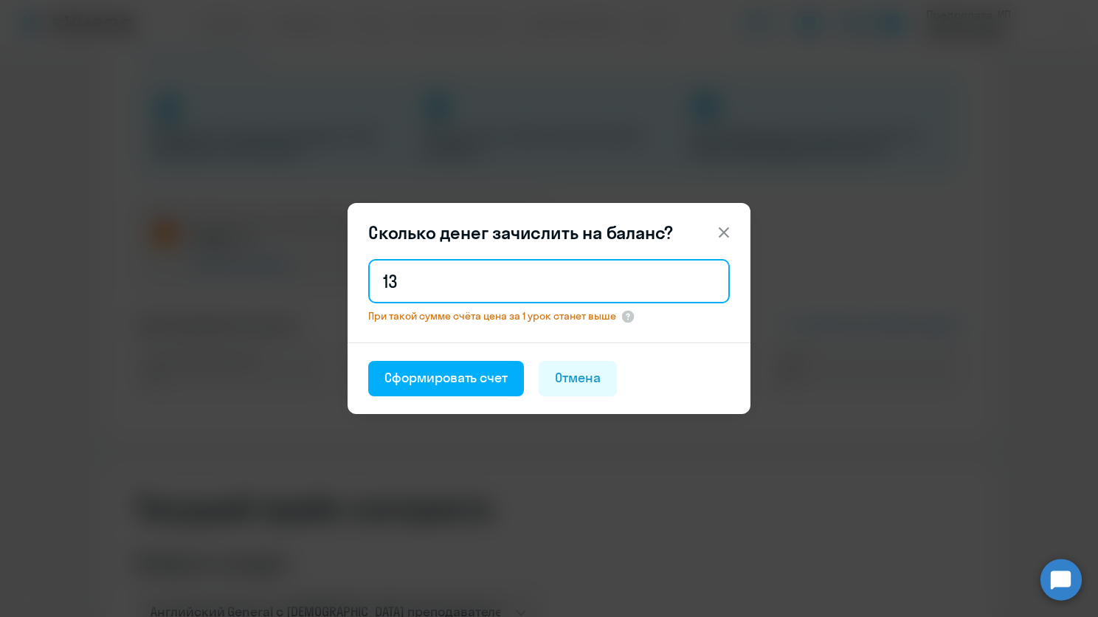
type input "1"
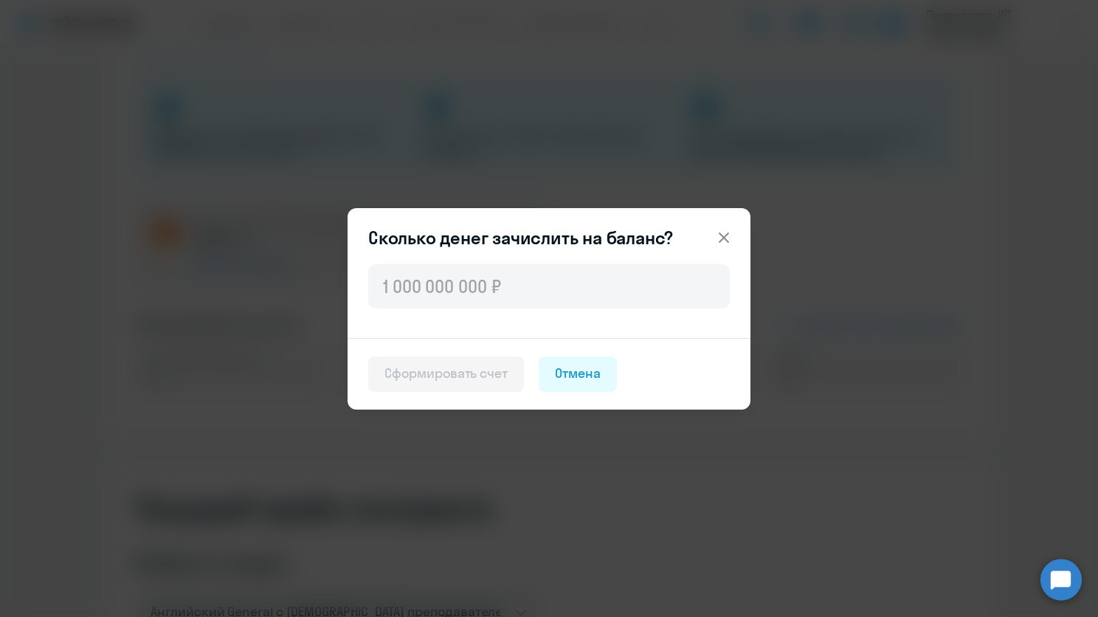
click at [724, 239] on icon at bounding box center [724, 238] width 18 height 18
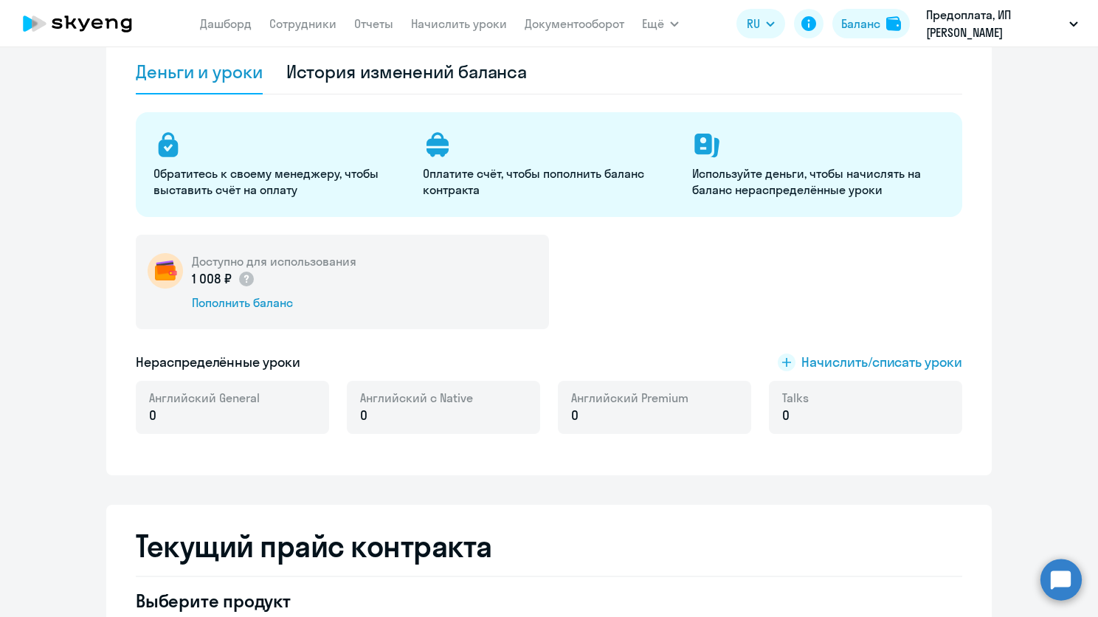
scroll to position [0, 0]
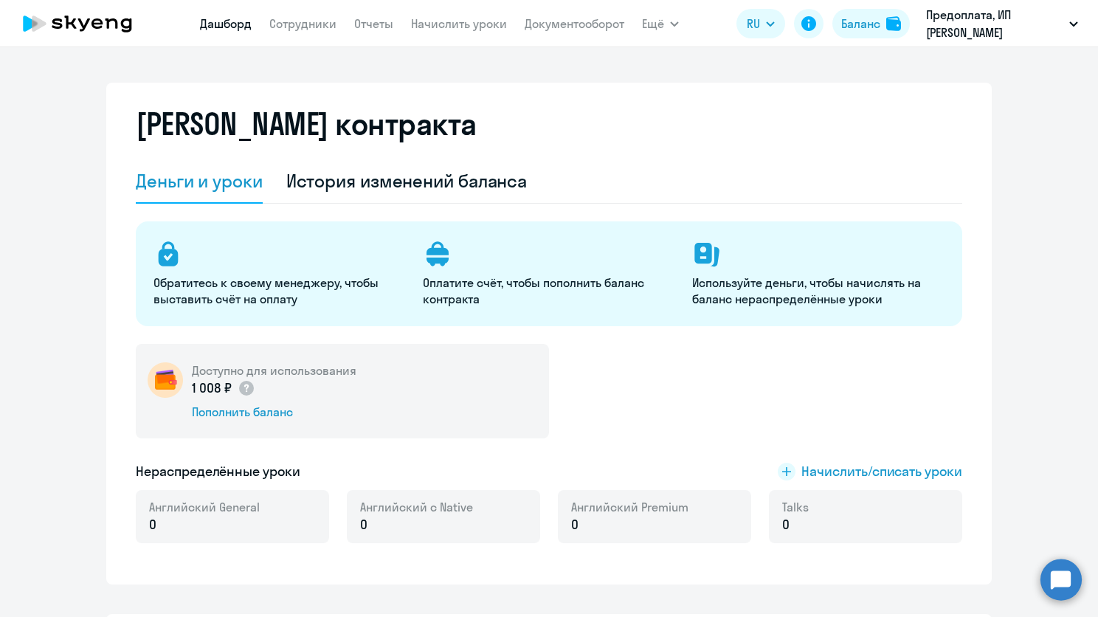
click at [229, 28] on link "Дашборд" at bounding box center [226, 23] width 52 height 15
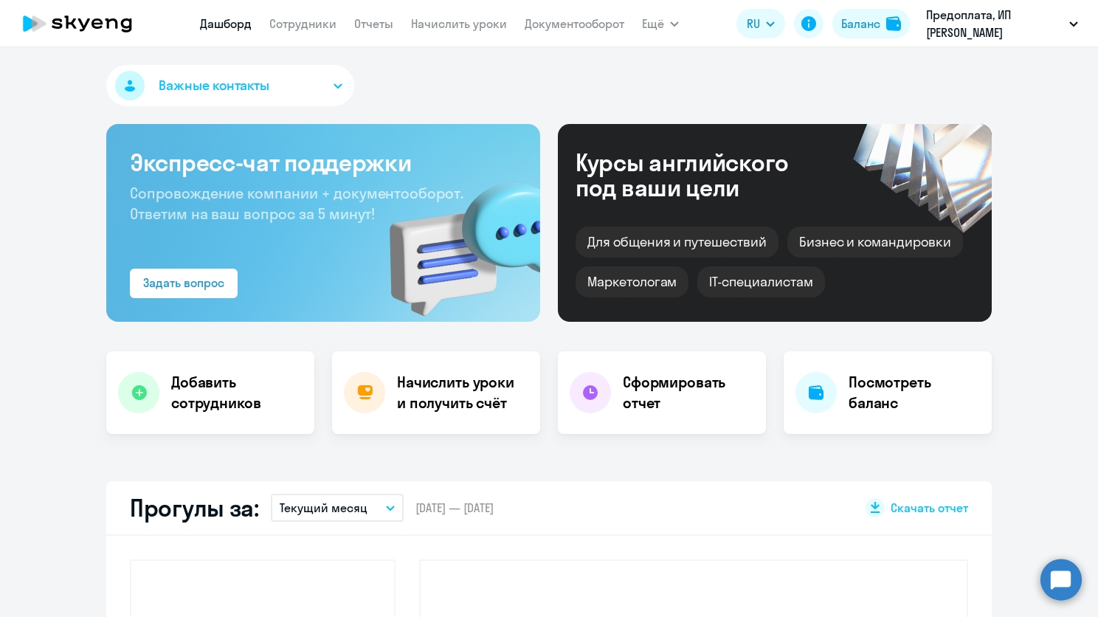
select select "30"
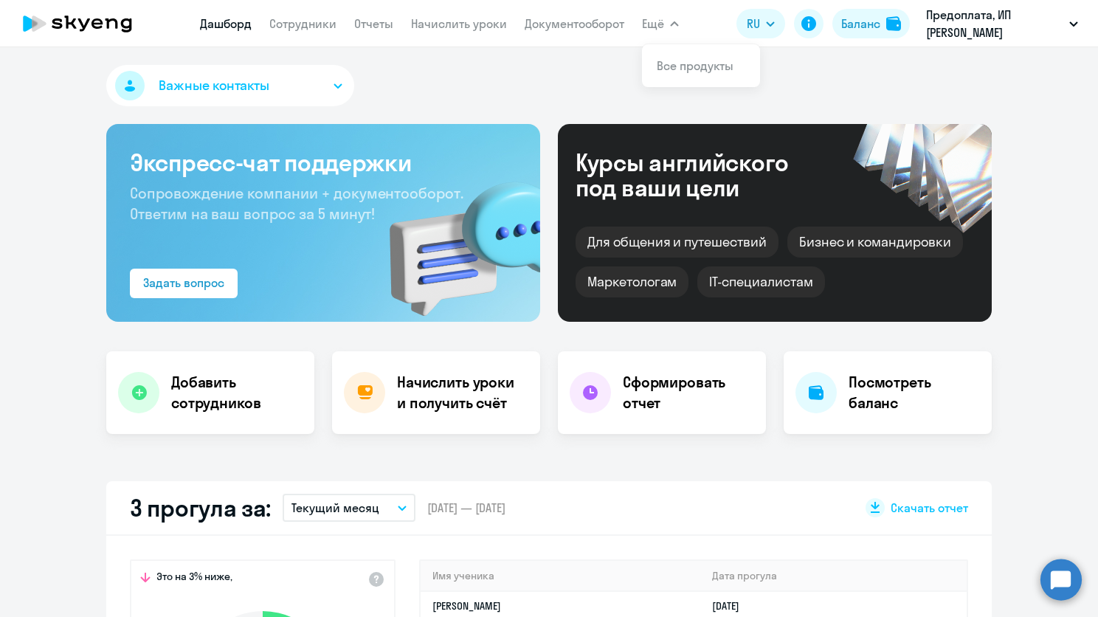
click at [646, 25] on span "Ещё" at bounding box center [653, 24] width 22 height 18
click at [596, 20] on link "Документооборот" at bounding box center [575, 23] width 100 height 15
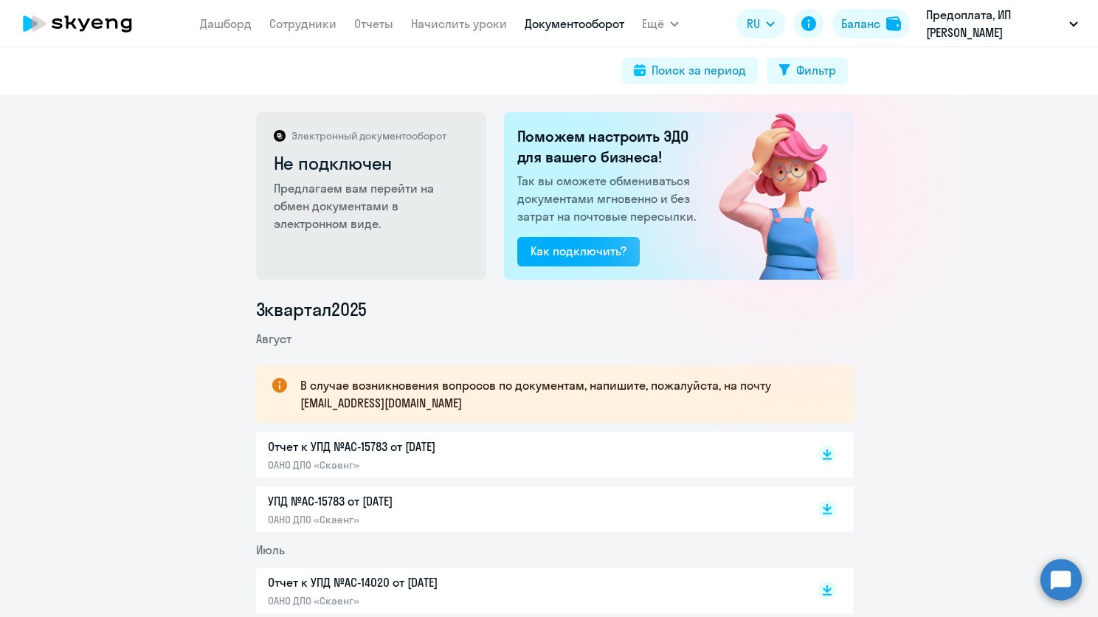
click at [458, 32] on app-menu-item-link "Начислить уроки" at bounding box center [459, 24] width 96 height 18
click at [458, 28] on link "Начислить уроки" at bounding box center [459, 23] width 96 height 15
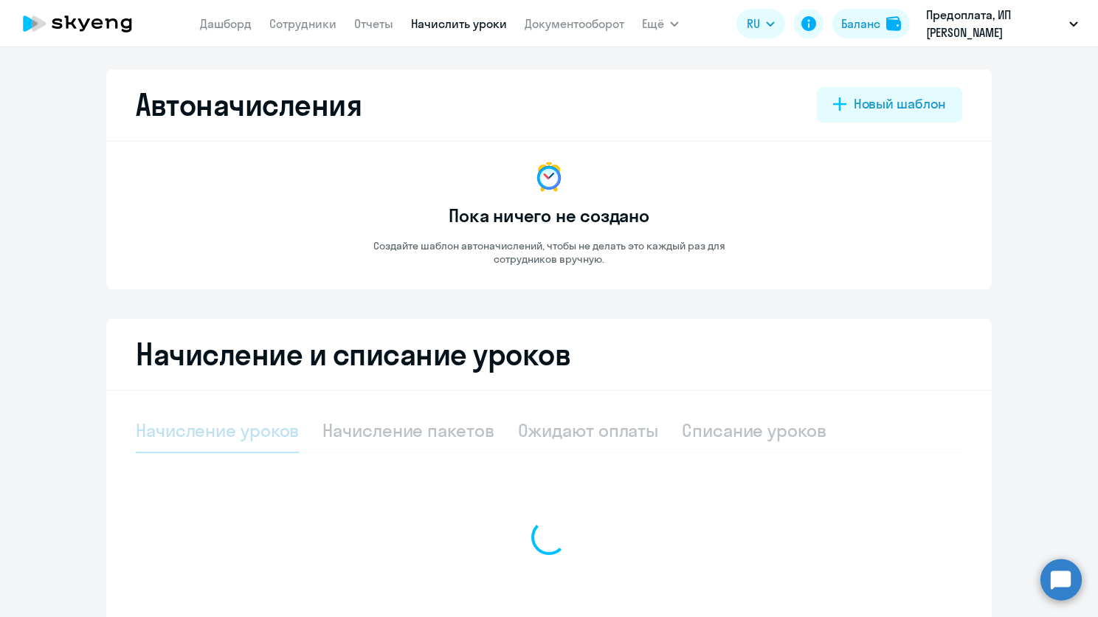
select select "10"
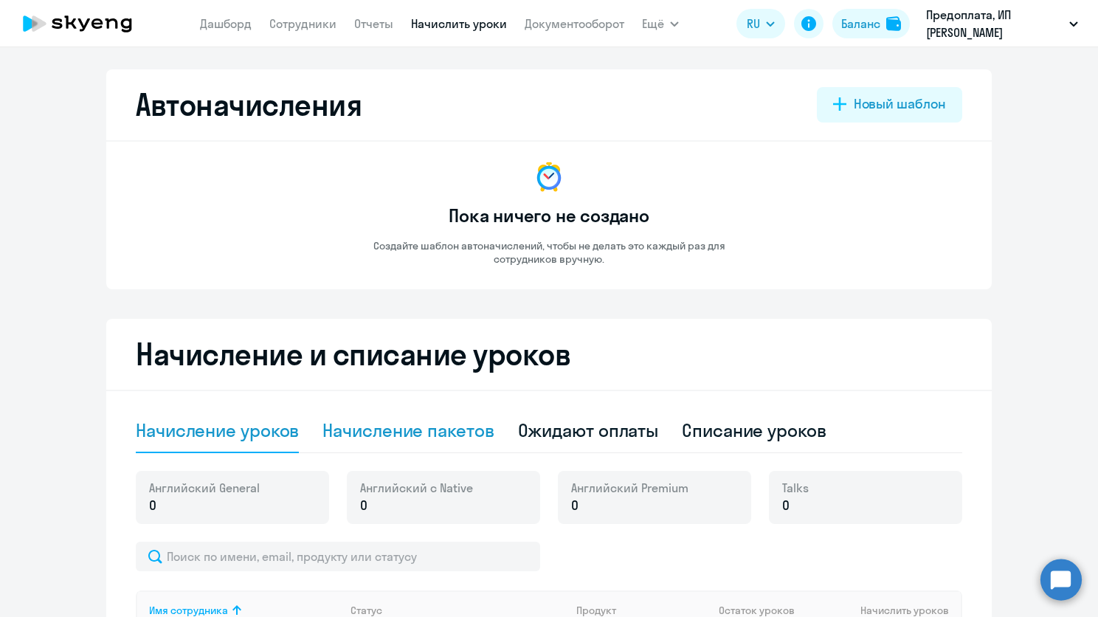
click at [452, 440] on div "Начисление пакетов" at bounding box center [407, 430] width 171 height 24
select select "10"
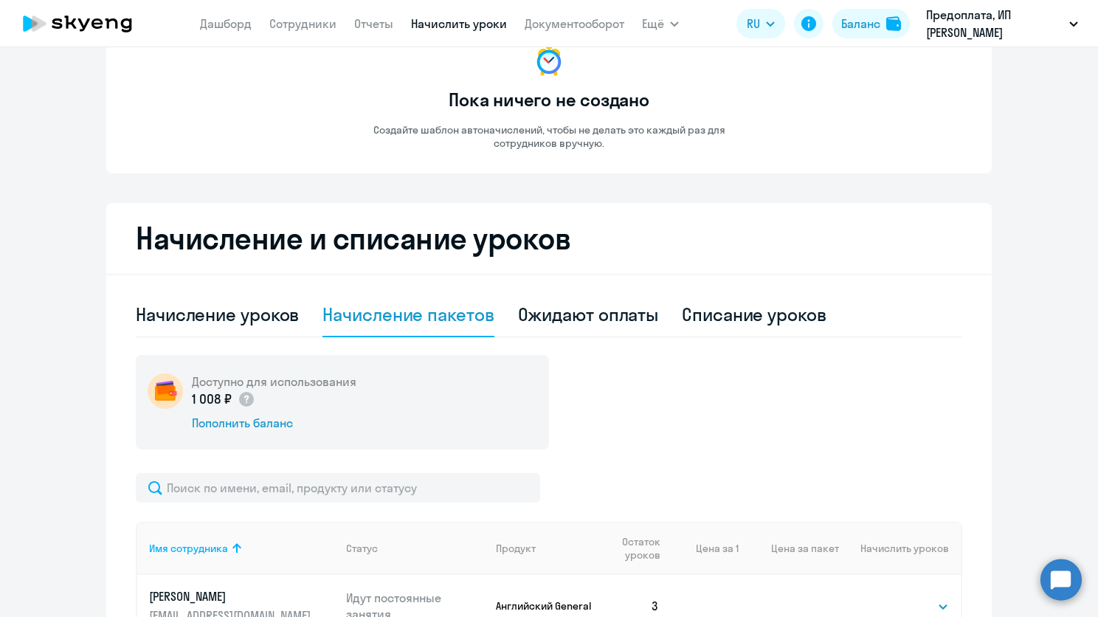
scroll to position [221, 0]
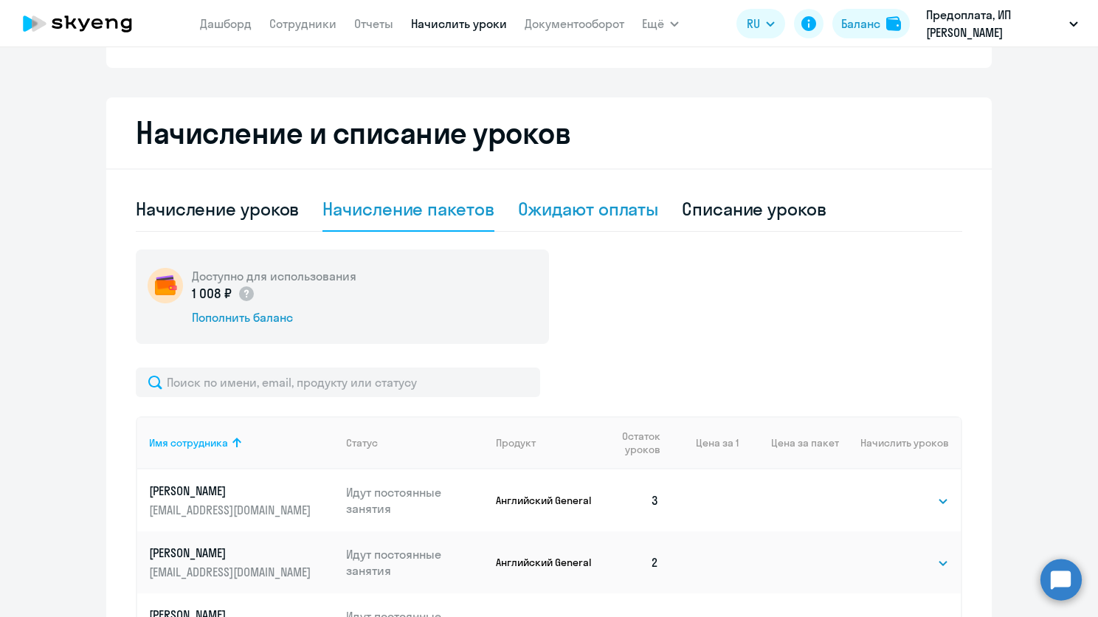
click at [615, 215] on div "Ожидают оплаты" at bounding box center [588, 209] width 141 height 24
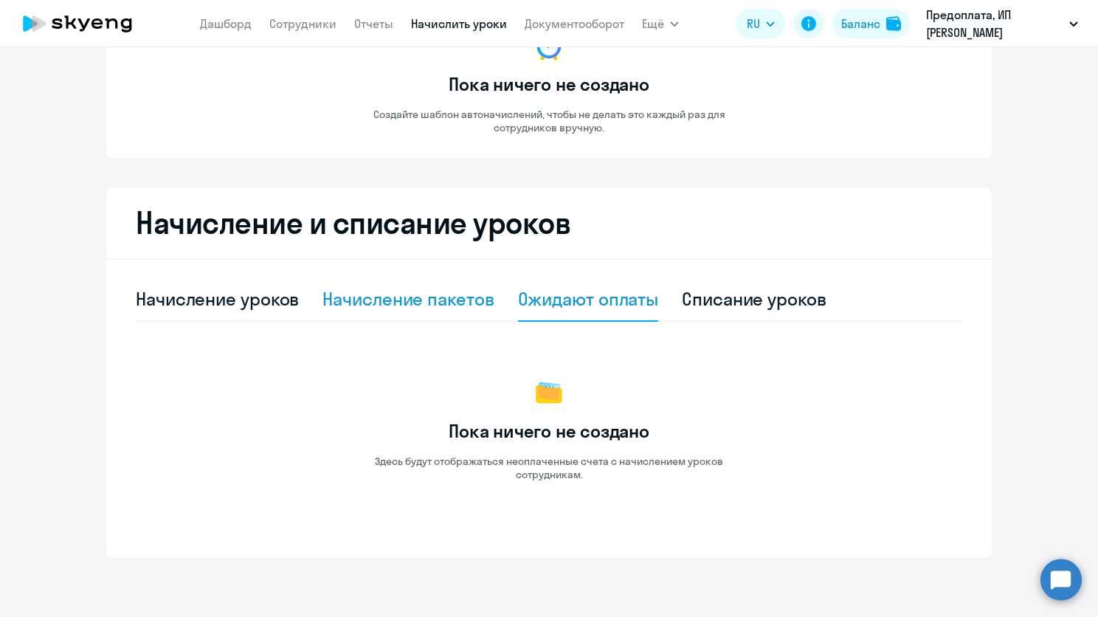
click at [487, 281] on div "Начисление пакетов" at bounding box center [407, 299] width 171 height 44
select select "10"
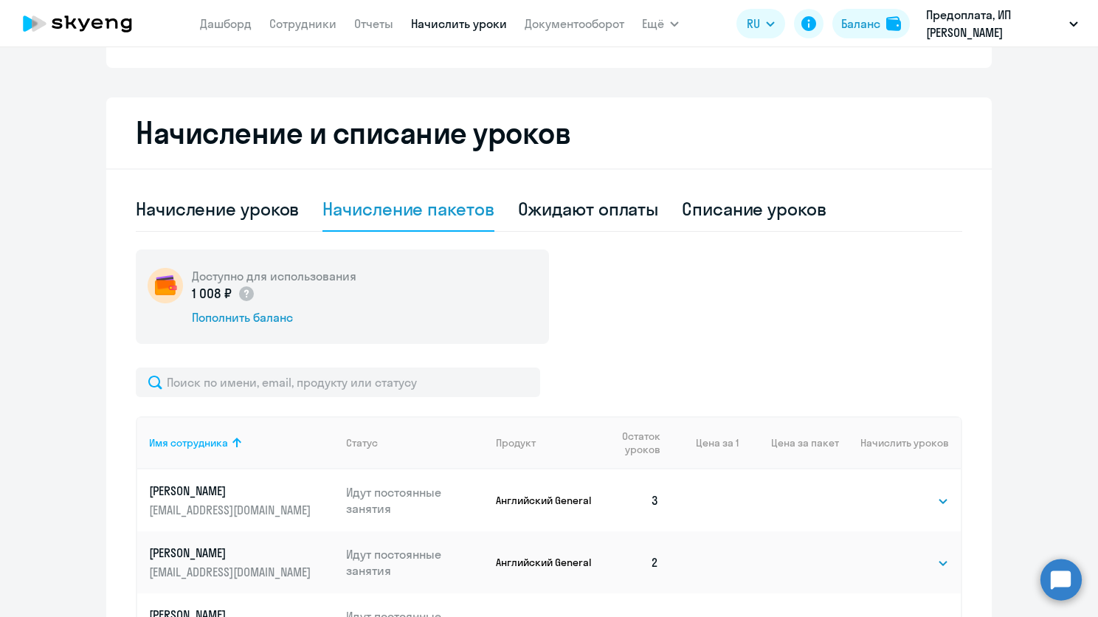
scroll to position [0, 0]
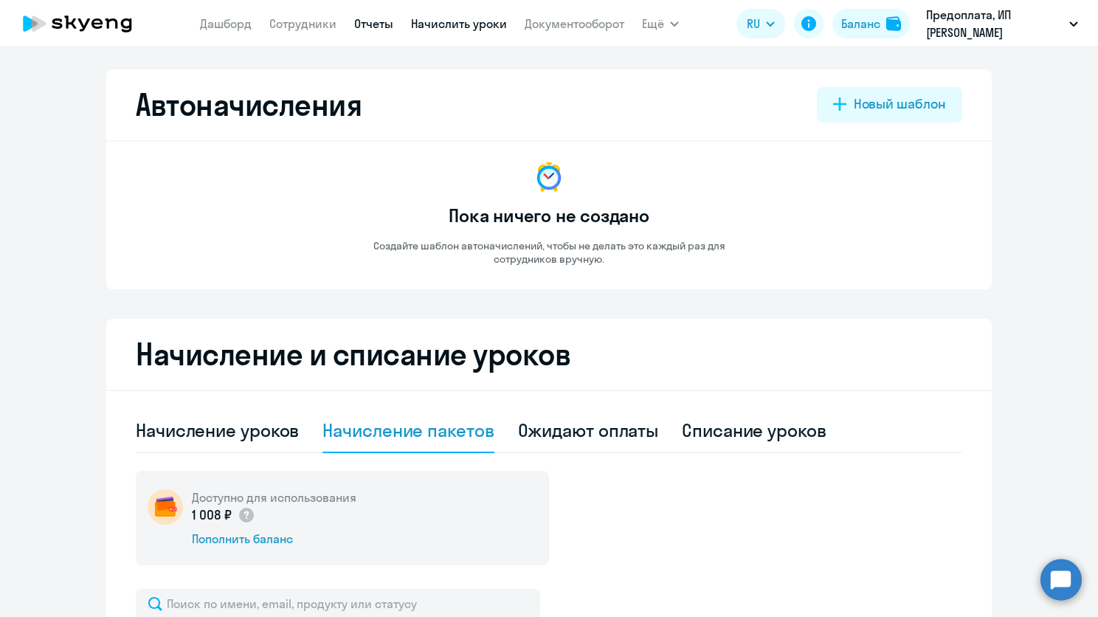
click at [357, 18] on link "Отчеты" at bounding box center [373, 23] width 39 height 15
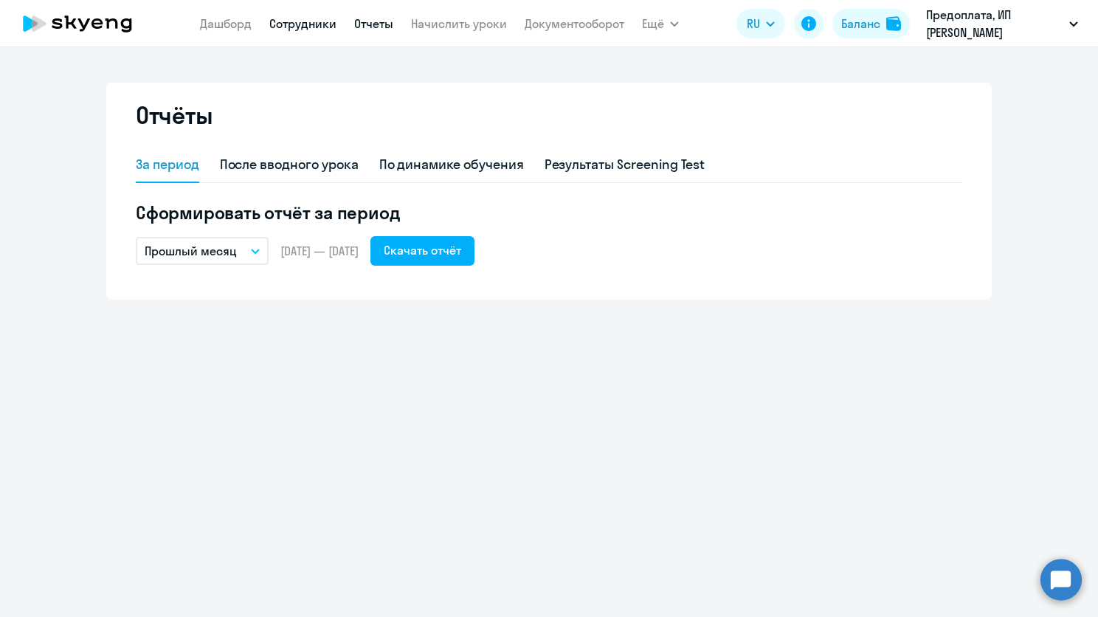
click at [312, 24] on link "Сотрудники" at bounding box center [302, 23] width 67 height 15
select select "30"
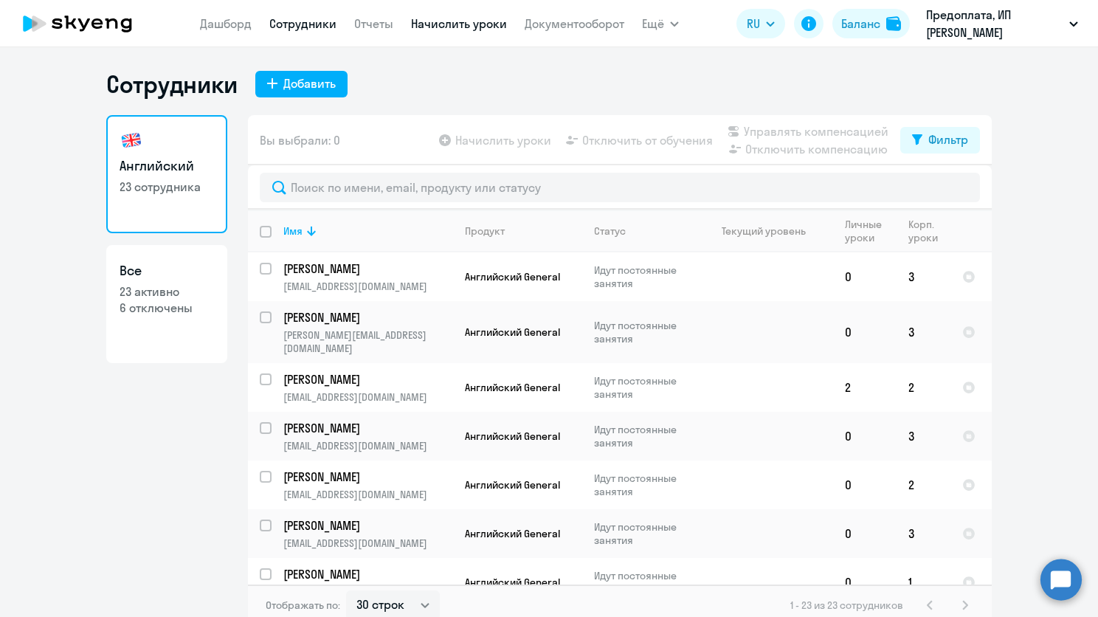
click at [419, 23] on link "Начислить уроки" at bounding box center [459, 23] width 96 height 15
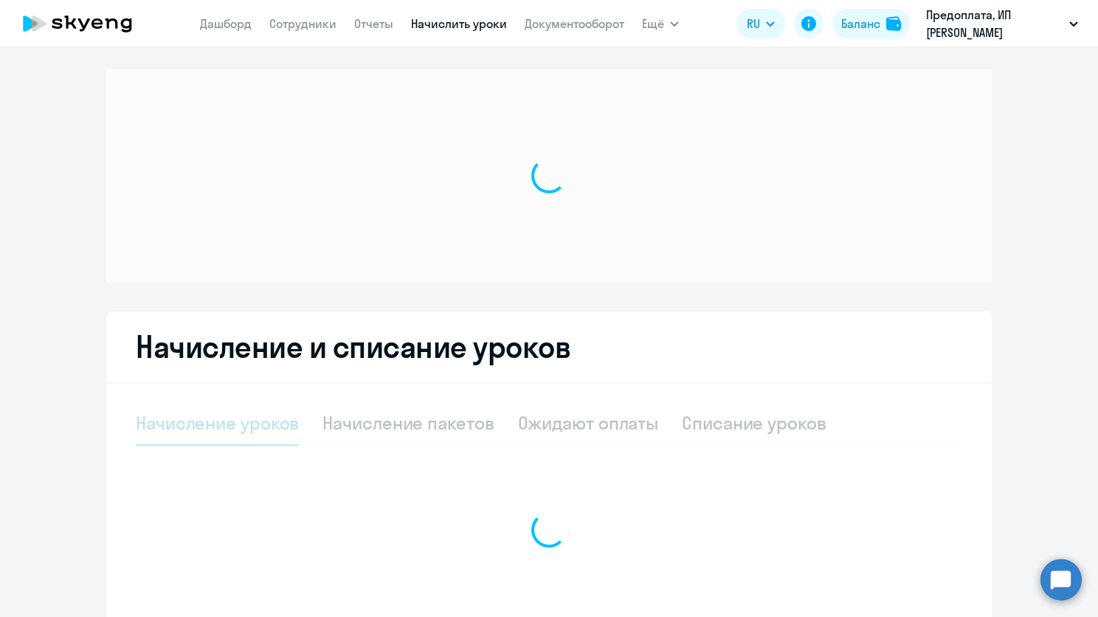
select select "10"
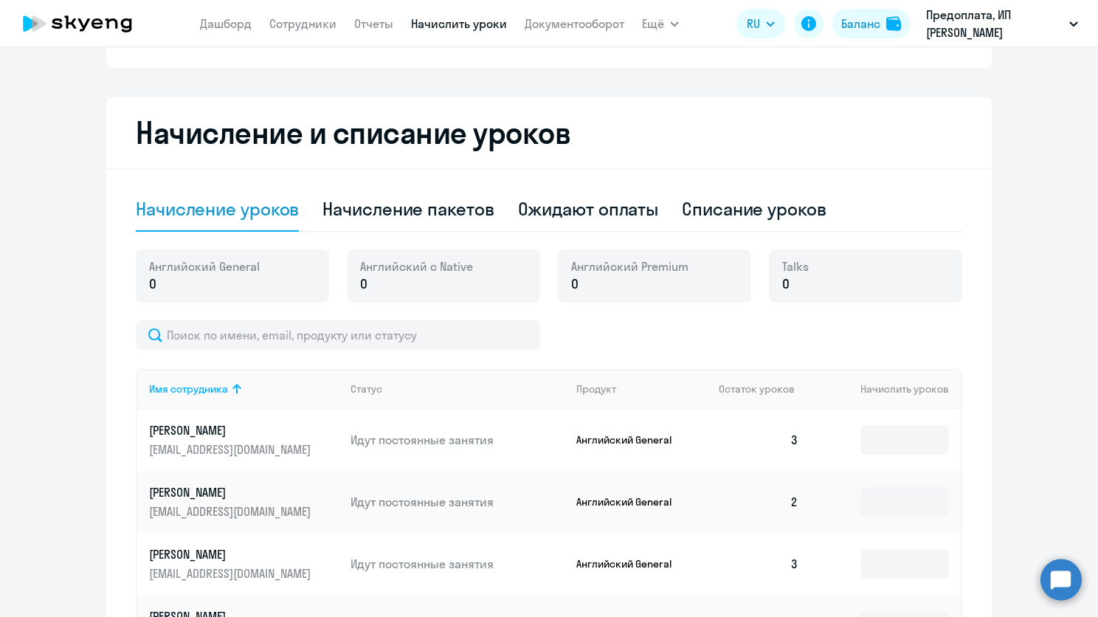
scroll to position [517, 0]
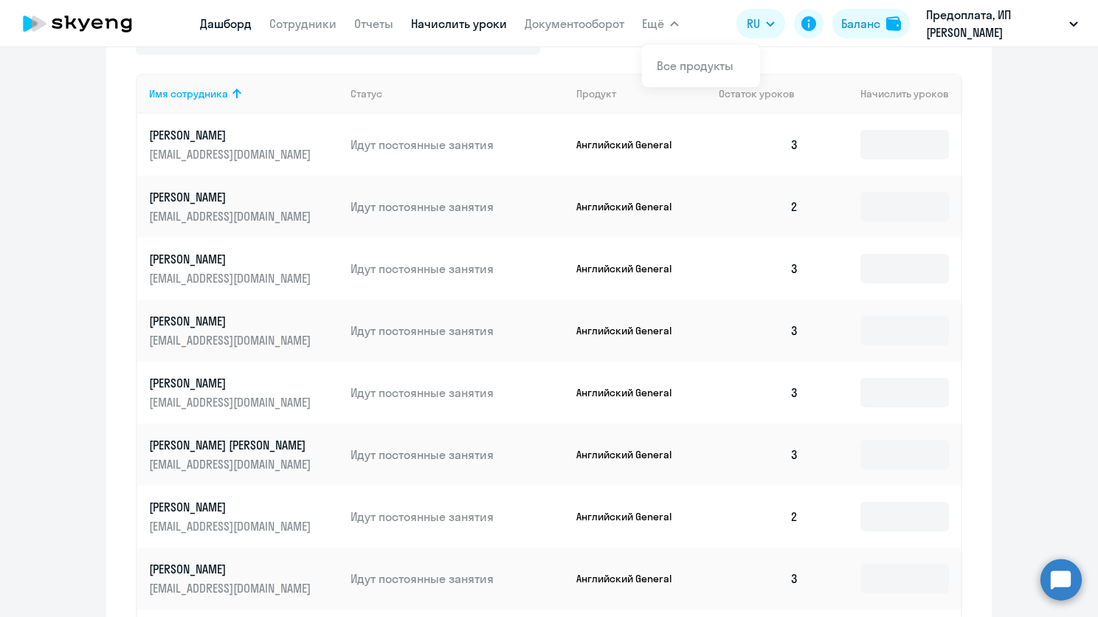
click at [245, 22] on link "Дашборд" at bounding box center [226, 23] width 52 height 15
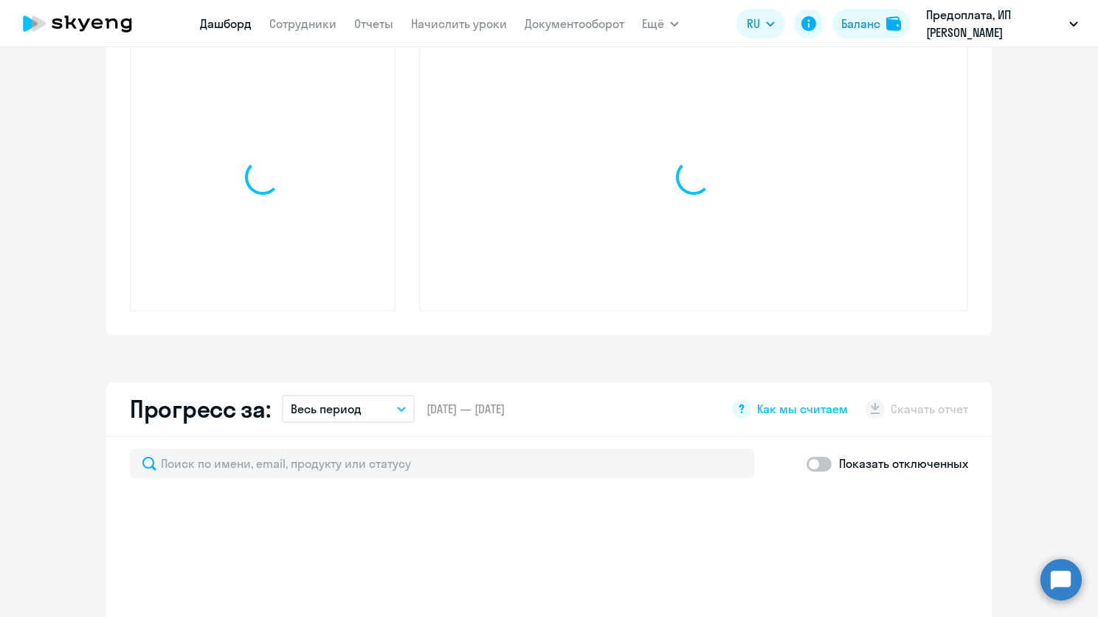
select select "30"
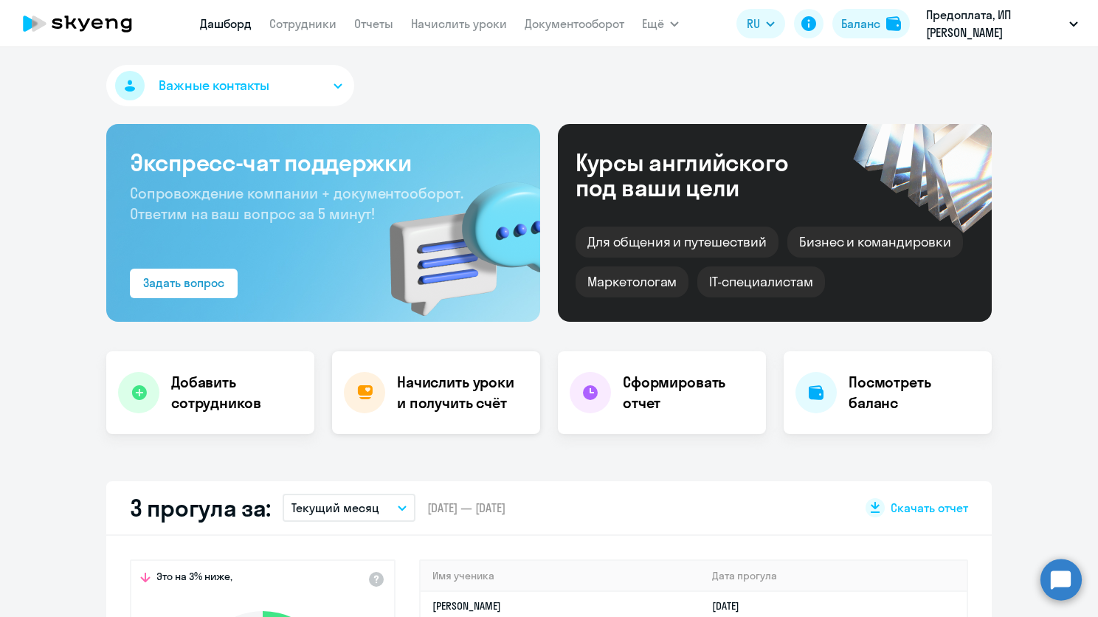
click at [423, 398] on h4 "Начислить уроки и получить счёт" at bounding box center [461, 392] width 128 height 41
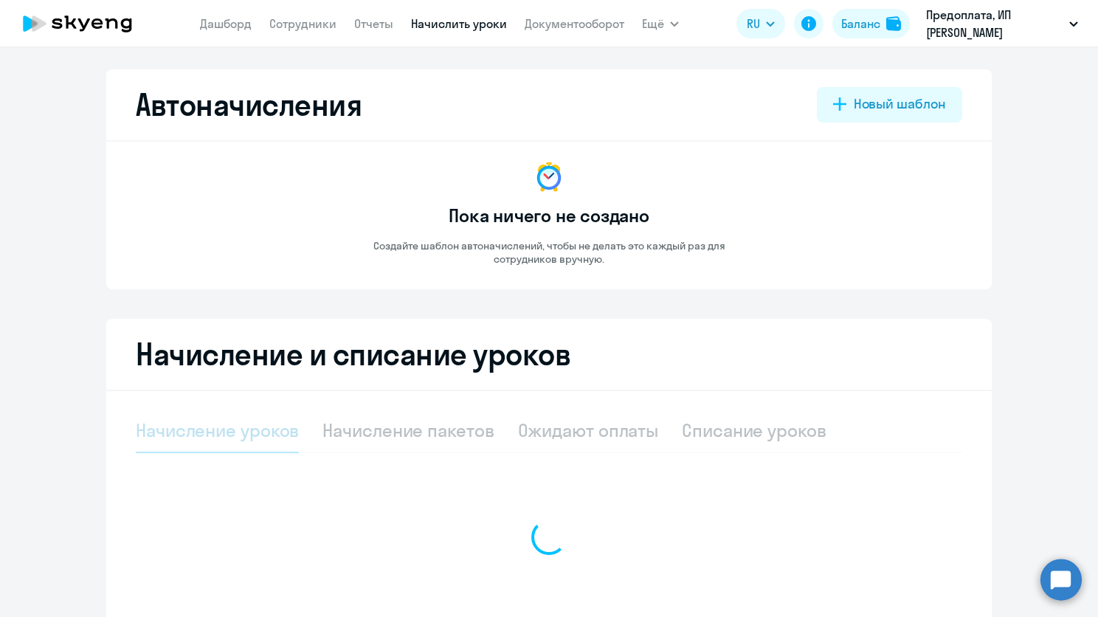
select select "10"
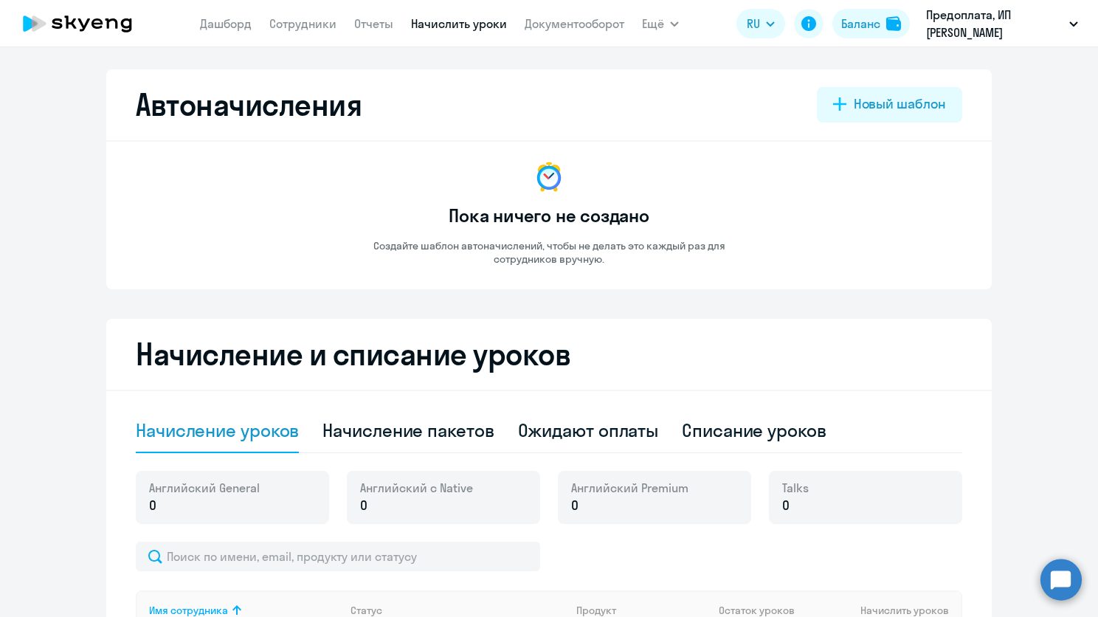
click at [540, 33] on nav "[PERSON_NAME] Отчеты Начислить уроки Документооборот" at bounding box center [412, 24] width 424 height 30
click at [654, 21] on span "Ещё" at bounding box center [653, 24] width 22 height 18
click at [841, 35] on button "Баланс" at bounding box center [870, 24] width 77 height 30
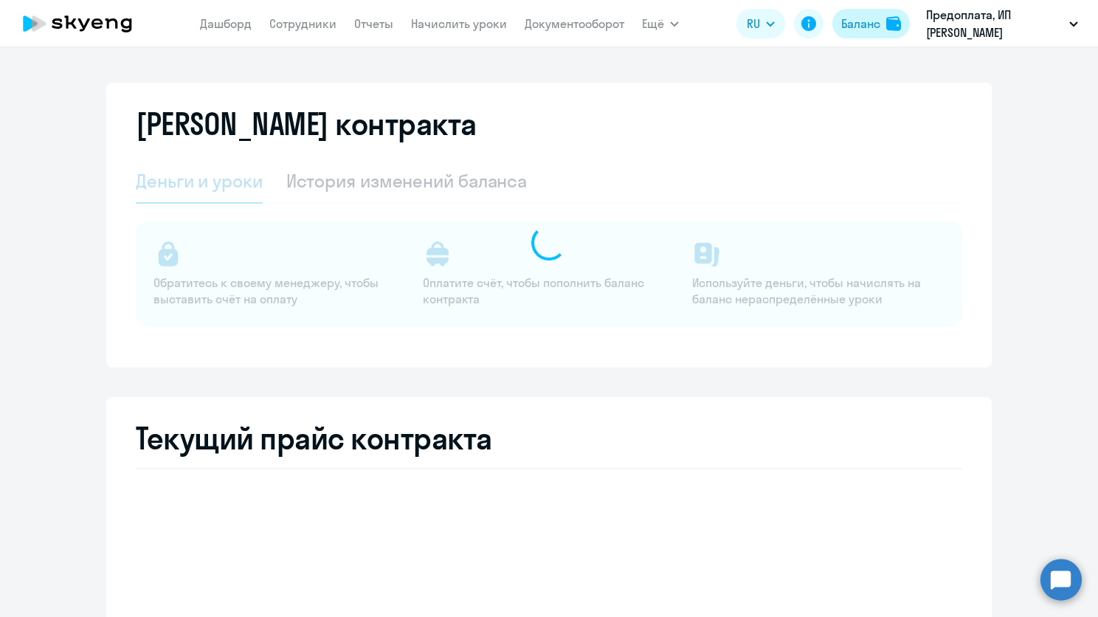
select select "english_adult_not_native_speaker"
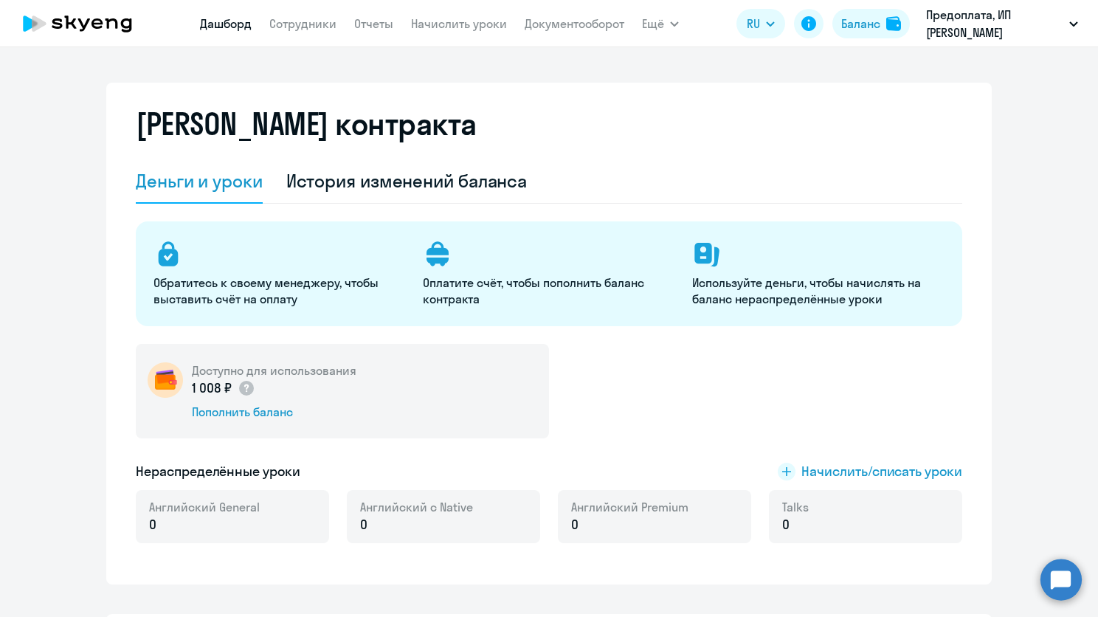
click at [210, 18] on link "Дашборд" at bounding box center [226, 23] width 52 height 15
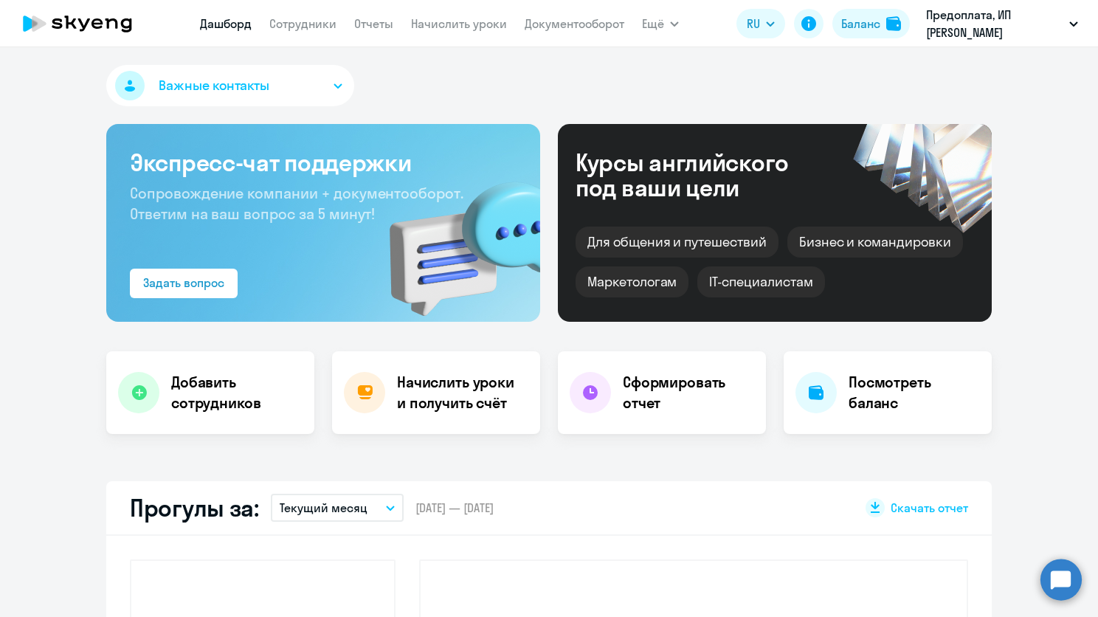
select select "30"
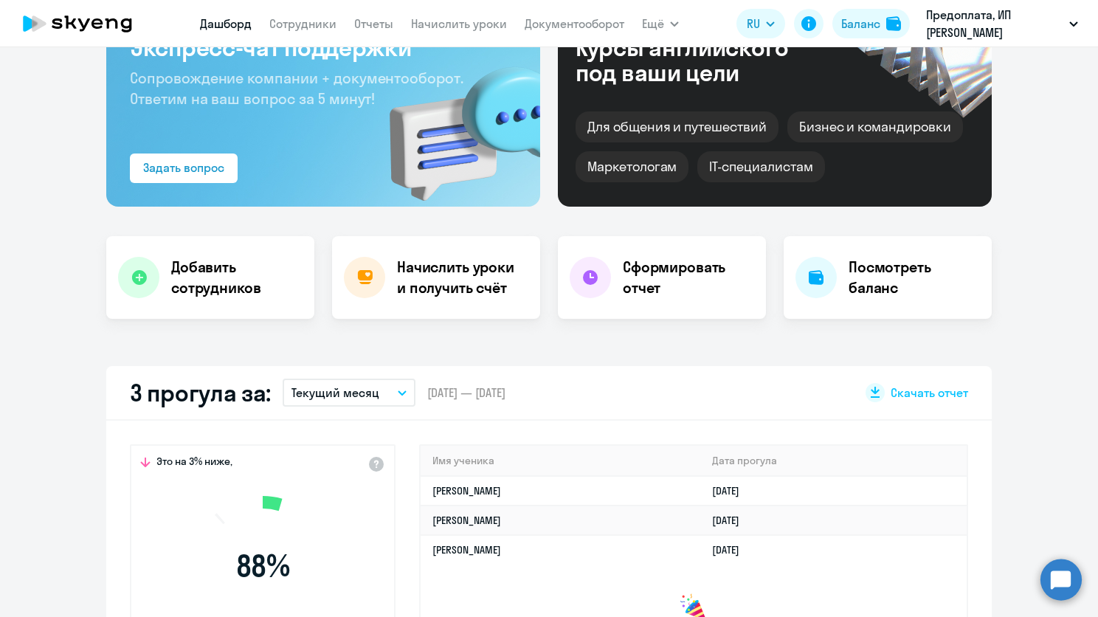
scroll to position [221, 0]
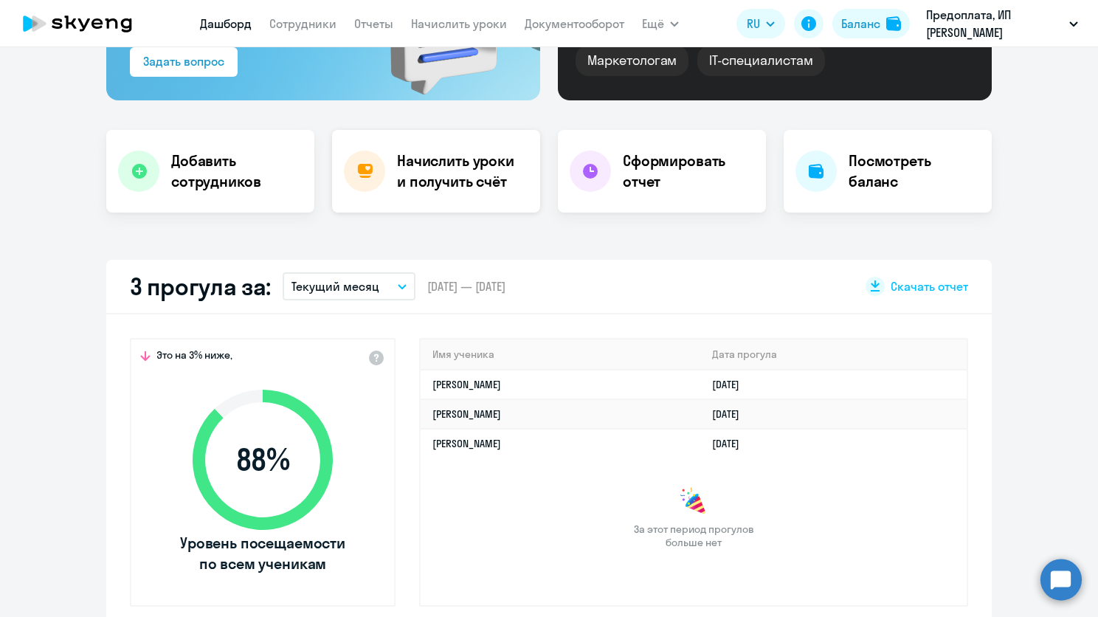
click at [469, 173] on h4 "Начислить уроки и получить счёт" at bounding box center [461, 171] width 128 height 41
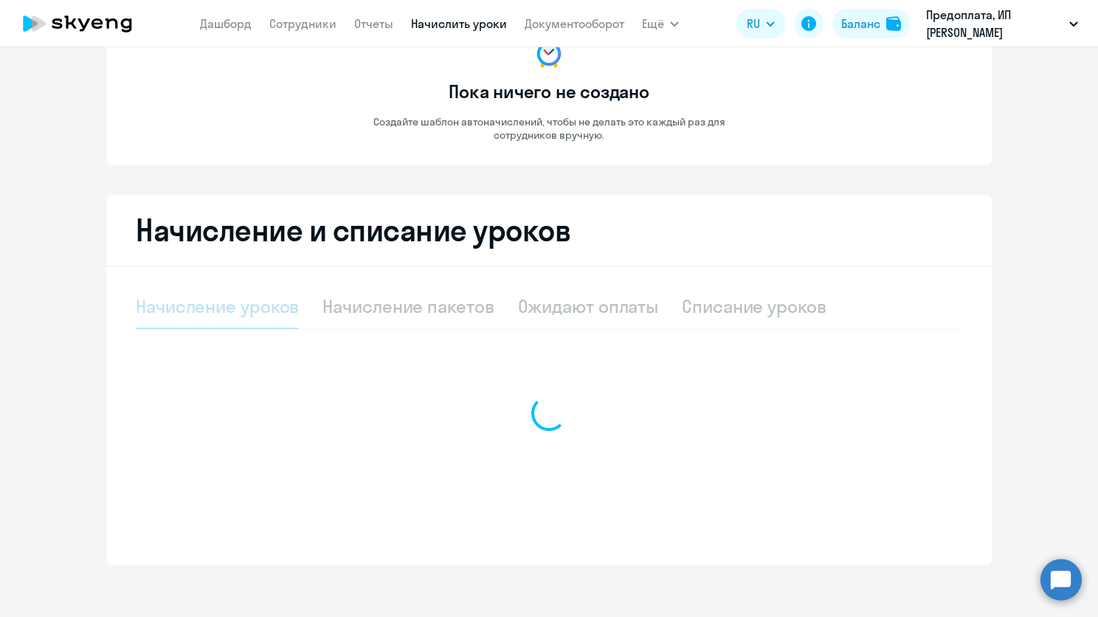
select select "10"
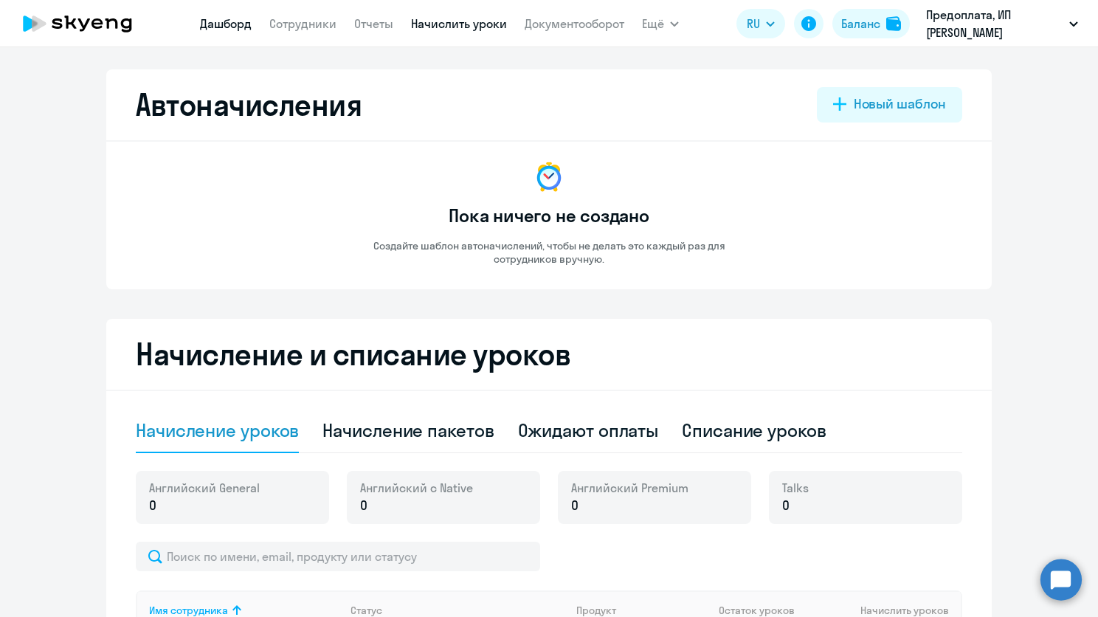
click at [231, 19] on link "Дашборд" at bounding box center [226, 23] width 52 height 15
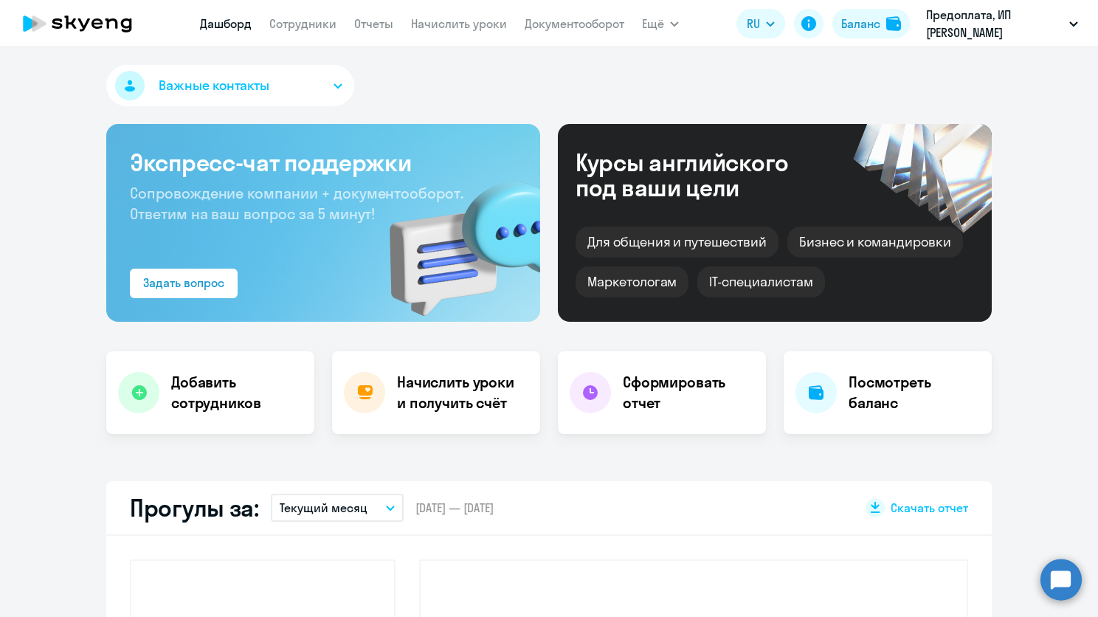
select select "30"
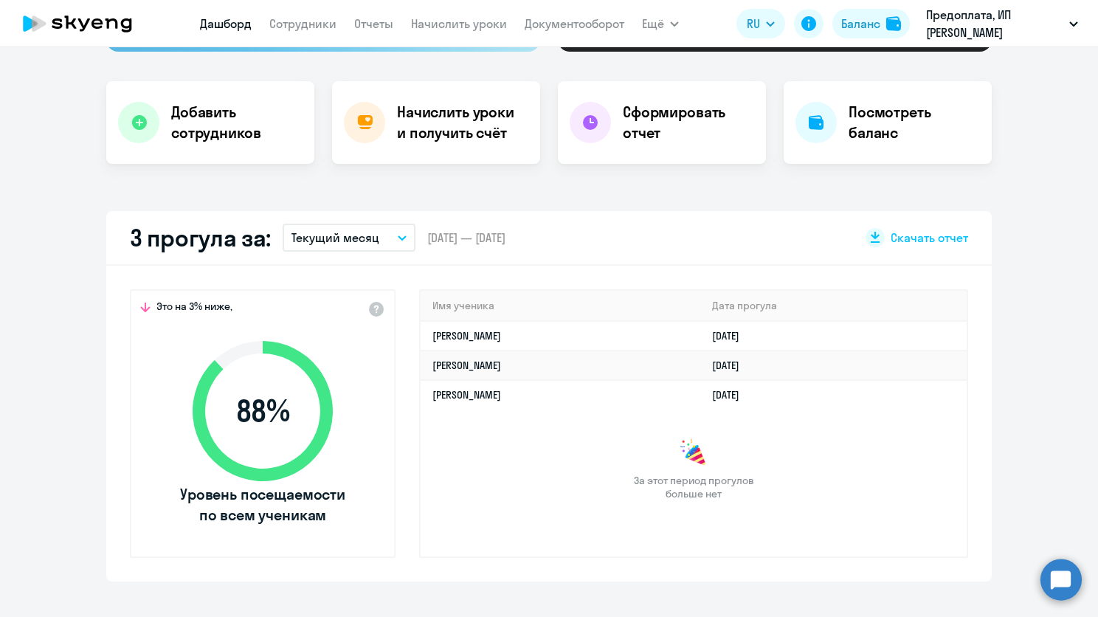
scroll to position [179, 0]
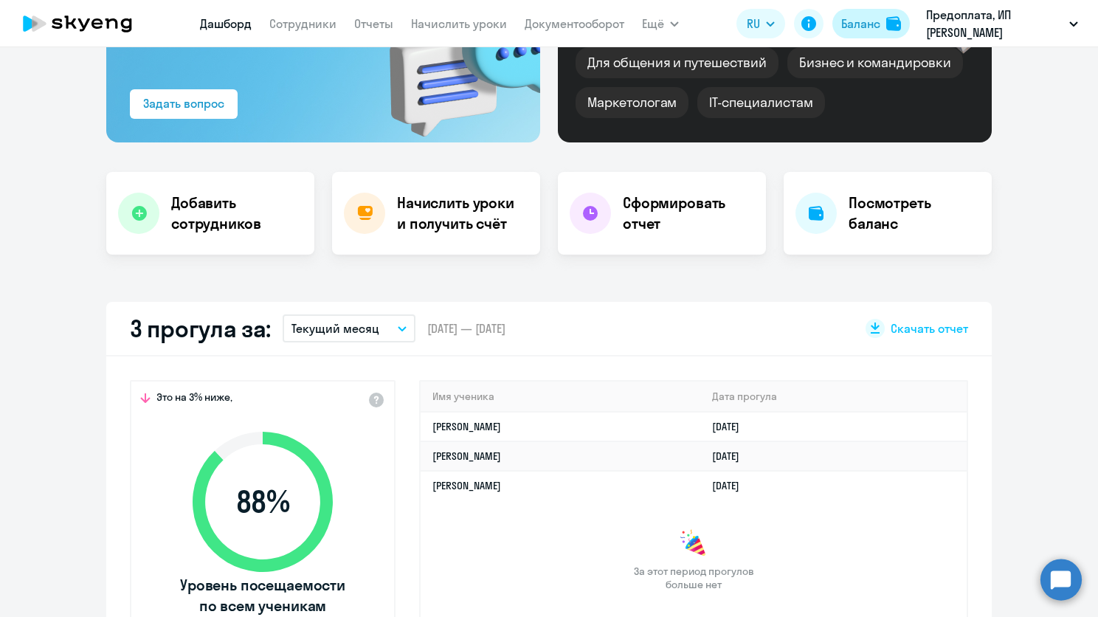
click at [879, 30] on div "Баланс" at bounding box center [860, 24] width 39 height 18
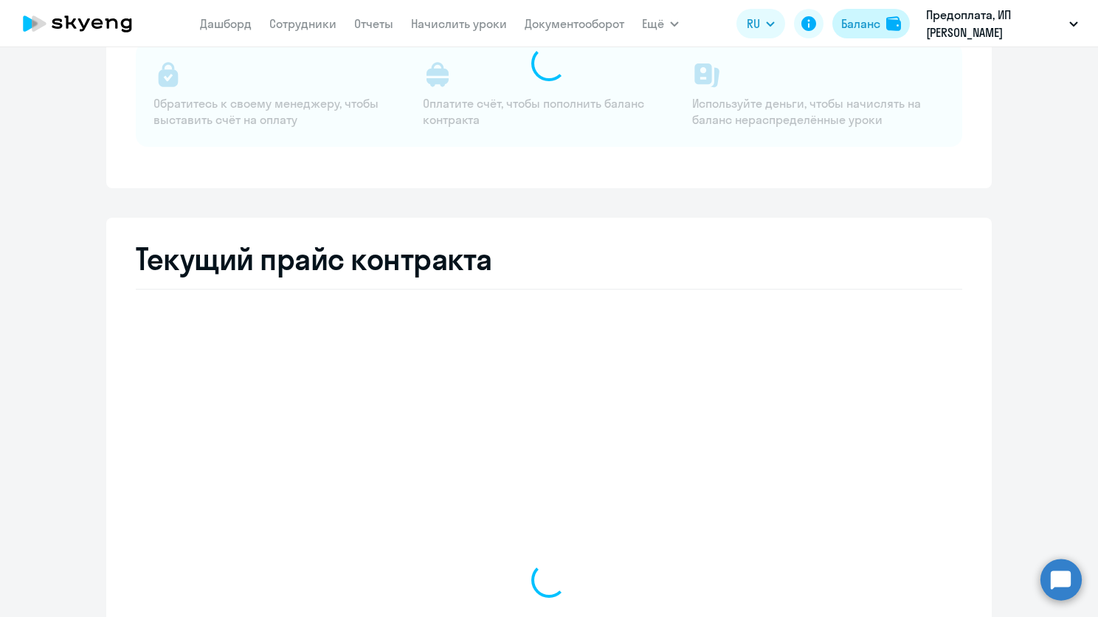
select select "english_adult_not_native_speaker"
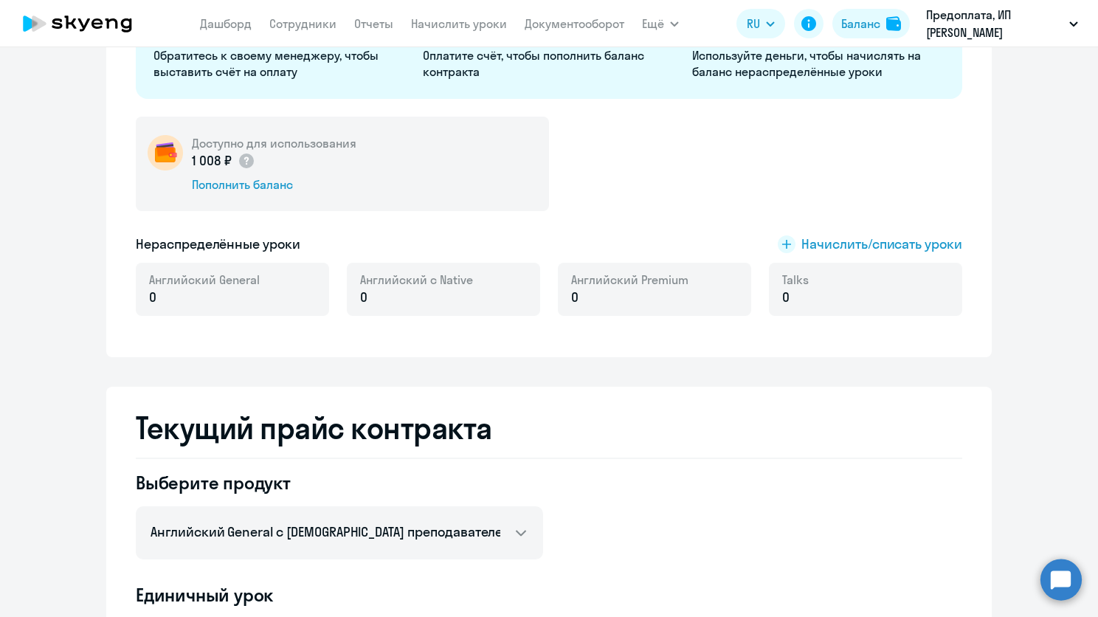
scroll to position [106, 0]
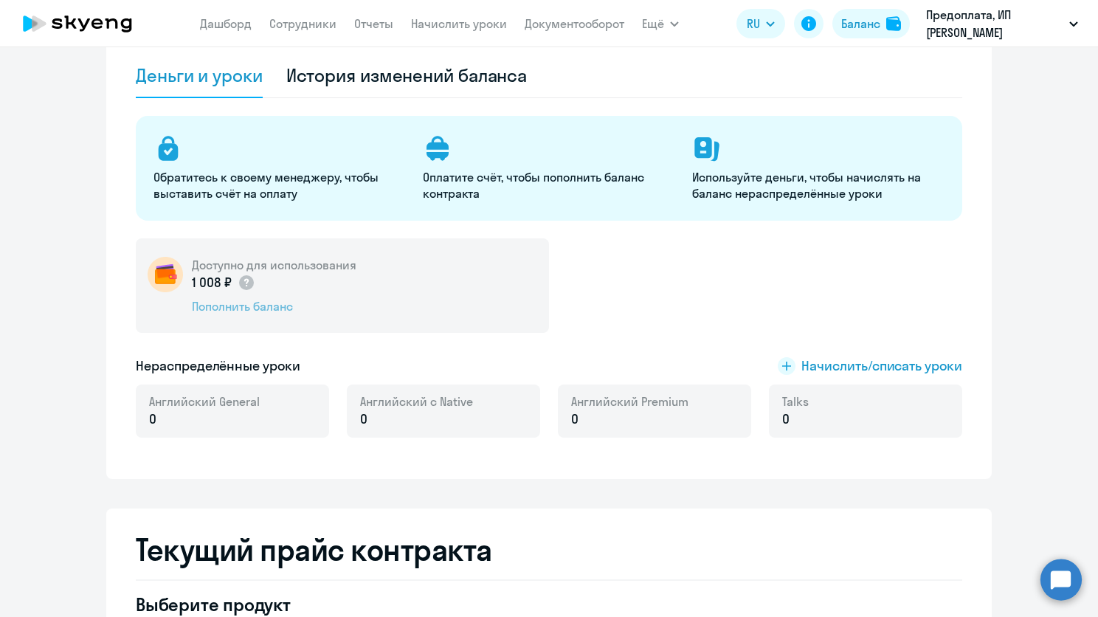
click at [224, 309] on div "Пополнить баланс" at bounding box center [274, 306] width 165 height 16
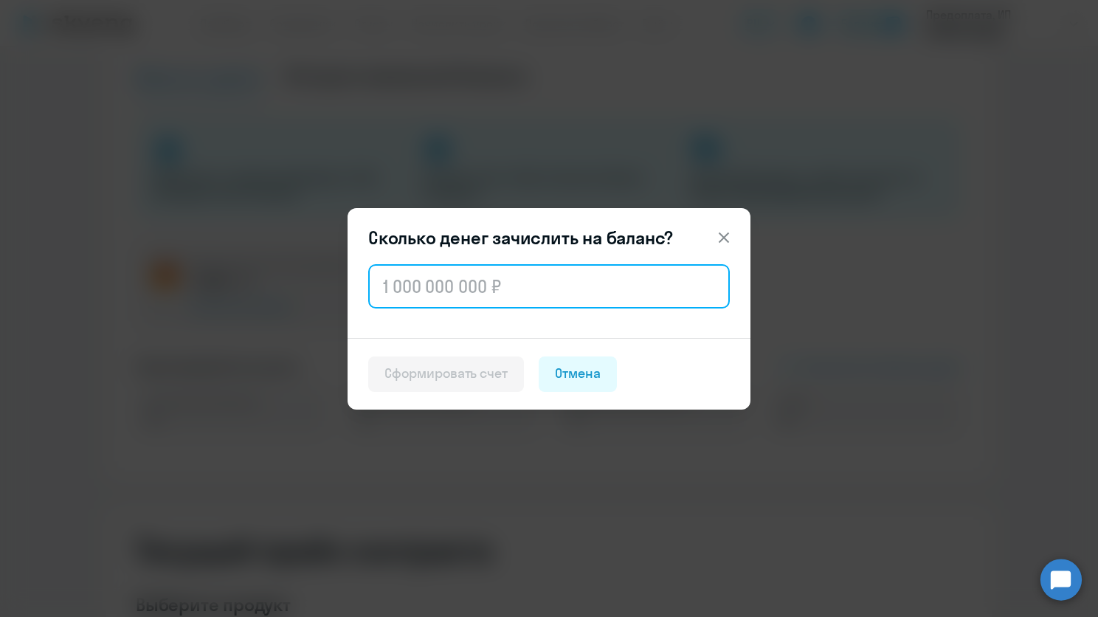
click at [380, 277] on input "text" at bounding box center [549, 286] width 362 height 44
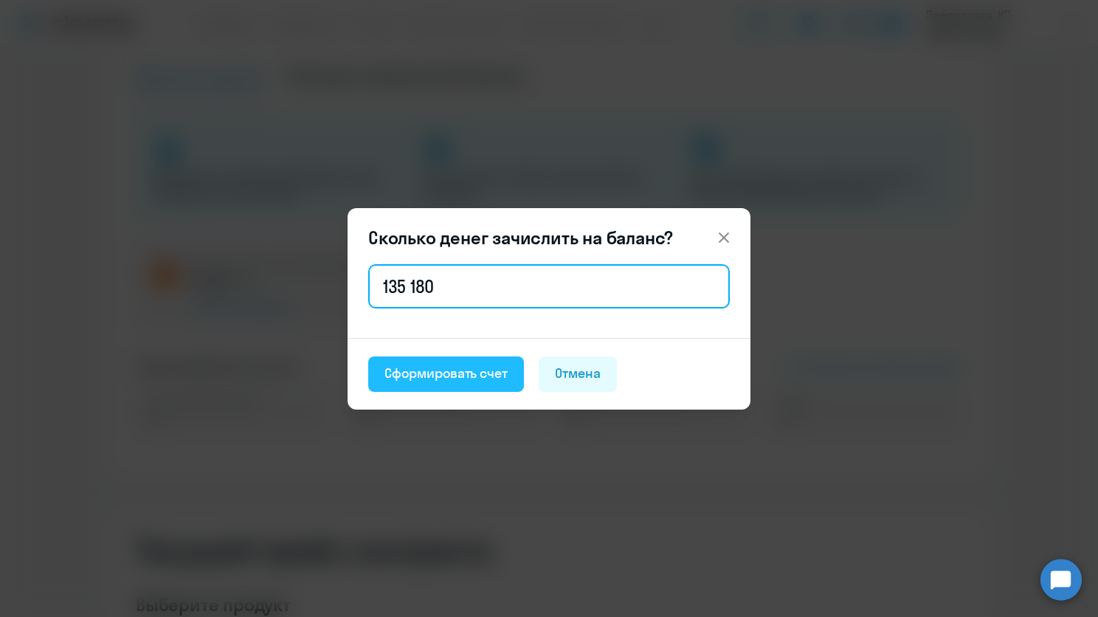
type input "135 180"
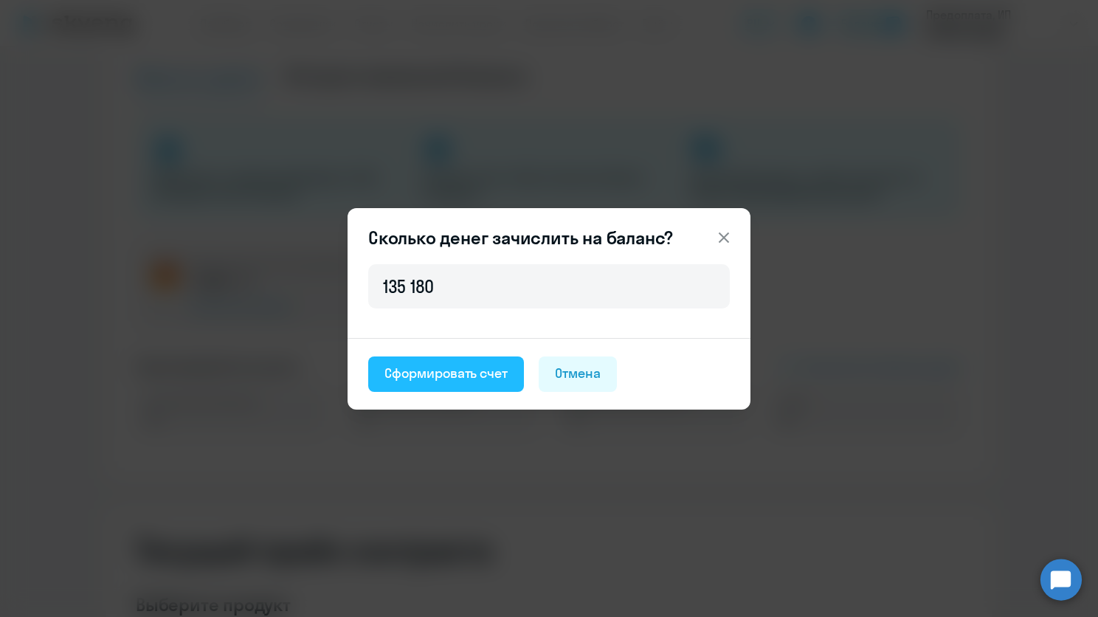
click at [466, 365] on div "Сформировать счет" at bounding box center [445, 373] width 123 height 19
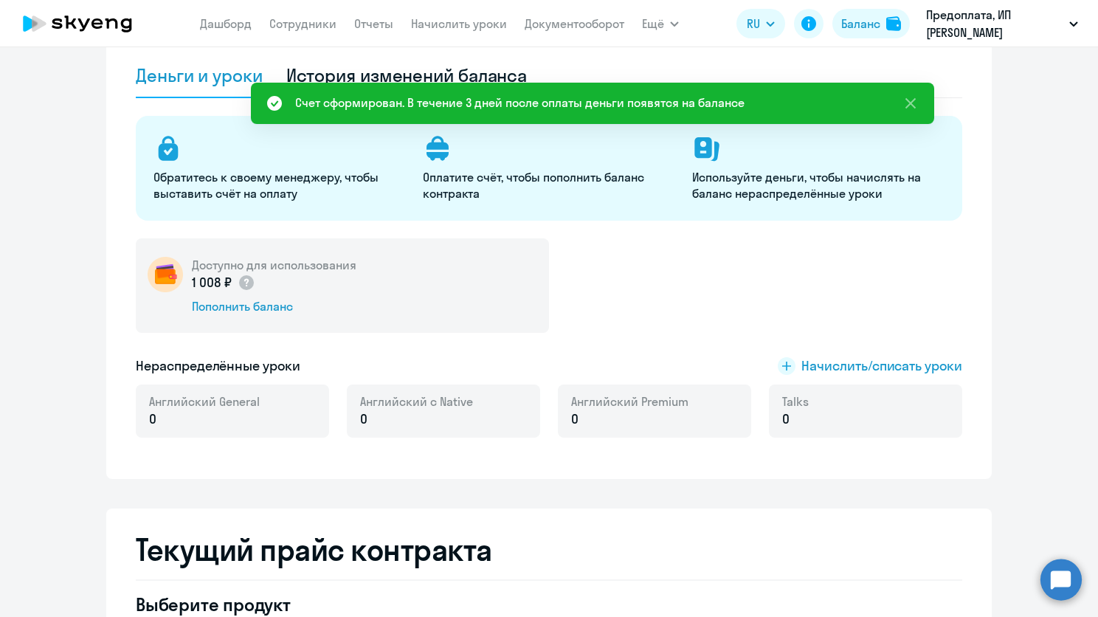
scroll to position [0, 0]
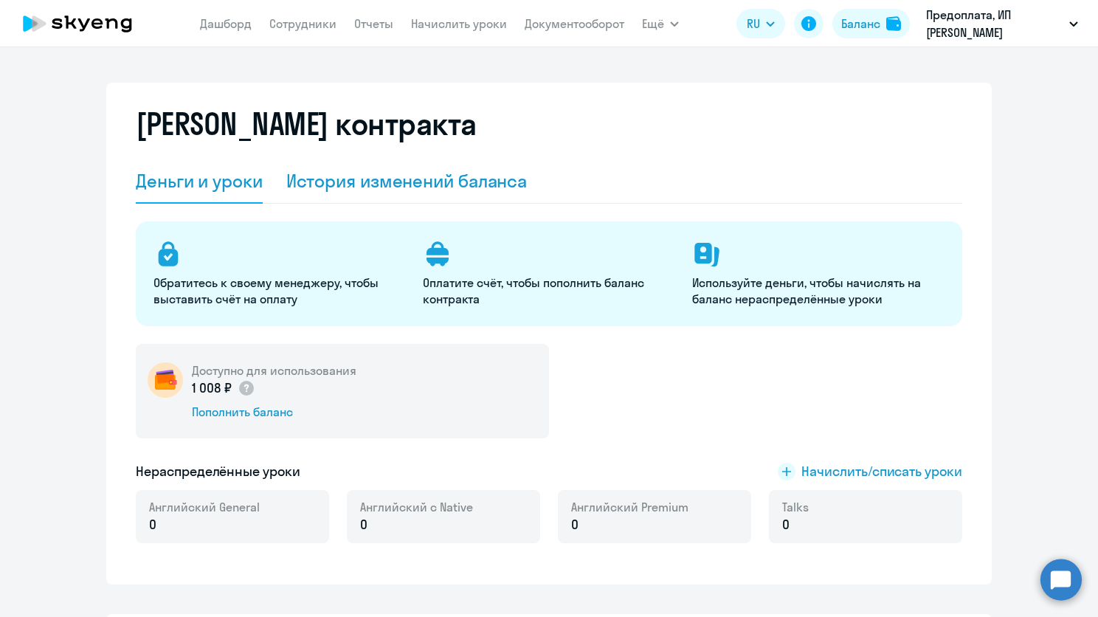
click at [421, 184] on div "История изменений баланса" at bounding box center [406, 181] width 241 height 24
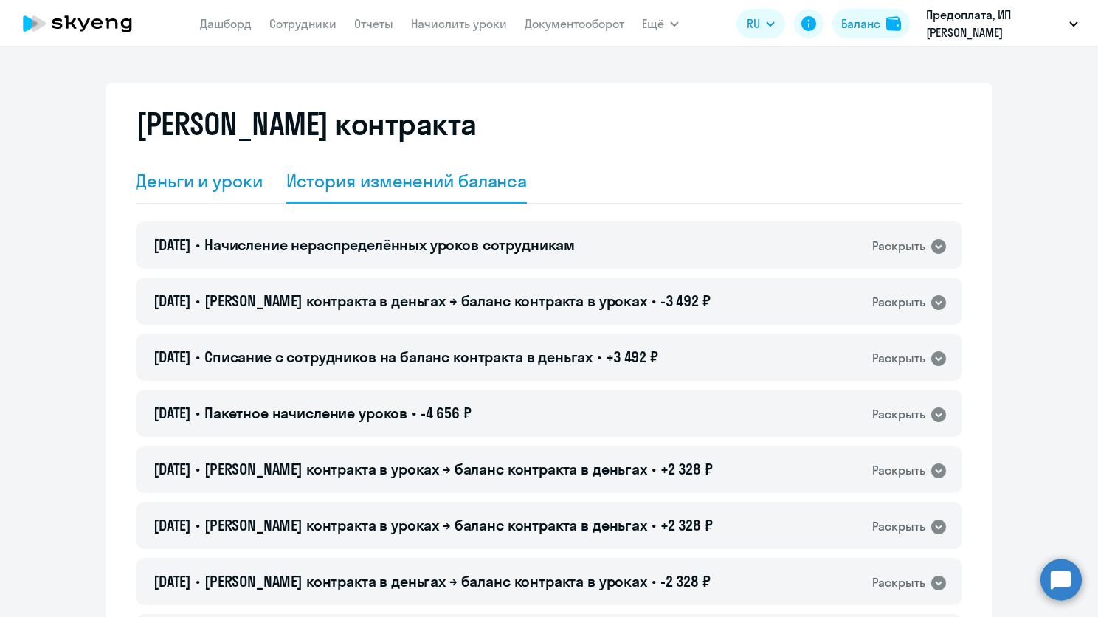
click at [218, 186] on div "Деньги и уроки" at bounding box center [199, 181] width 127 height 24
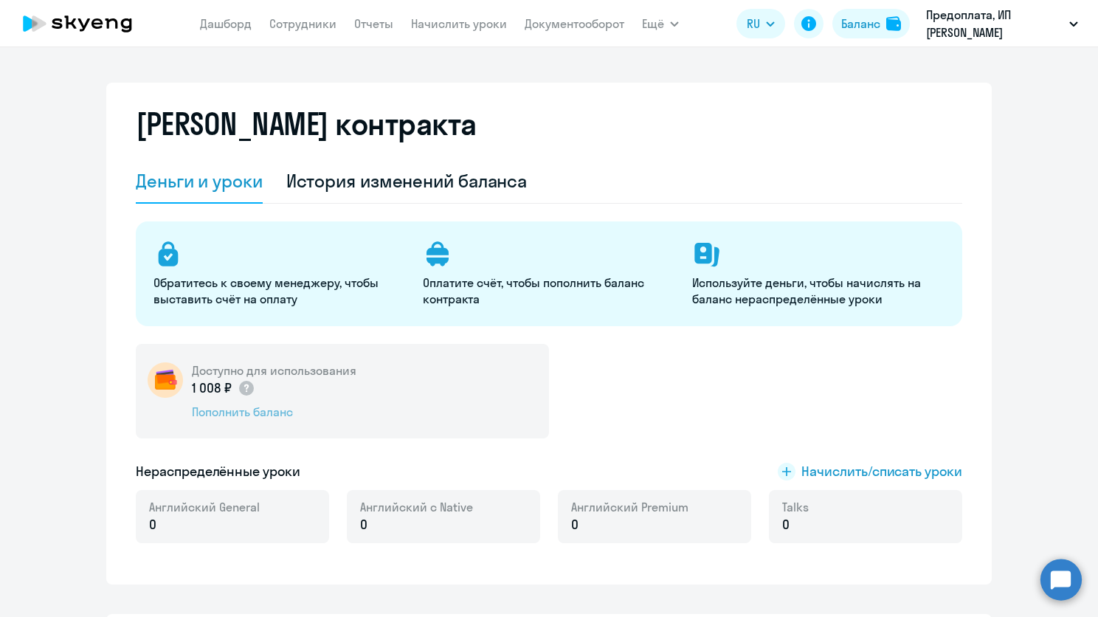
click at [257, 417] on div "Пополнить баланс" at bounding box center [274, 412] width 165 height 16
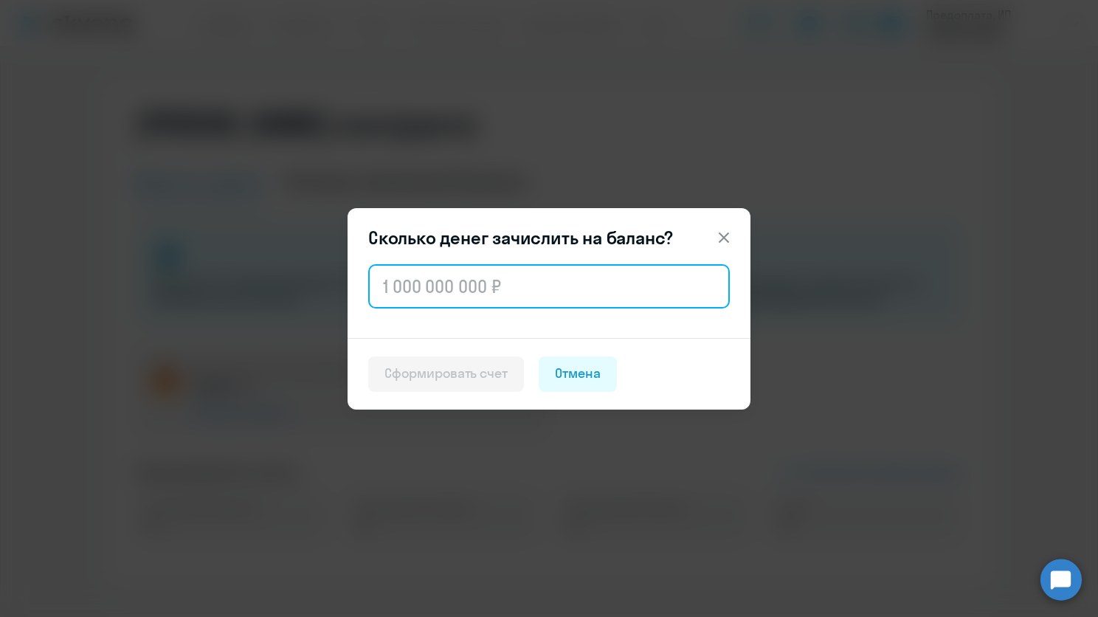
click at [538, 284] on input "text" at bounding box center [549, 286] width 362 height 44
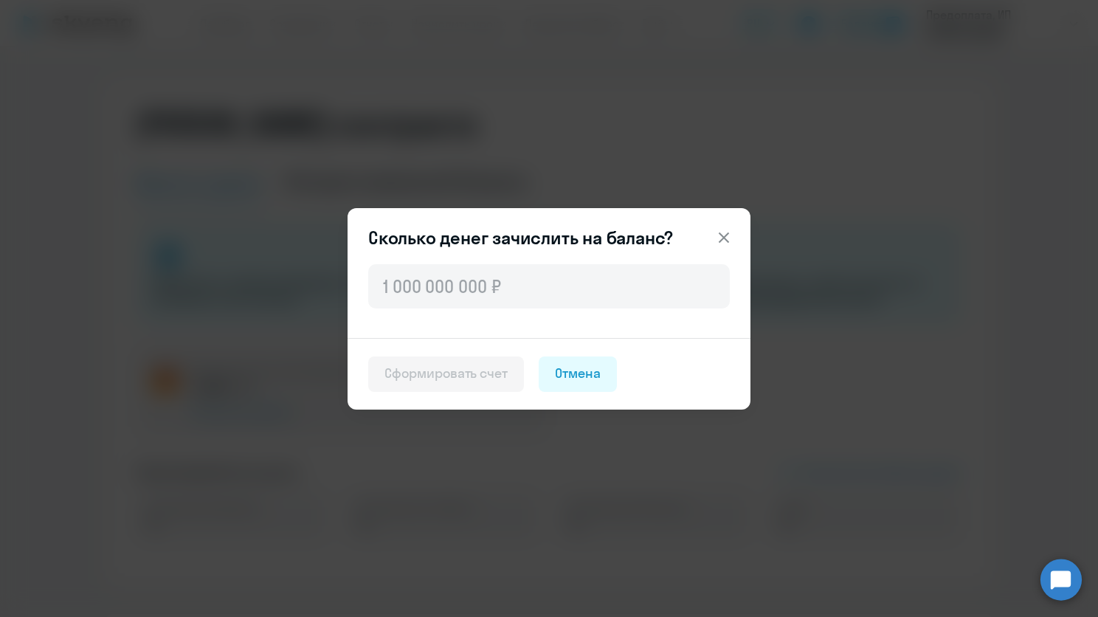
click at [728, 234] on icon at bounding box center [724, 238] width 18 height 18
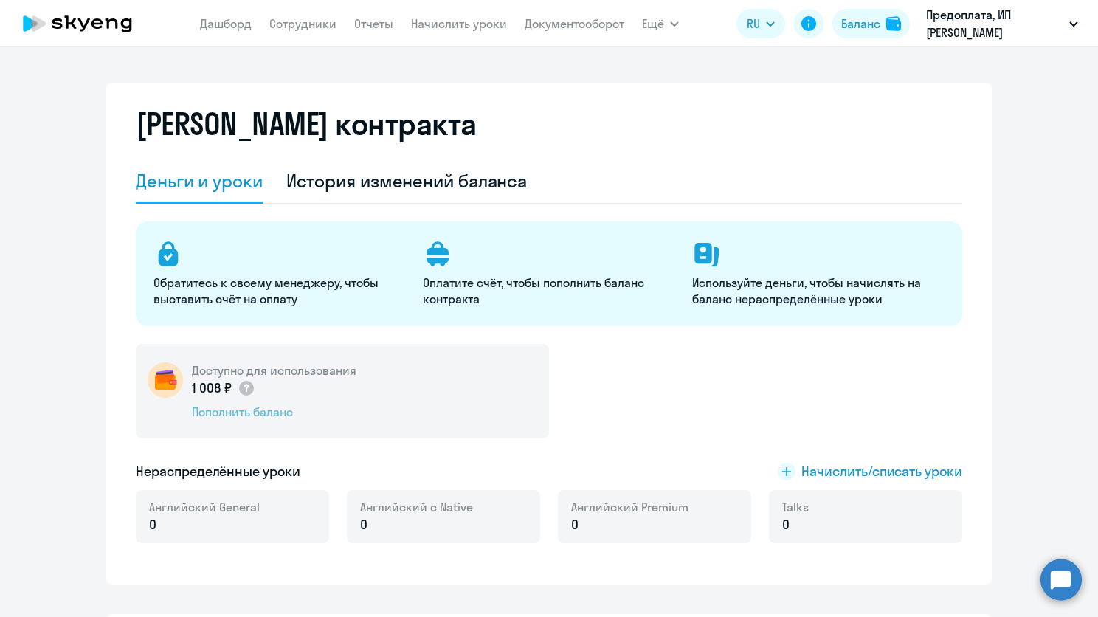
click at [258, 408] on div "Пополнить баланс" at bounding box center [274, 412] width 165 height 16
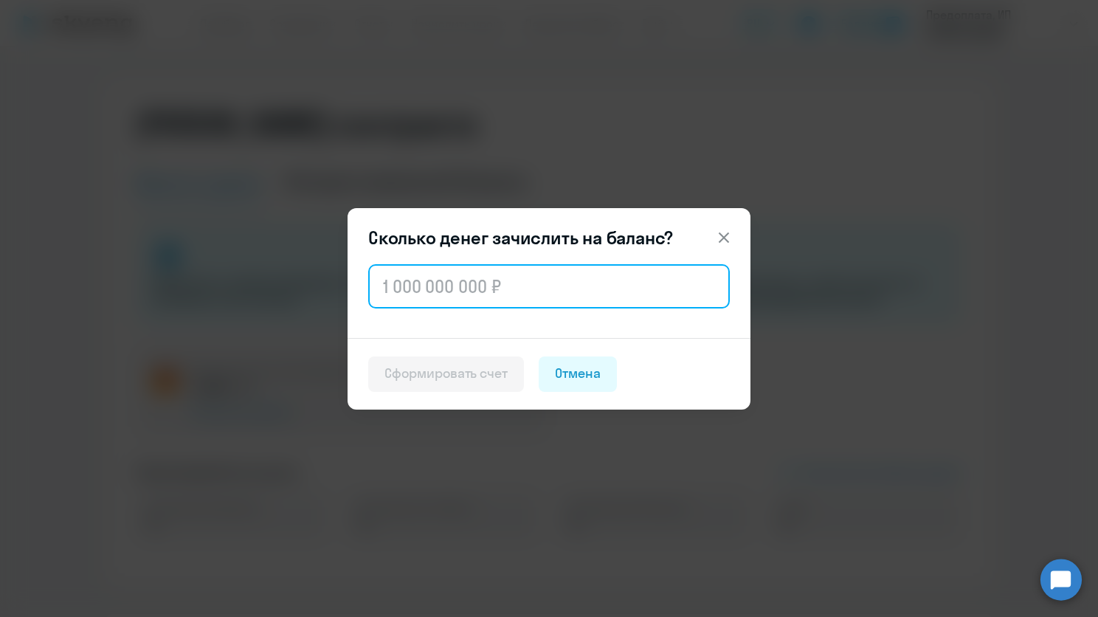
click at [655, 280] on input "text" at bounding box center [549, 286] width 362 height 44
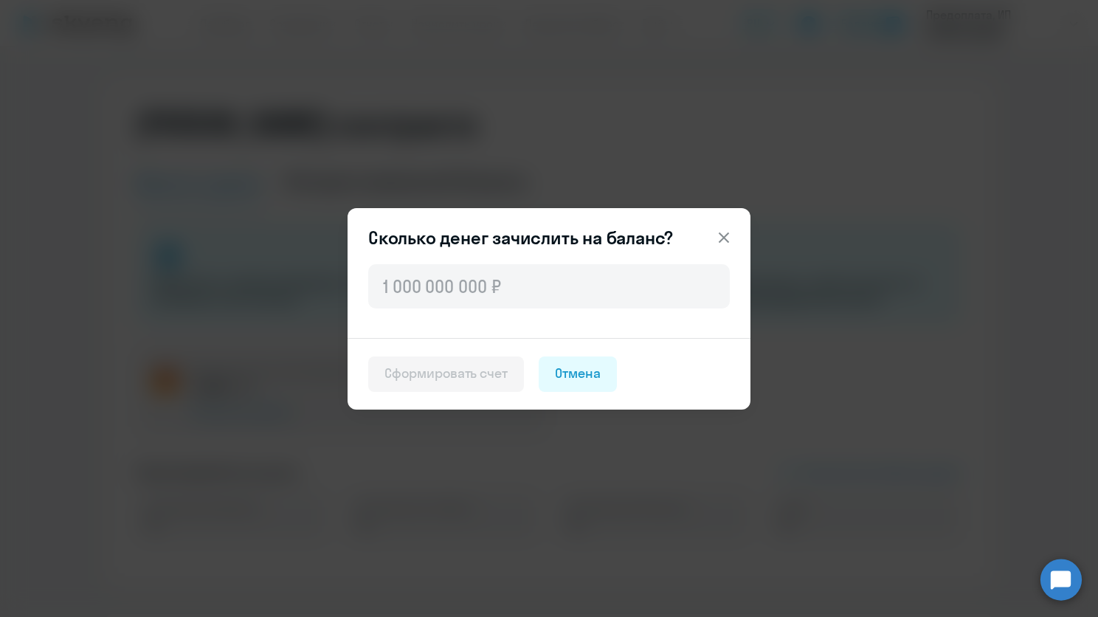
click at [719, 235] on icon at bounding box center [724, 238] width 18 height 18
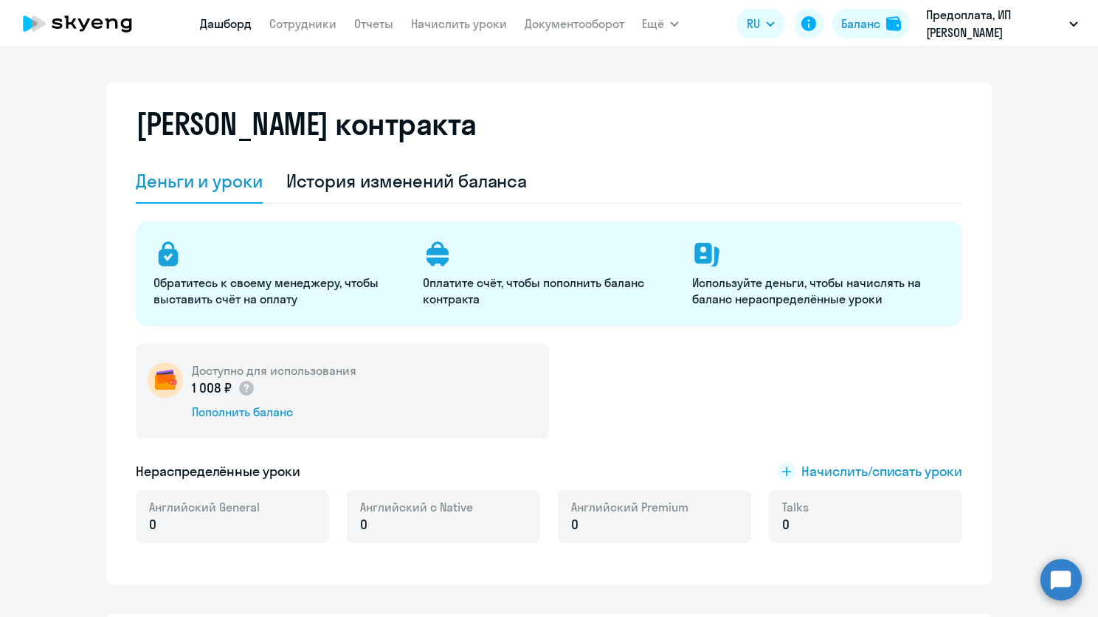
click at [251, 27] on link "Дашборд" at bounding box center [226, 23] width 52 height 15
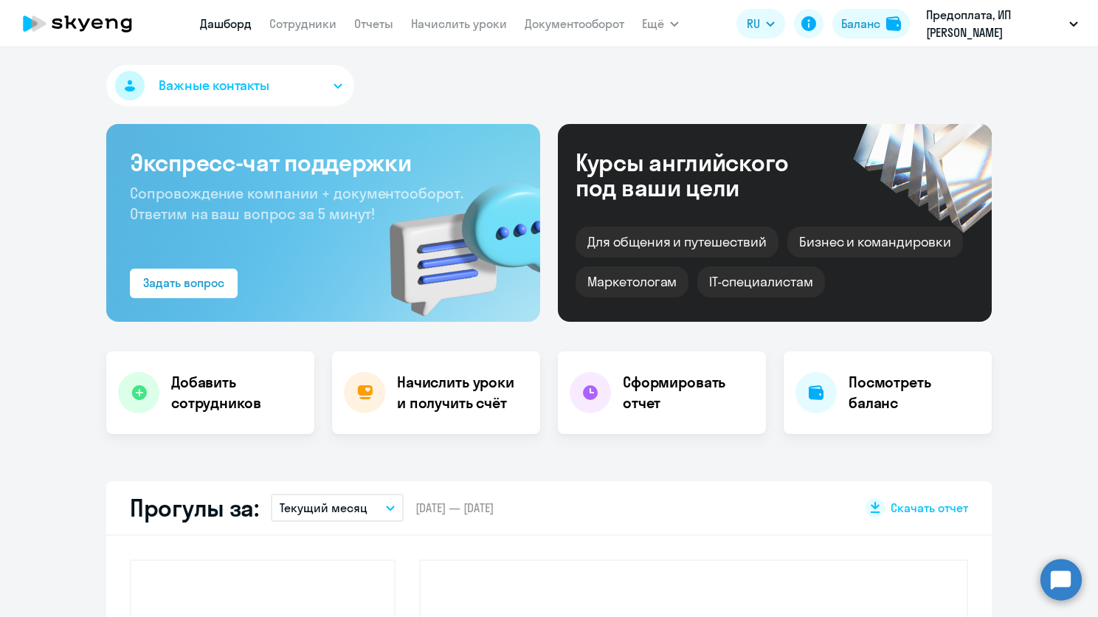
select select "30"
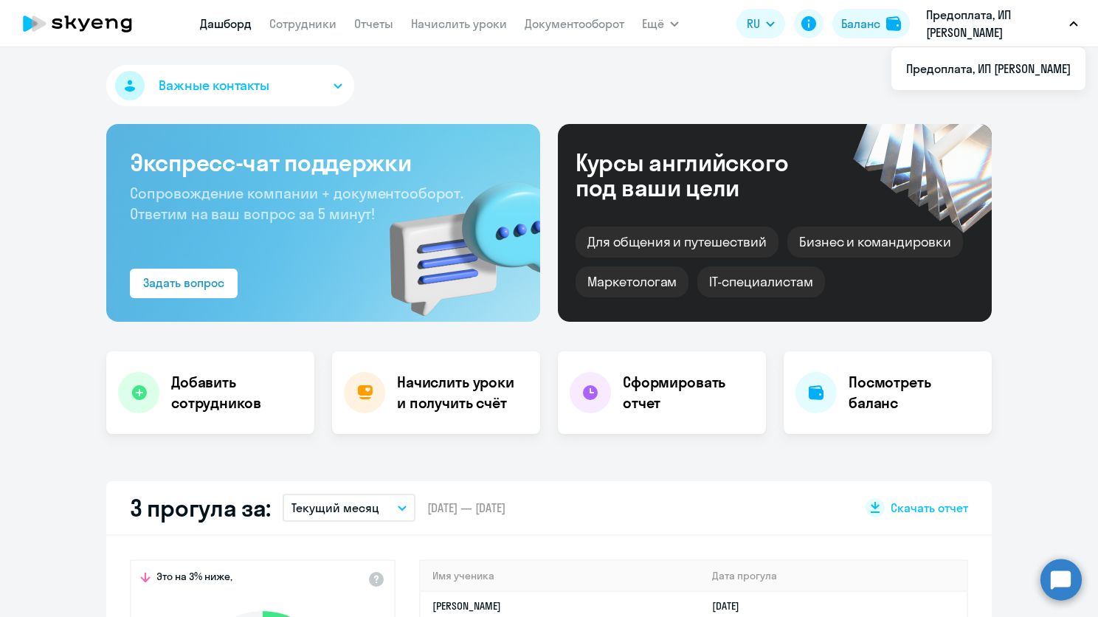
click at [998, 29] on p "Предоплата, ИП [PERSON_NAME]" at bounding box center [994, 23] width 137 height 35
click at [992, 18] on p "Предоплата, ИП [PERSON_NAME]" at bounding box center [994, 23] width 137 height 35
click at [865, 32] on div "Баланс" at bounding box center [860, 24] width 39 height 18
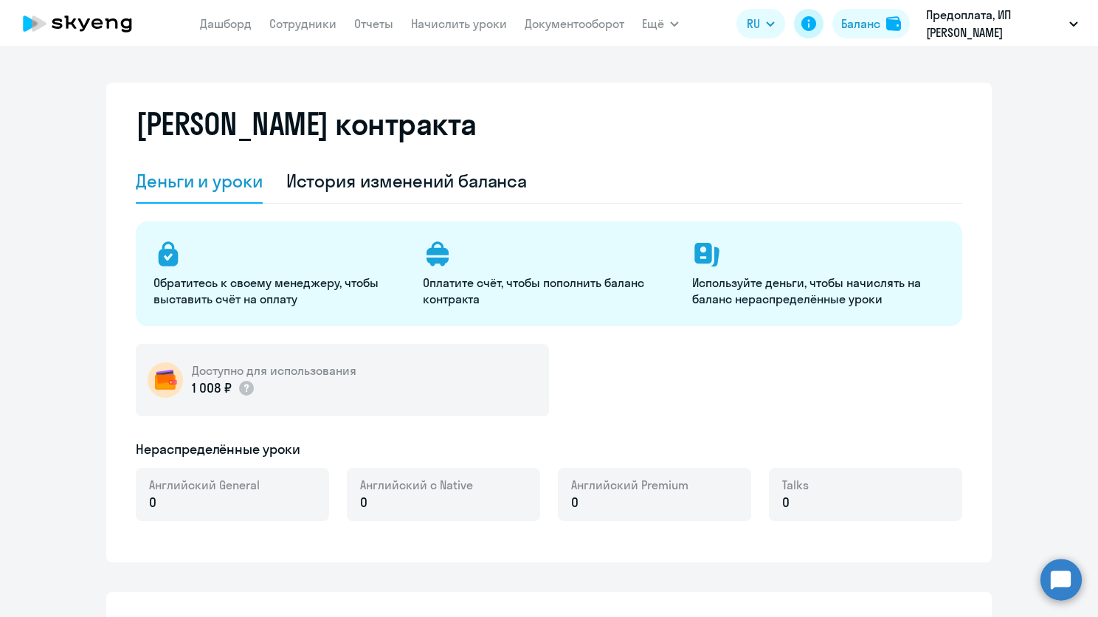
select select "english_adult_not_native_speaker"
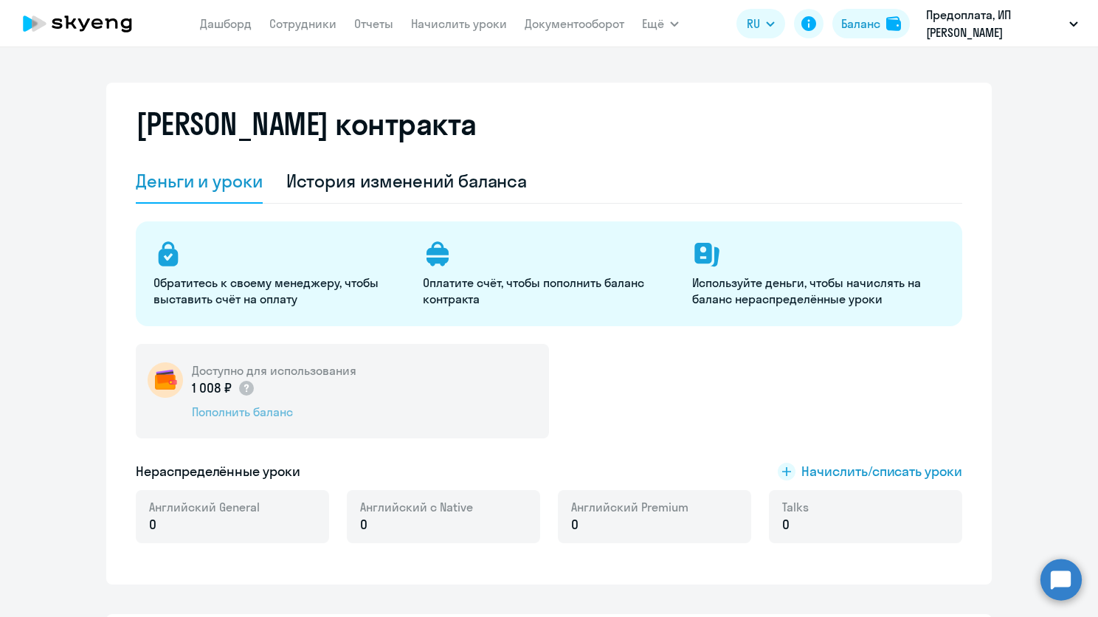
click at [346, 416] on div "Пополнить баланс" at bounding box center [274, 412] width 165 height 16
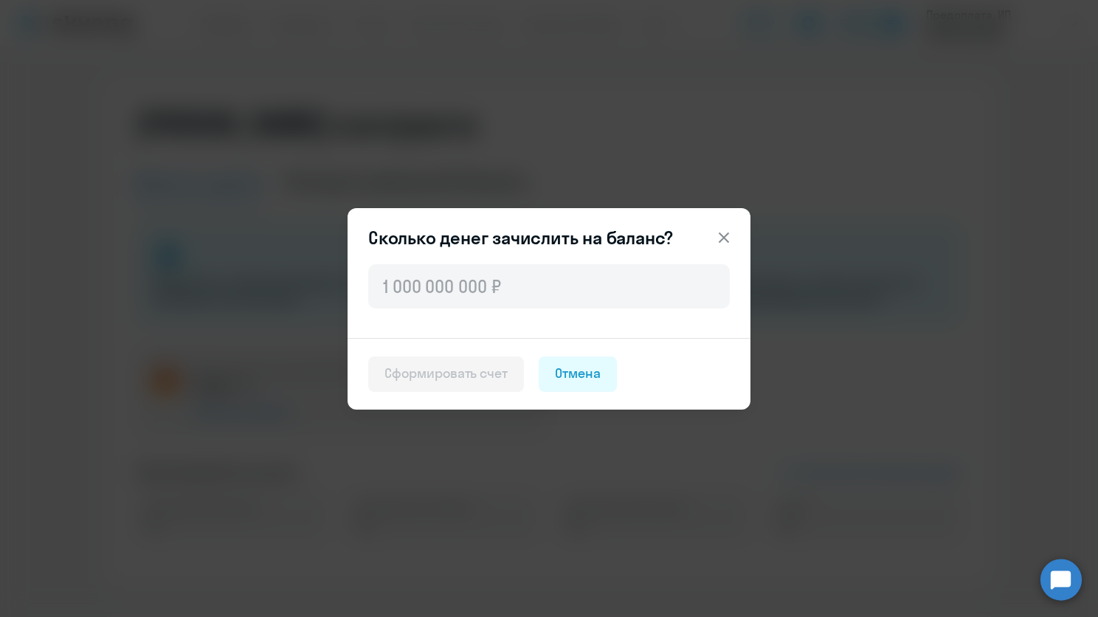
click at [728, 233] on icon at bounding box center [724, 237] width 10 height 10
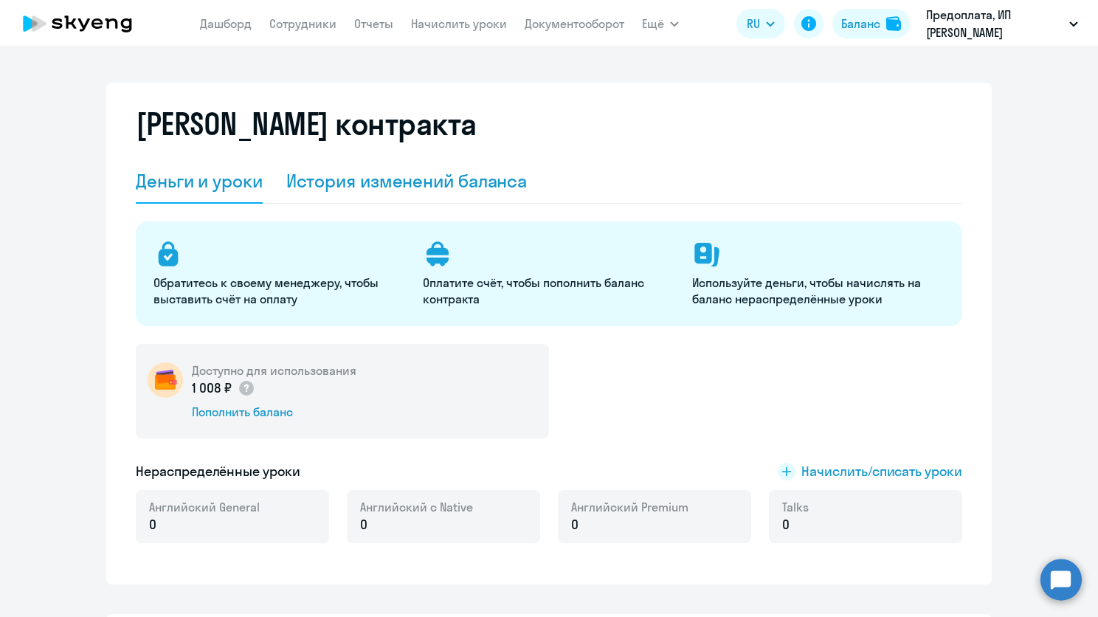
click at [454, 179] on div "История изменений баланса" at bounding box center [406, 181] width 241 height 24
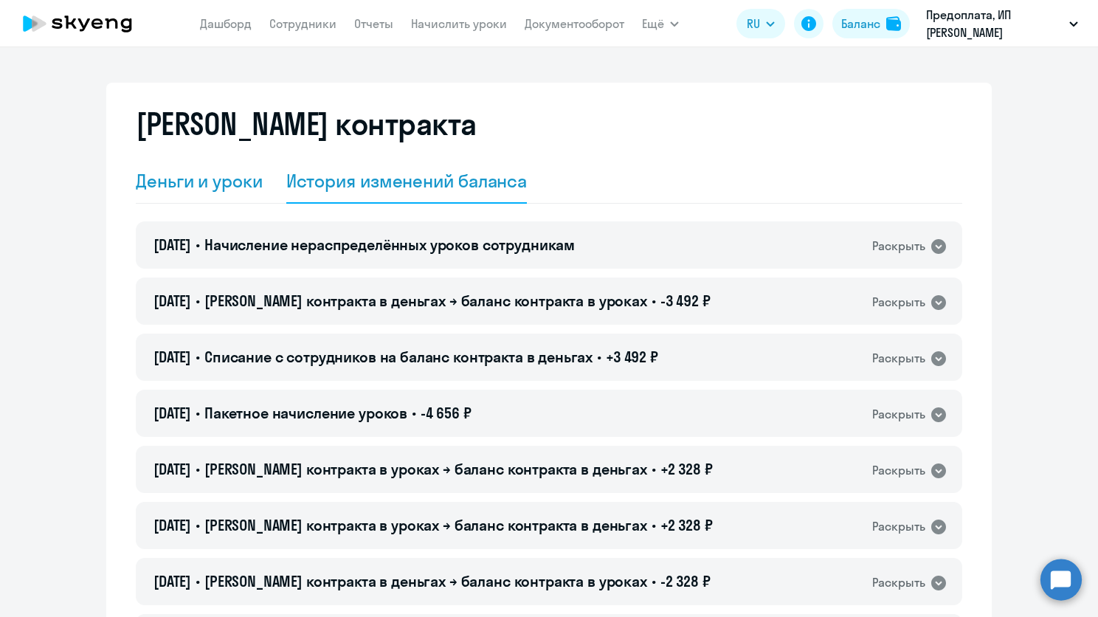
click at [233, 176] on div "Деньги и уроки" at bounding box center [199, 181] width 127 height 24
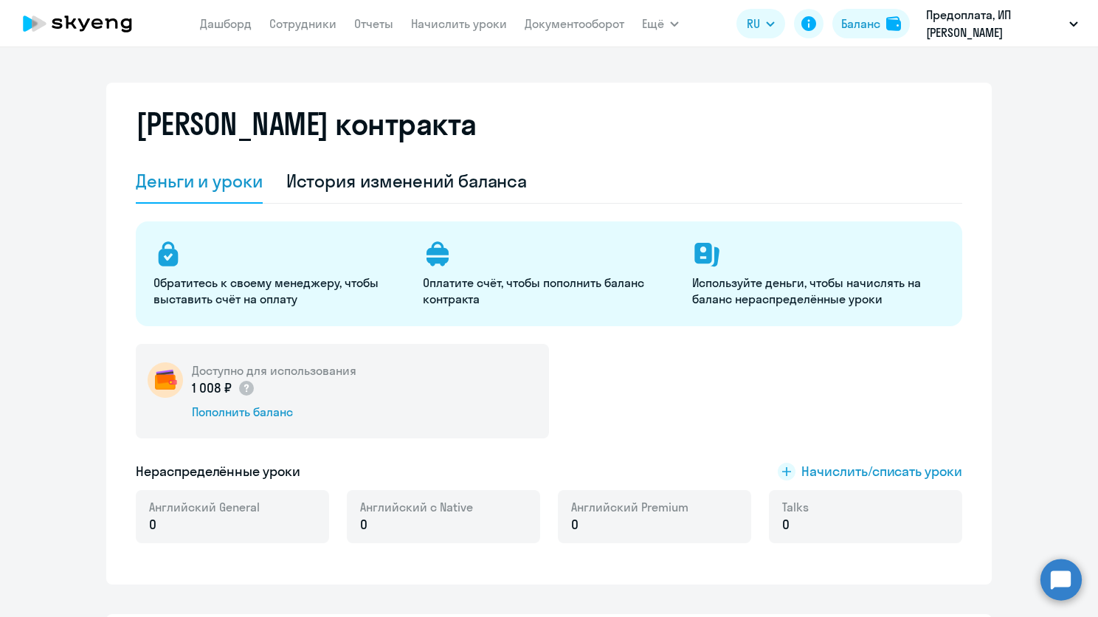
click at [70, 19] on icon at bounding box center [78, 23] width 130 height 37
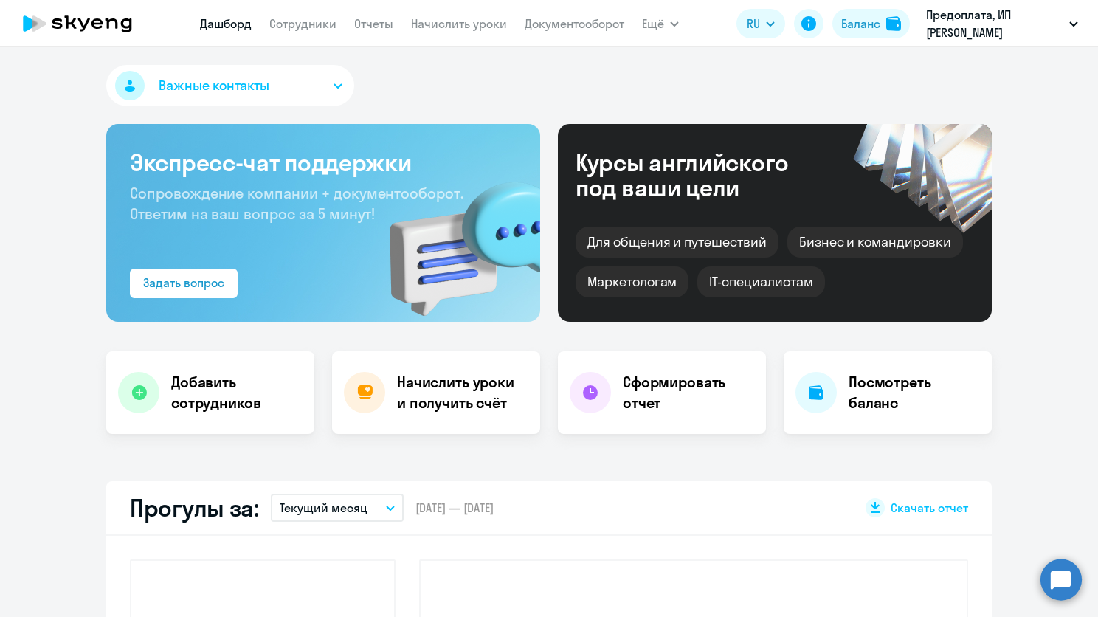
select select "30"
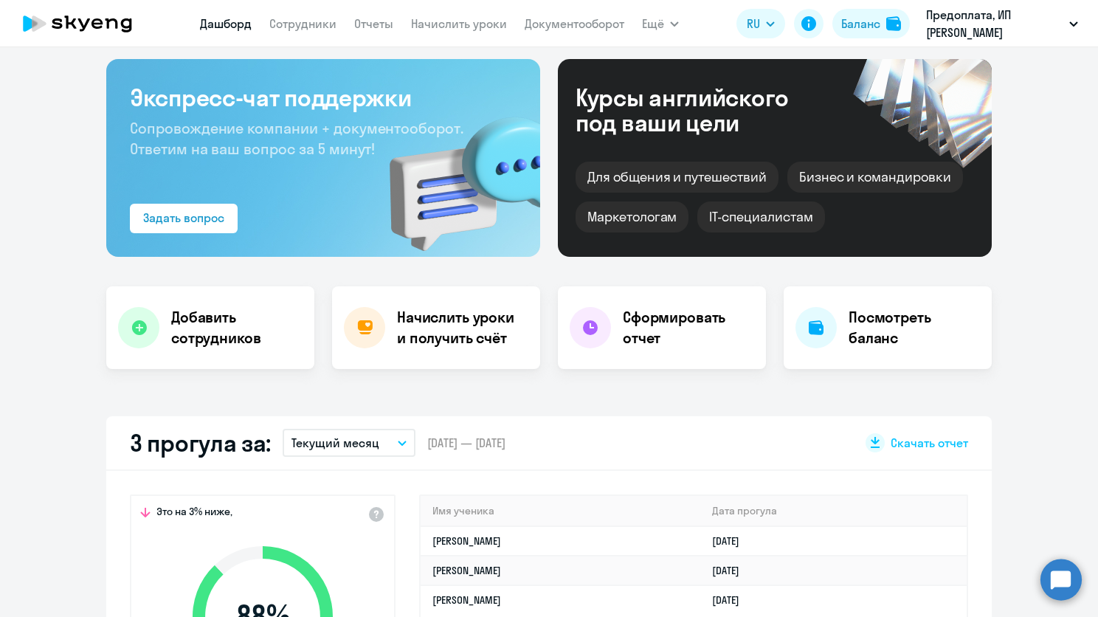
scroll to position [148, 0]
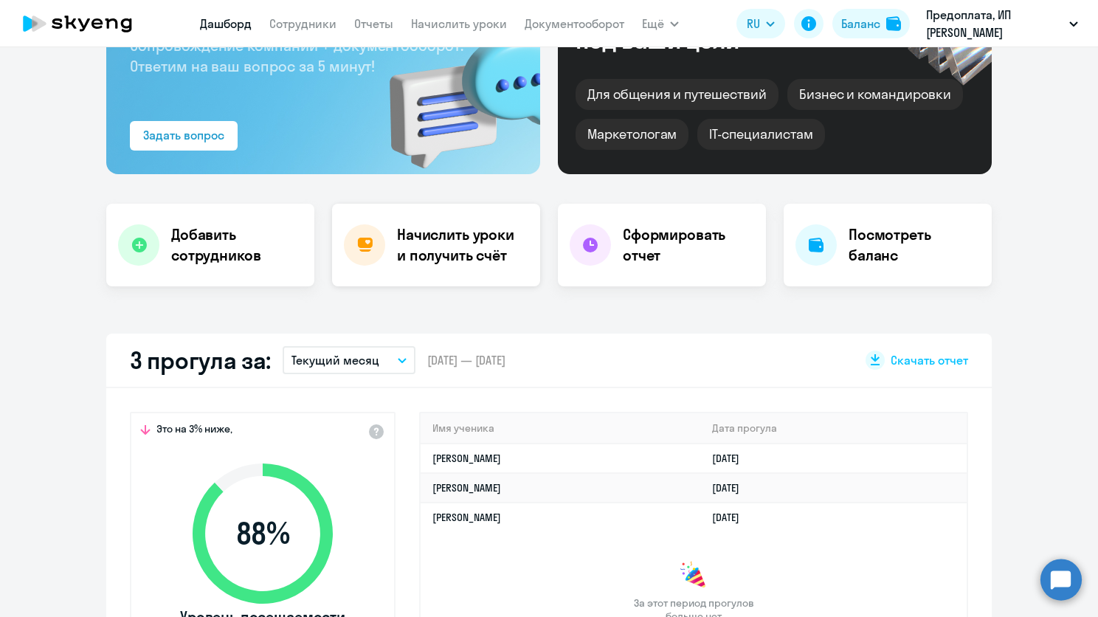
click at [425, 242] on h4 "Начислить уроки и получить счёт" at bounding box center [461, 244] width 128 height 41
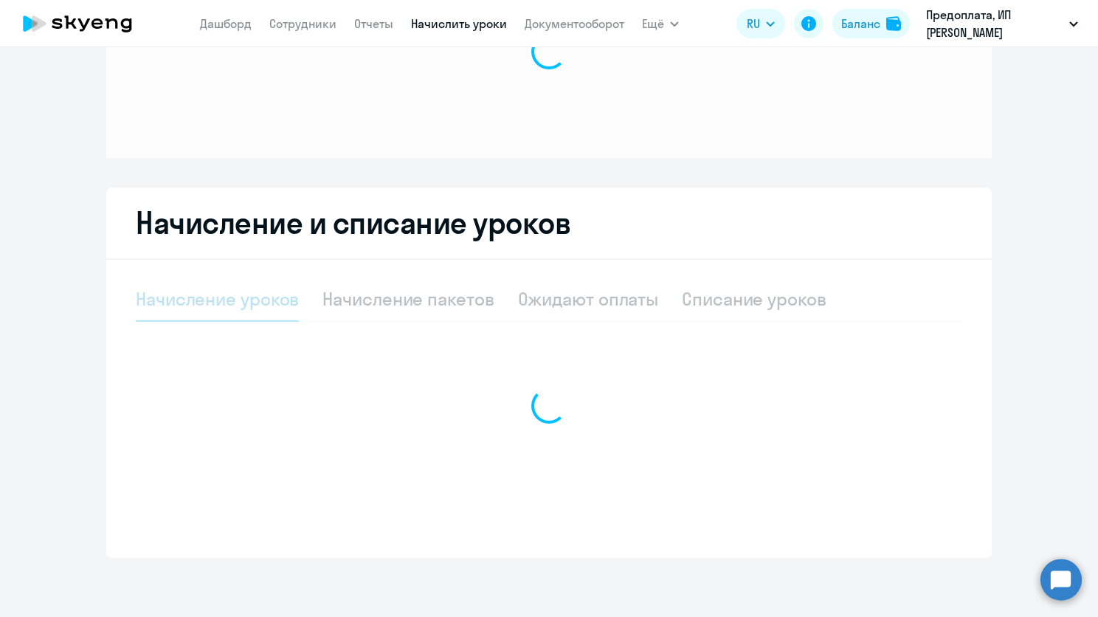
scroll to position [124, 0]
select select "10"
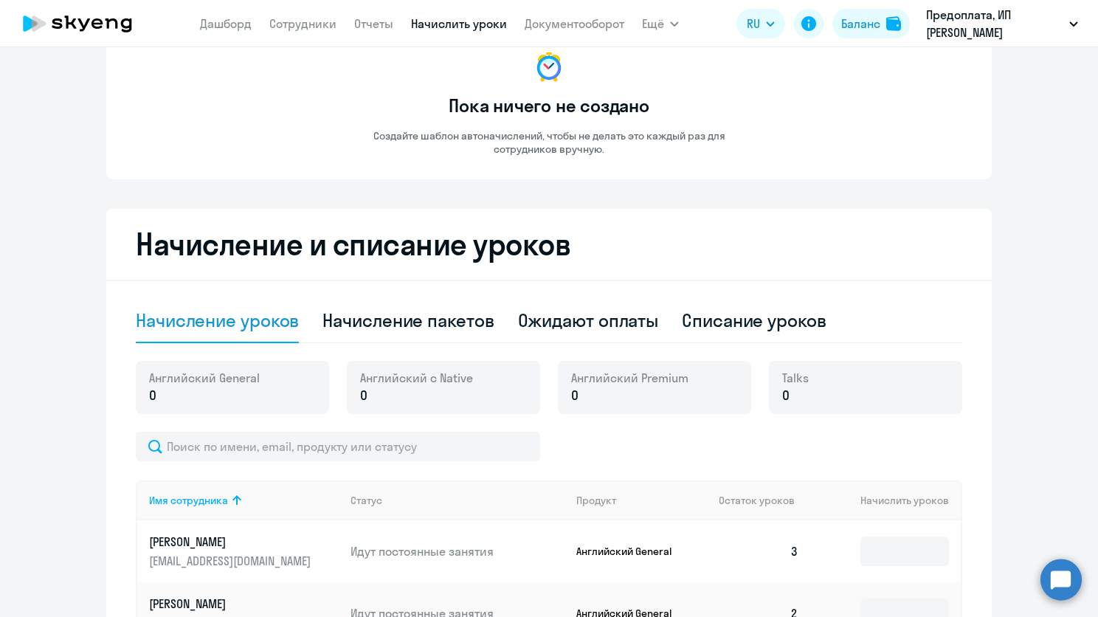
scroll to position [0, 0]
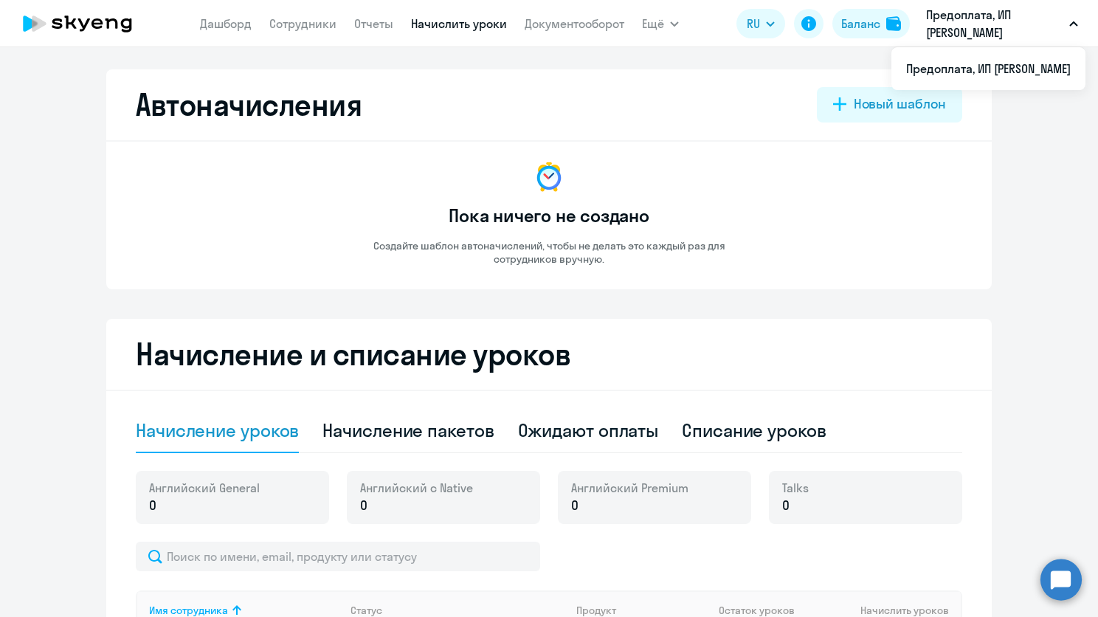
click at [1009, 35] on p "Предоплата, ИП [PERSON_NAME]" at bounding box center [994, 23] width 137 height 35
click at [864, 21] on div "Баланс" at bounding box center [860, 24] width 39 height 18
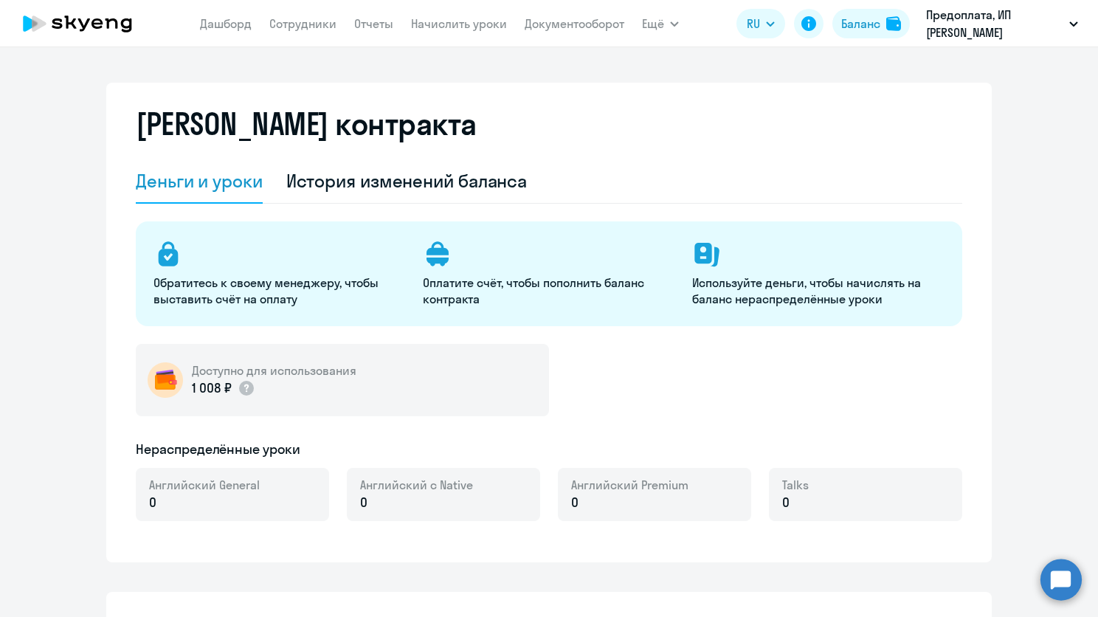
select select "english_adult_not_native_speaker"
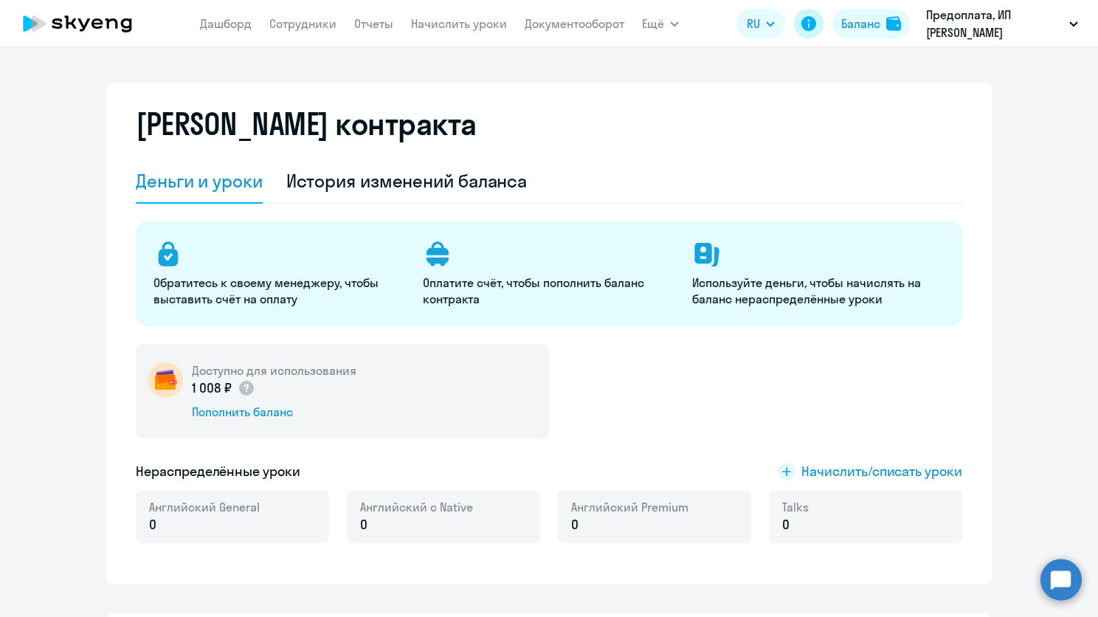
click at [800, 21] on icon at bounding box center [809, 24] width 18 height 18
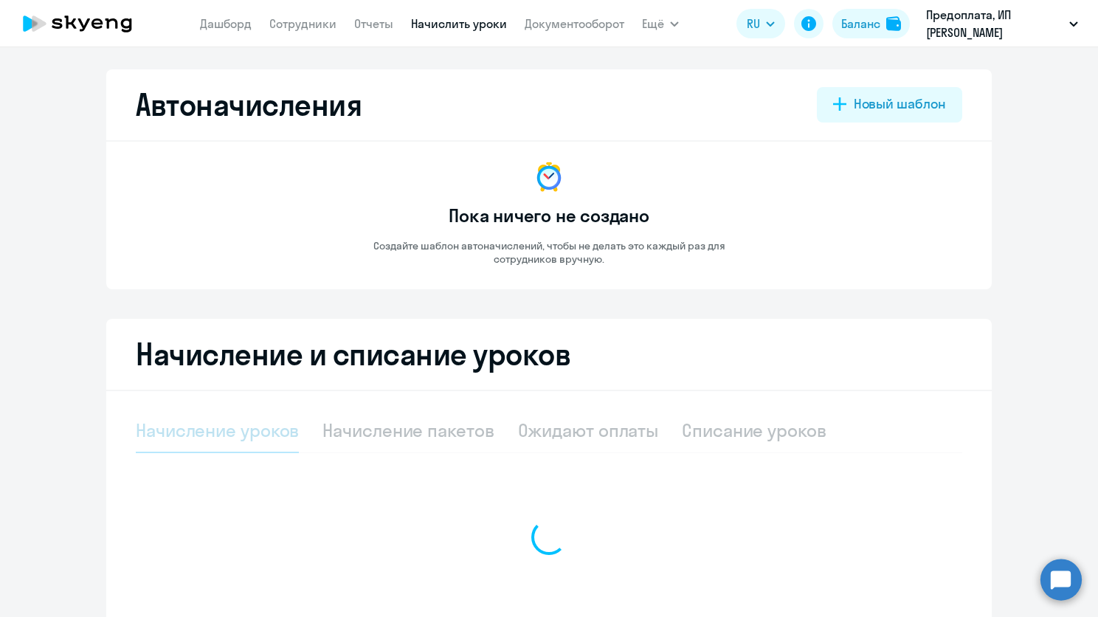
select select "10"
